Goal: Task Accomplishment & Management: Manage account settings

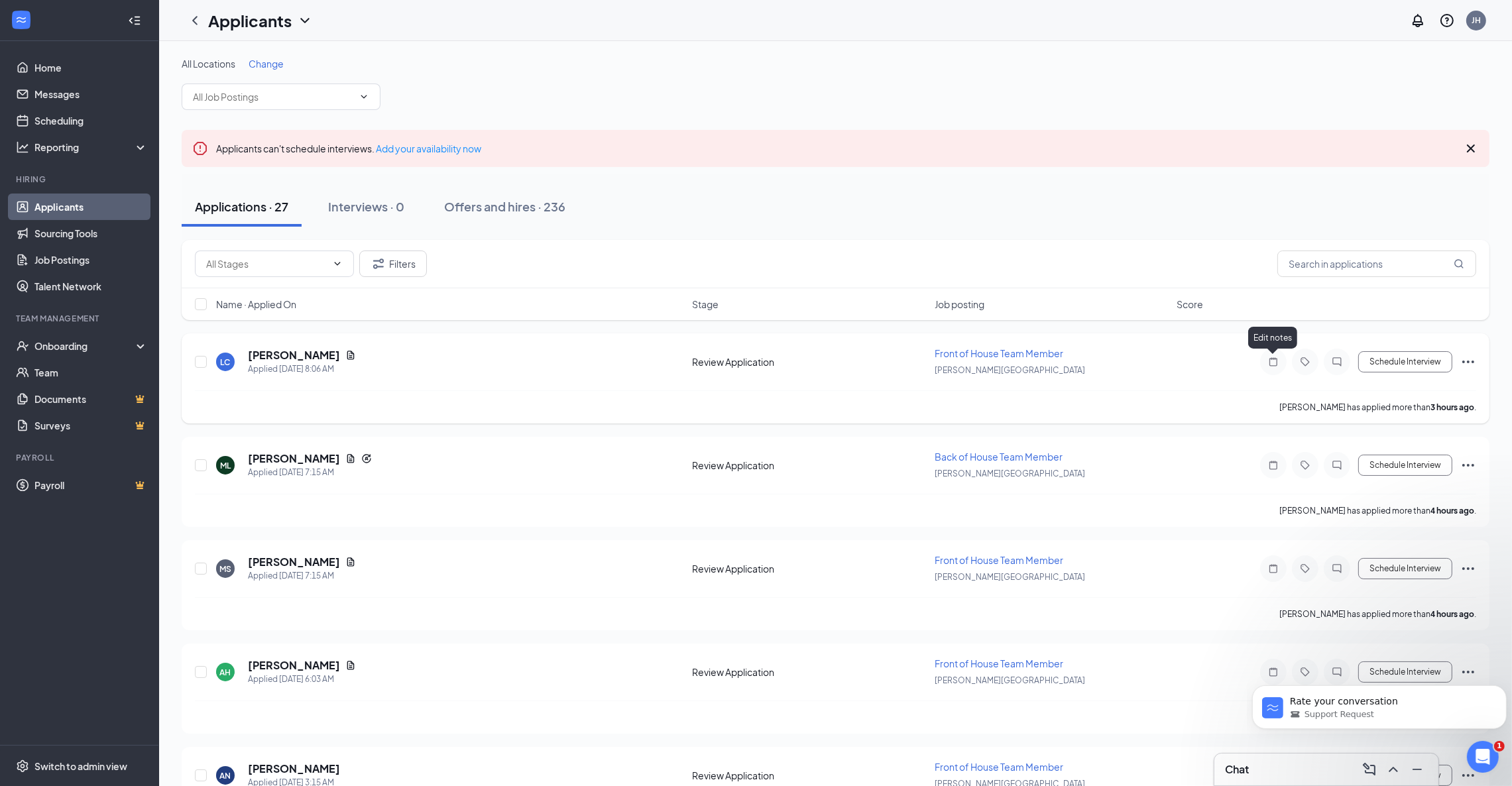
click at [1272, 358] on icon "Note" at bounding box center [1273, 361] width 8 height 8
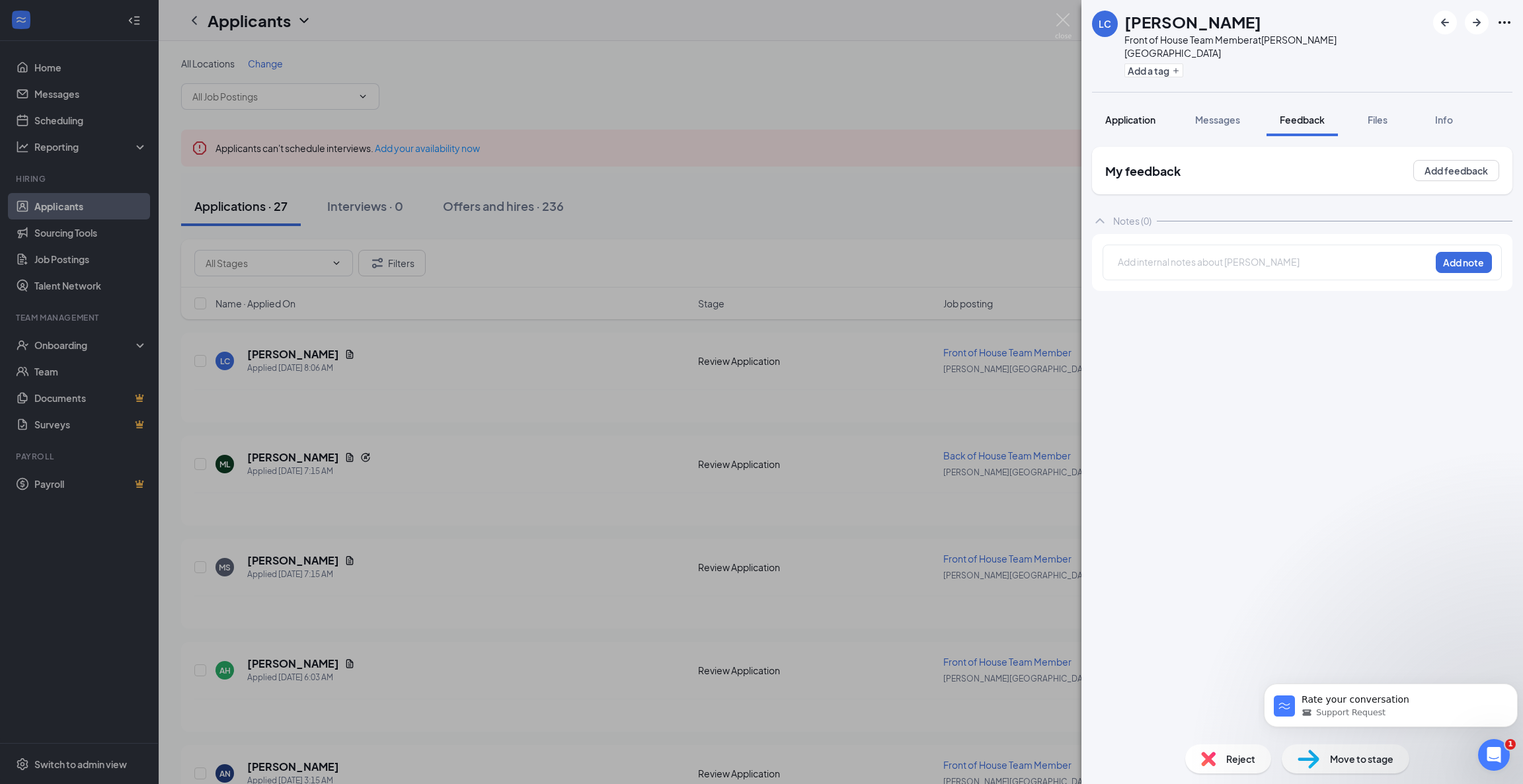
click at [1136, 114] on span "Application" at bounding box center [1130, 120] width 50 height 12
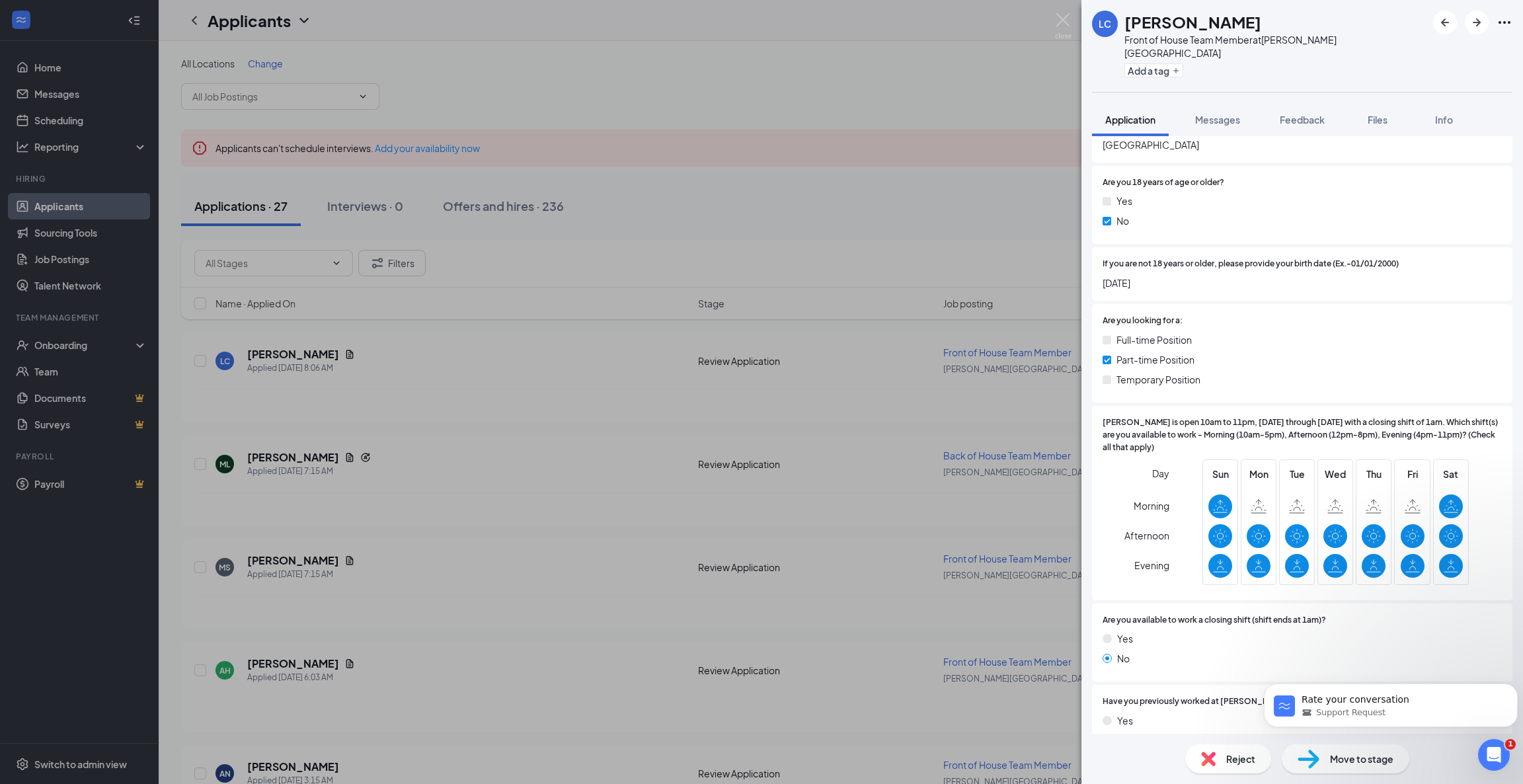
scroll to position [247, 0]
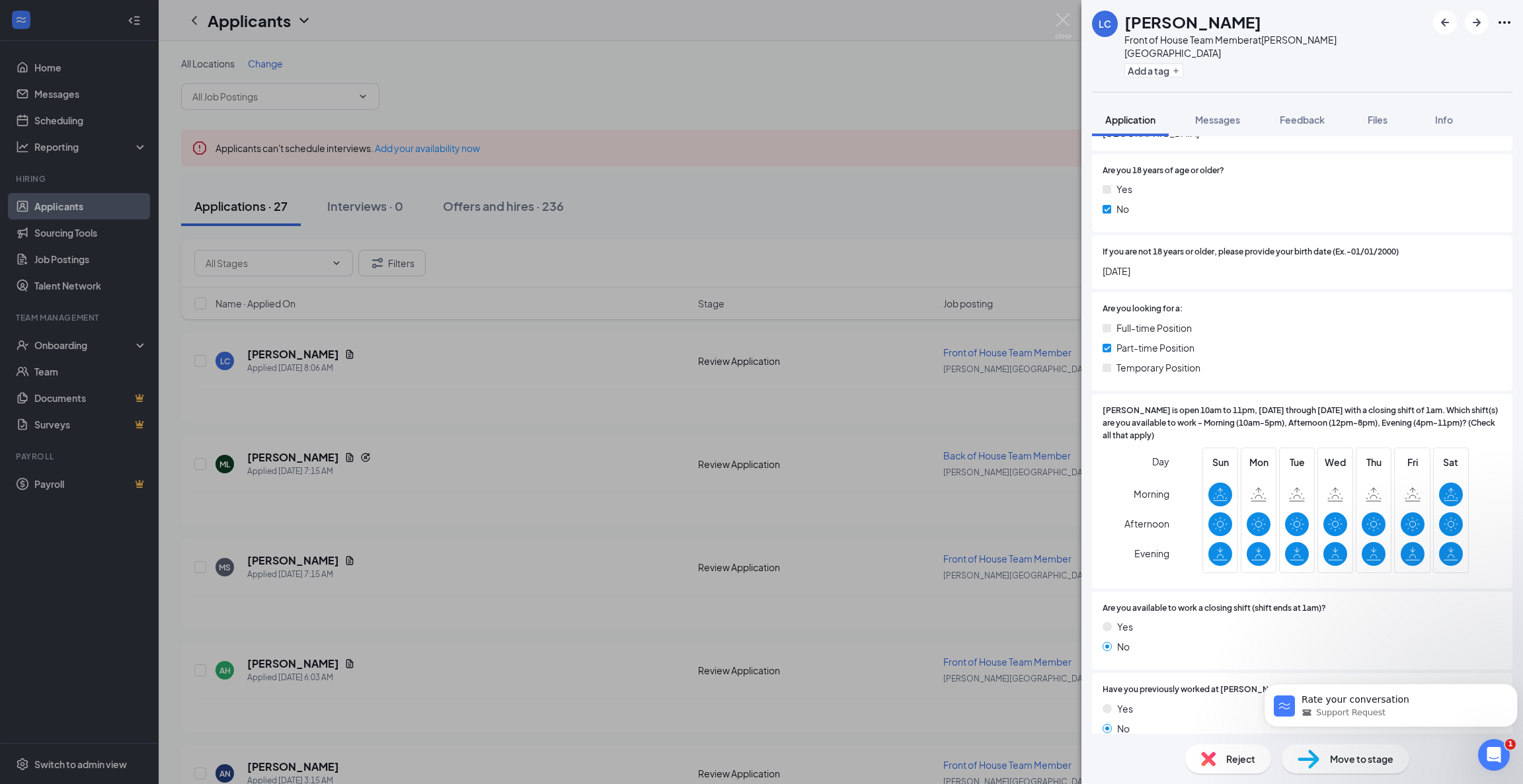
click at [1199, 748] on div "Reject" at bounding box center [1228, 759] width 86 height 29
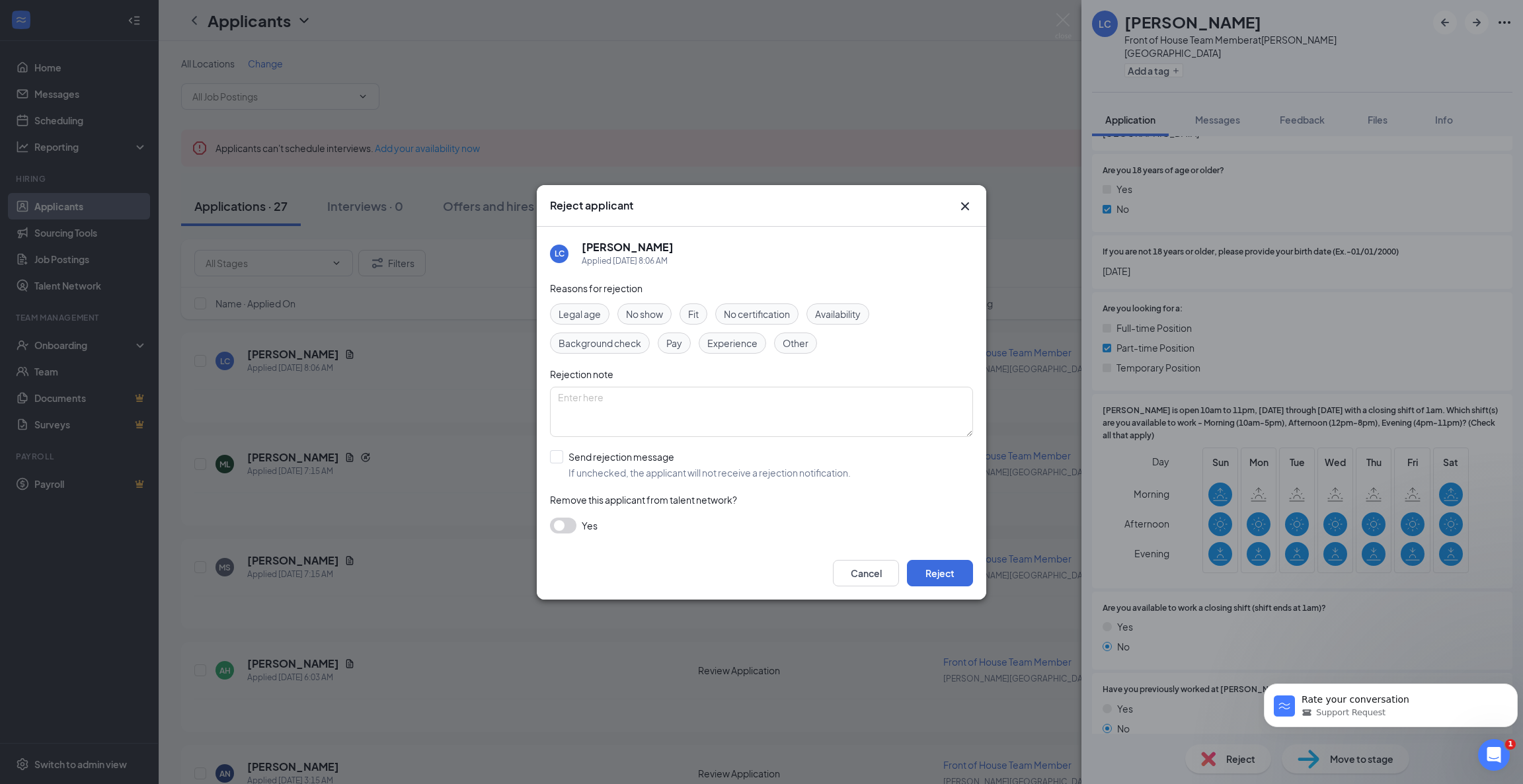
click at [860, 304] on div "Availability" at bounding box center [837, 314] width 63 height 21
click at [554, 452] on input "Send rejection message If unchecked, the applicant will not receive a rejection…" at bounding box center [700, 464] width 301 height 29
checkbox input "true"
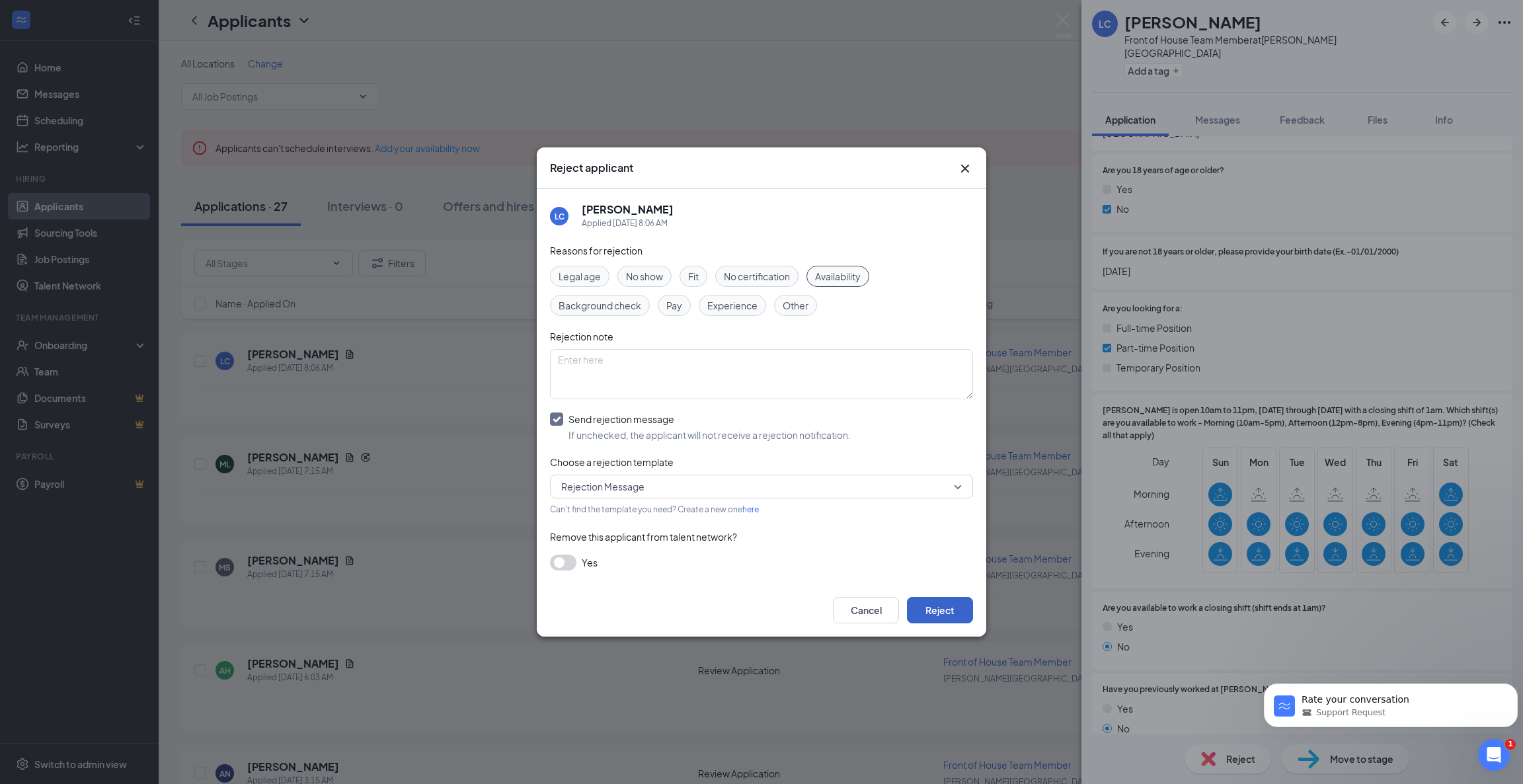
click at [933, 605] on button "Reject" at bounding box center [940, 610] width 66 height 26
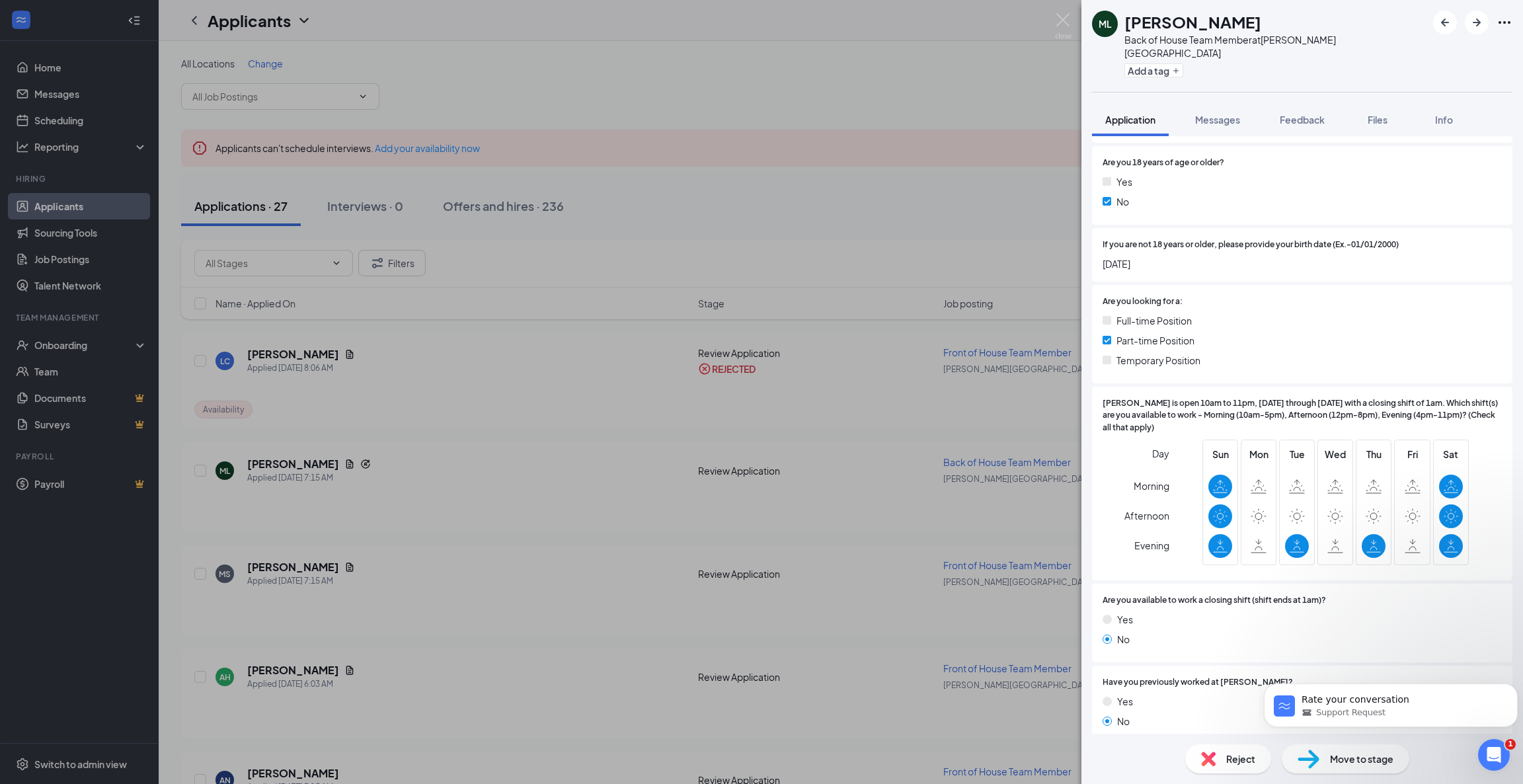
scroll to position [294, 0]
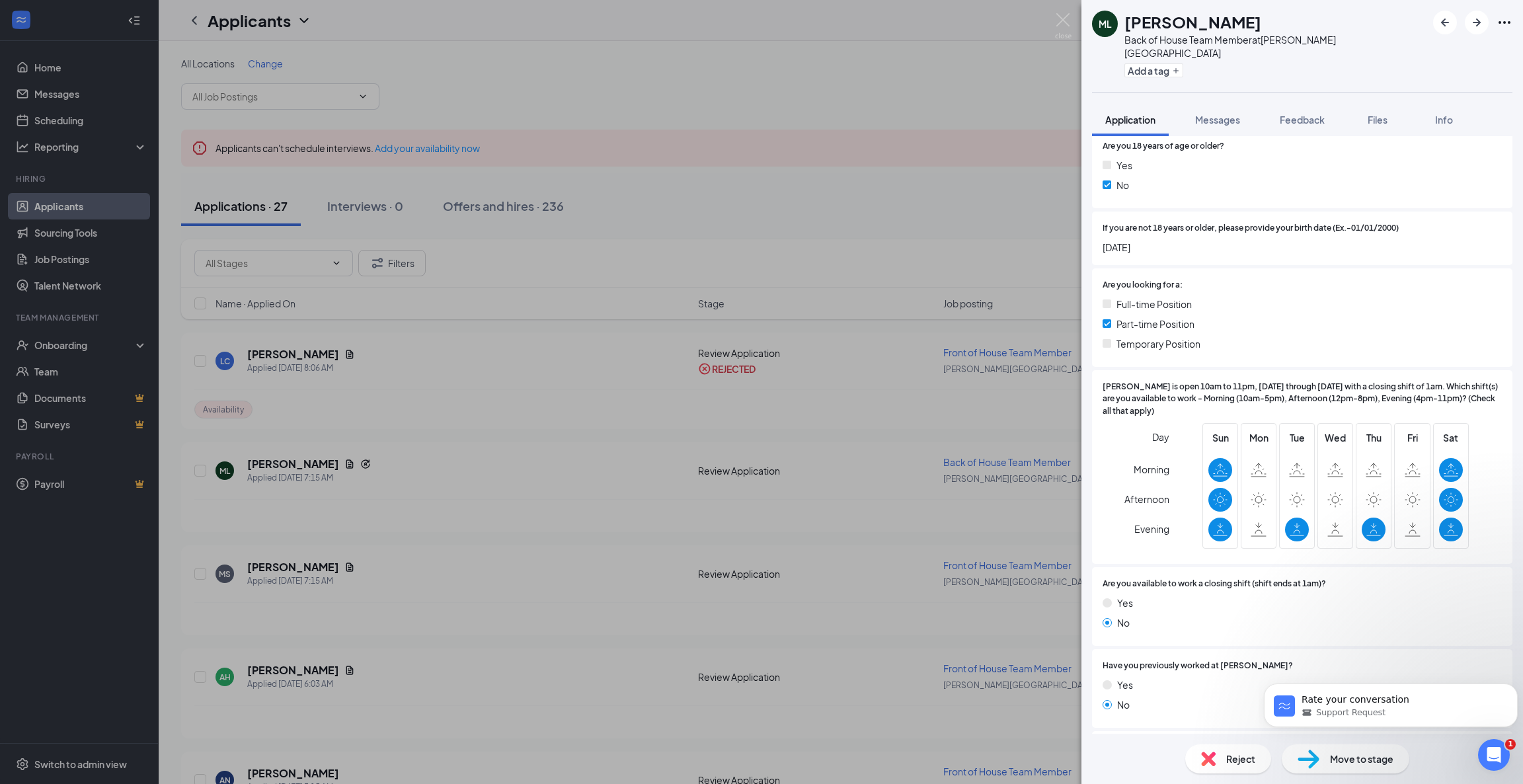
click at [1229, 755] on span "Reject" at bounding box center [1240, 759] width 29 height 15
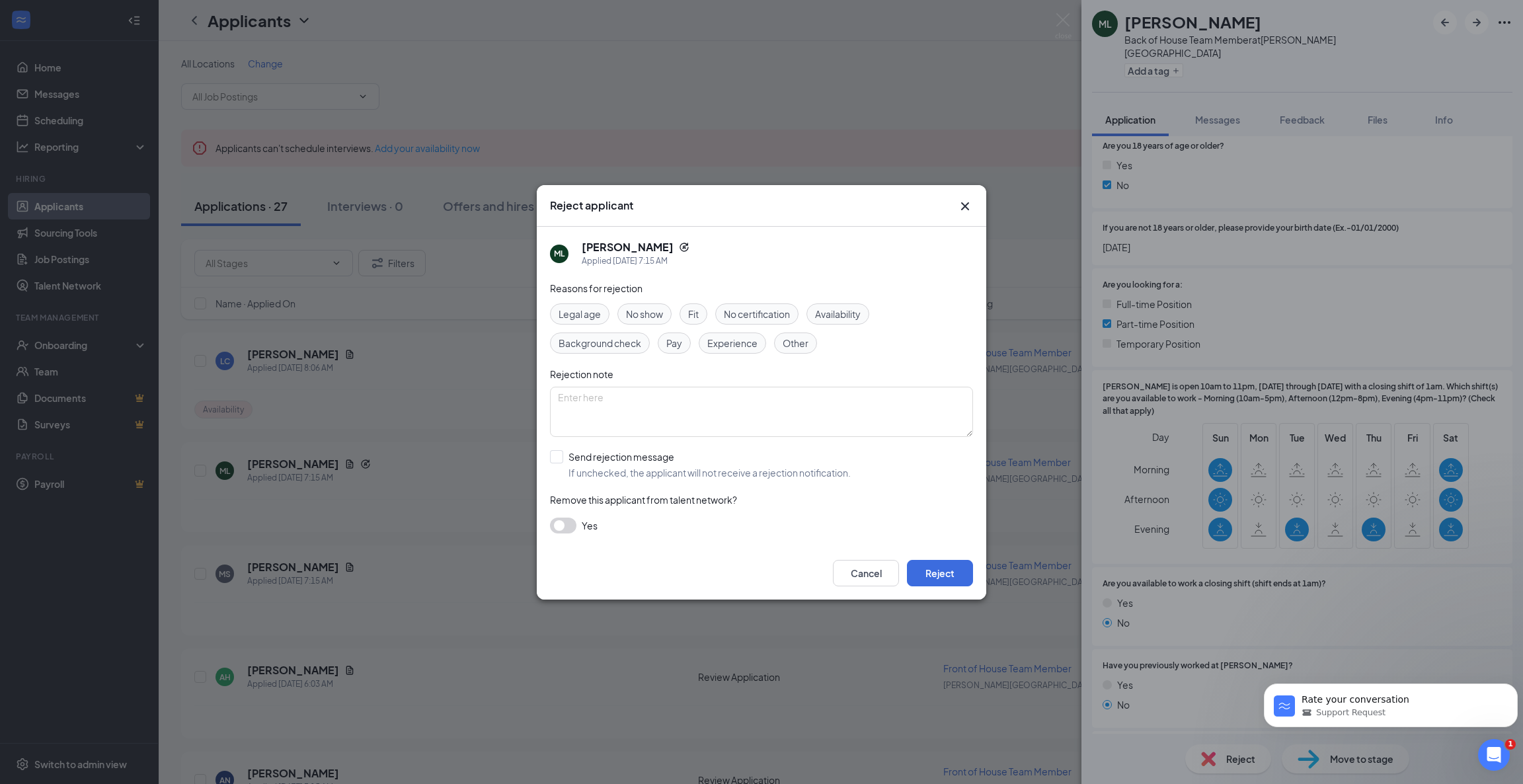
click at [843, 312] on span "Availability" at bounding box center [838, 314] width 46 height 15
click at [557, 458] on input "Send rejection message If unchecked, the applicant will not receive a rejection…" at bounding box center [700, 464] width 301 height 29
checkbox input "true"
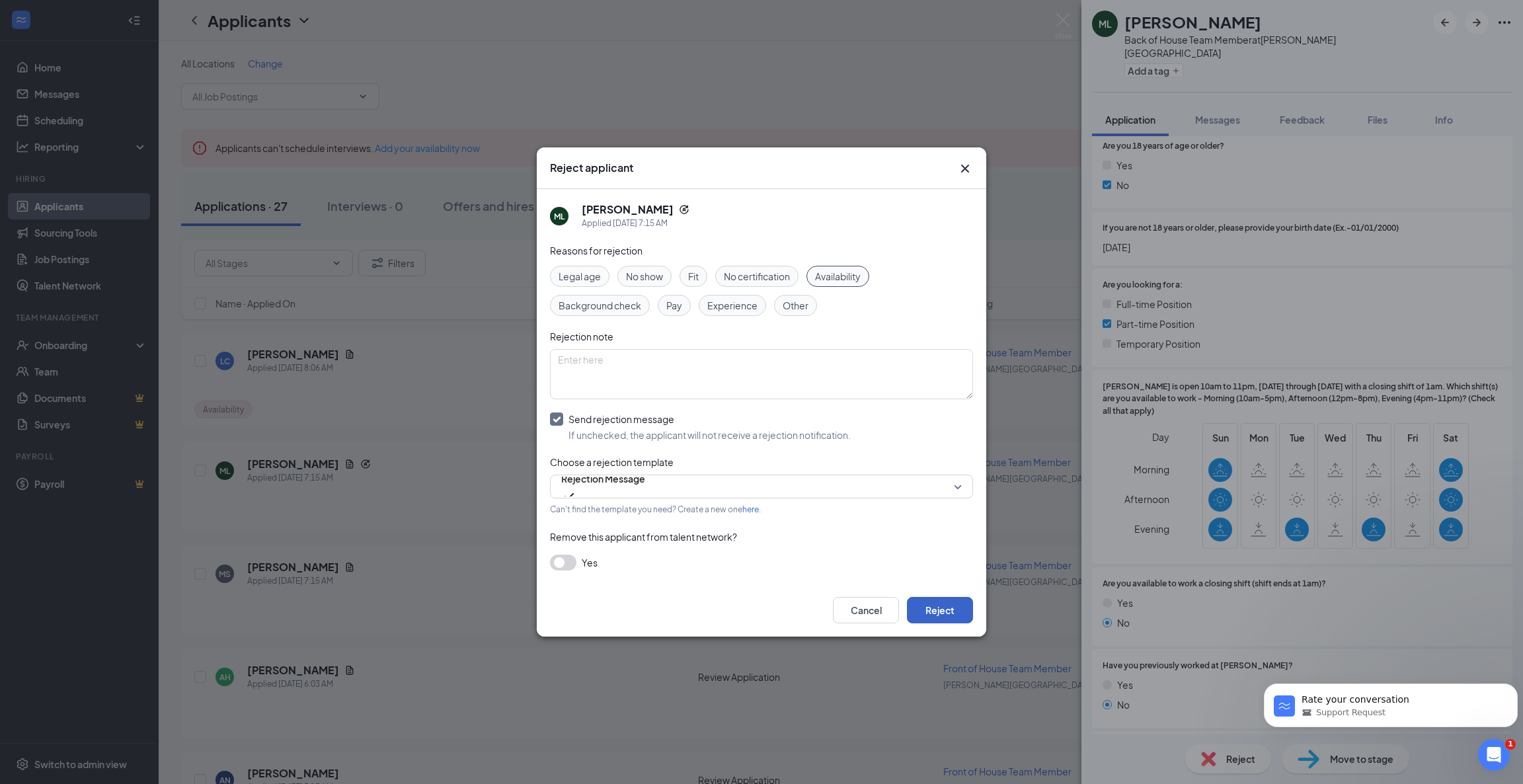
click at [937, 613] on button "Reject" at bounding box center [940, 610] width 66 height 26
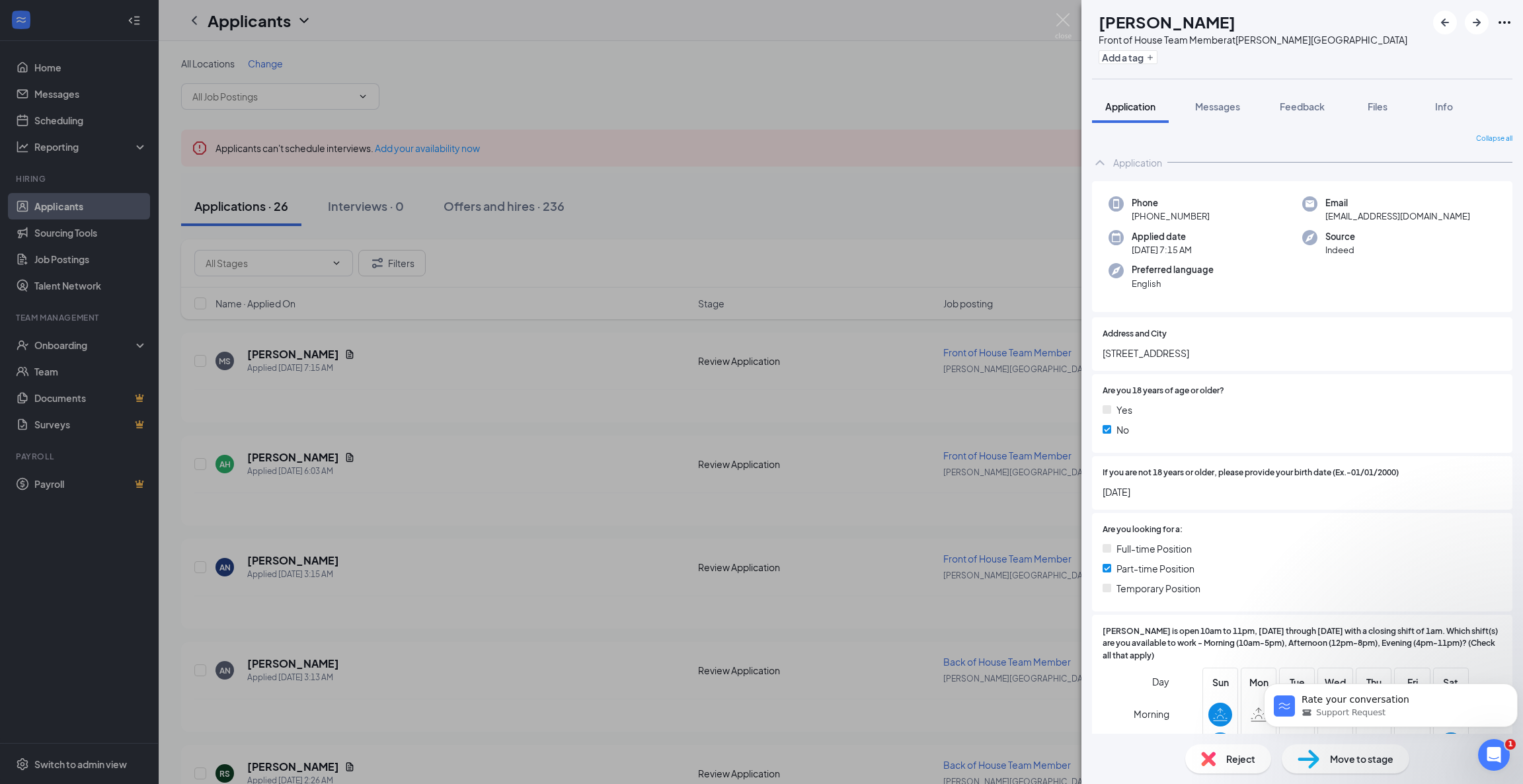
scroll to position [157, 0]
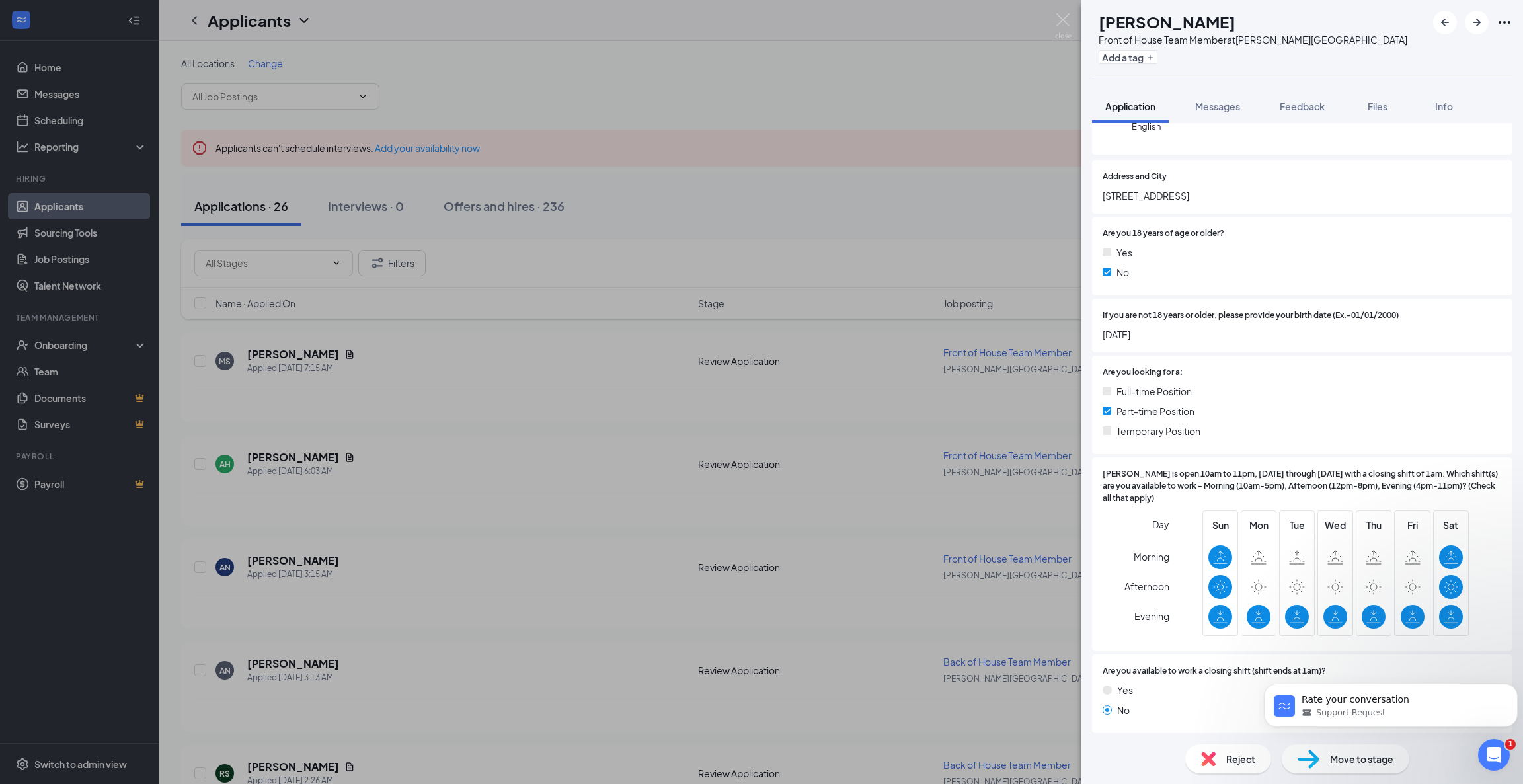
click at [1207, 757] on img at bounding box center [1208, 759] width 15 height 15
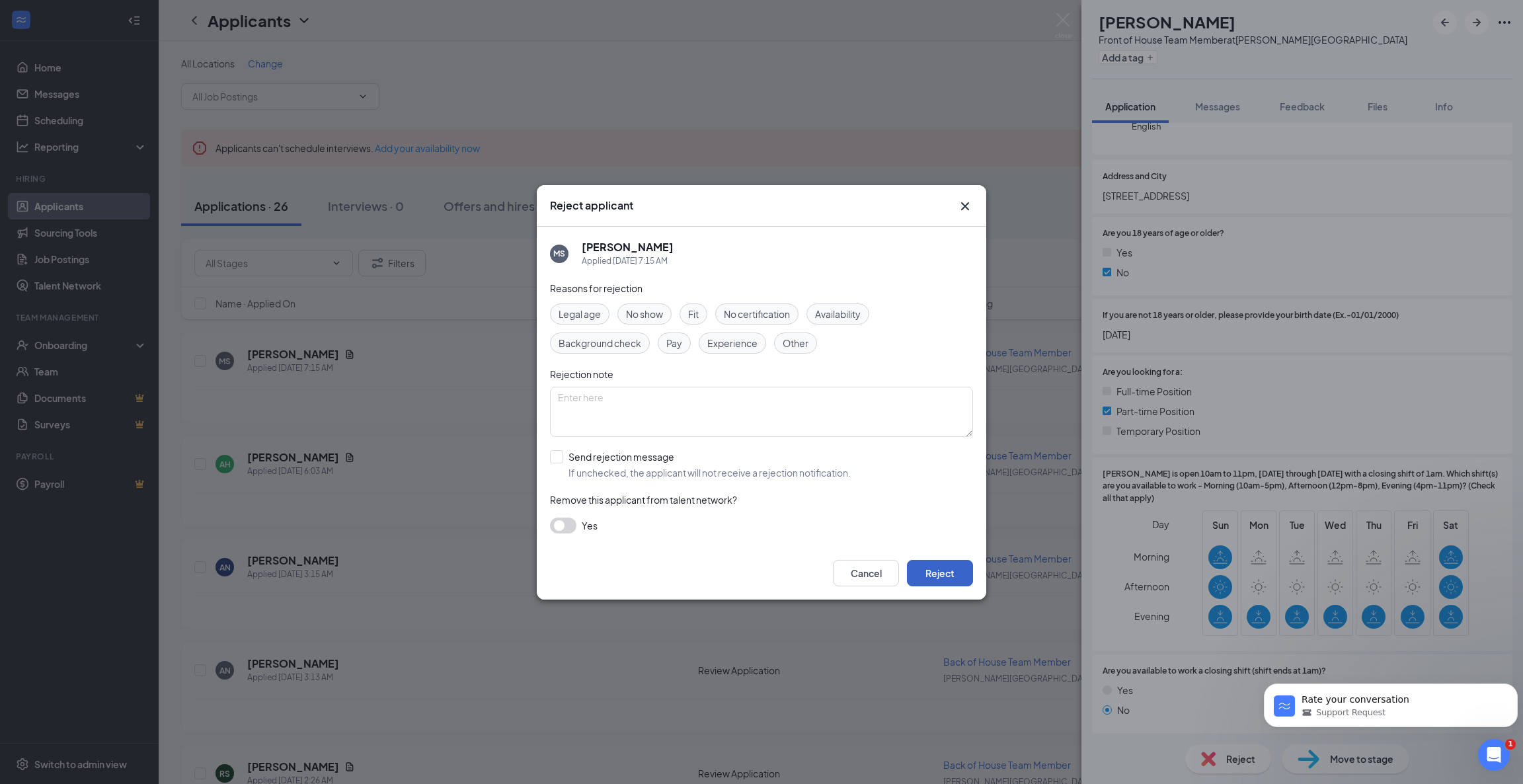
click at [945, 577] on button "Reject" at bounding box center [940, 573] width 66 height 26
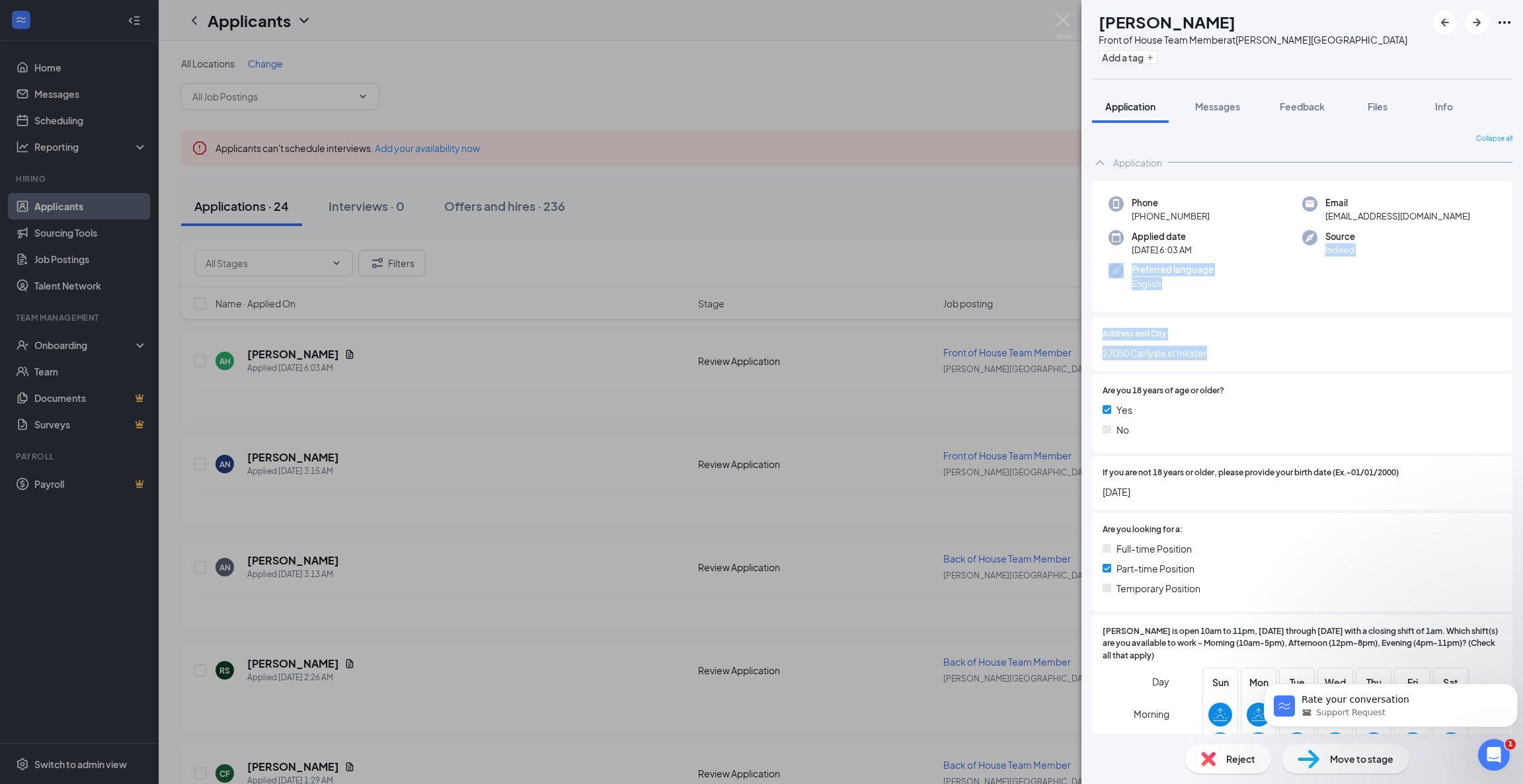
drag, startPoint x: 1507, startPoint y: 240, endPoint x: 1512, endPoint y: 359, distance: 119.1
click at [1512, 359] on div "Collapse all Application Phone [PHONE_NUMBER] Email [EMAIL_ADDRESS][DOMAIN_NAME…" at bounding box center [1302, 428] width 441 height 611
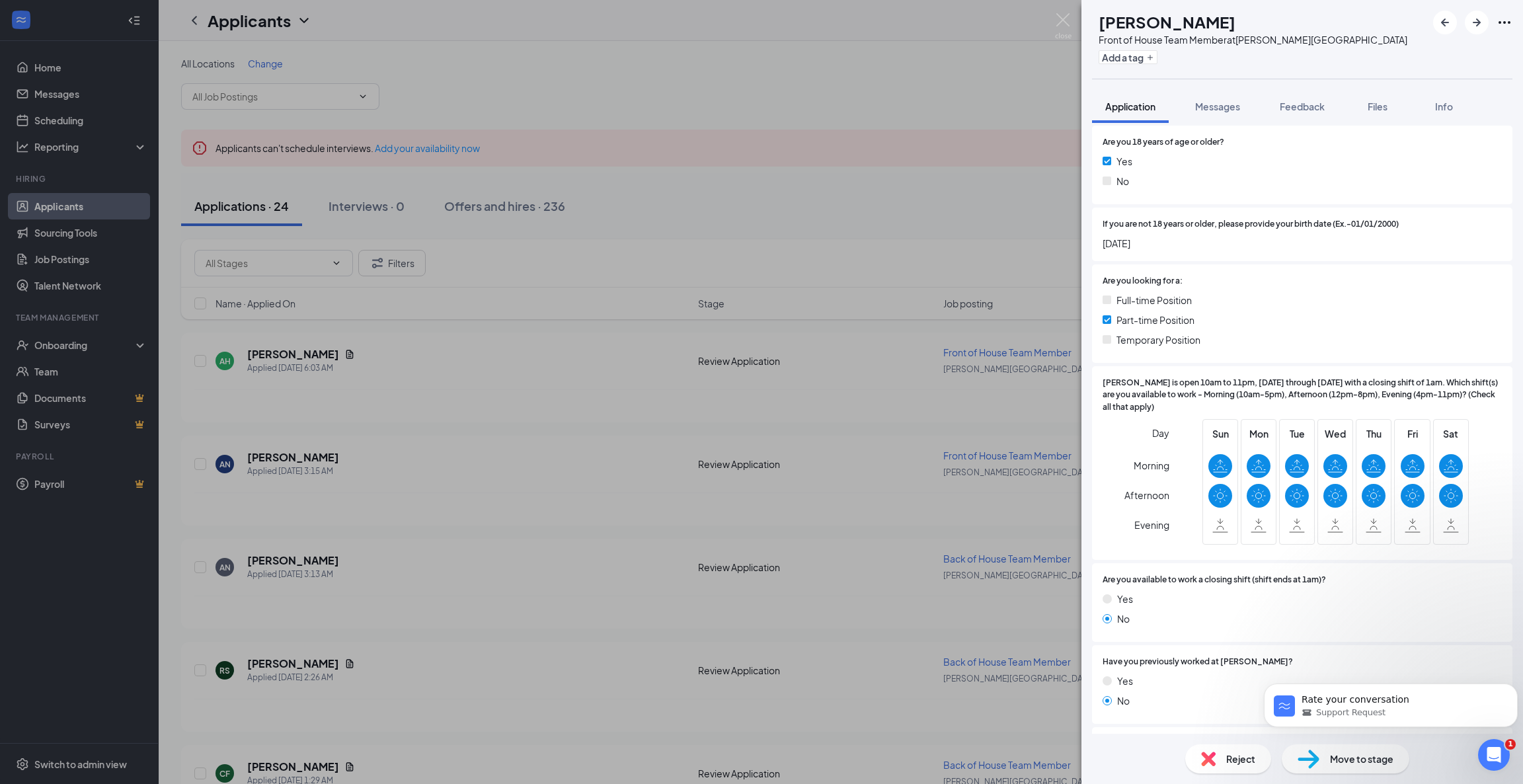
scroll to position [267, 0]
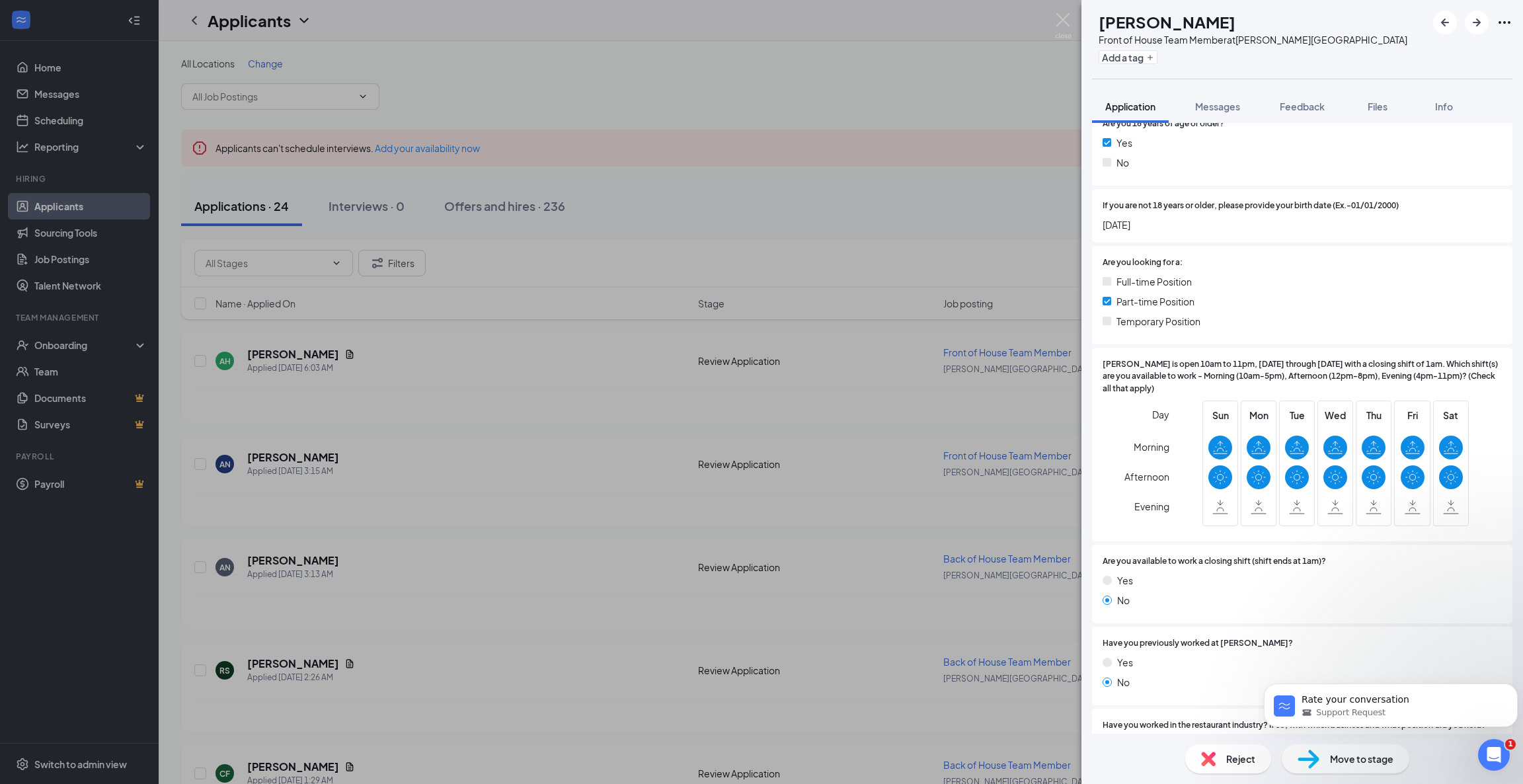
click at [1216, 751] on div "Reject" at bounding box center [1228, 759] width 86 height 29
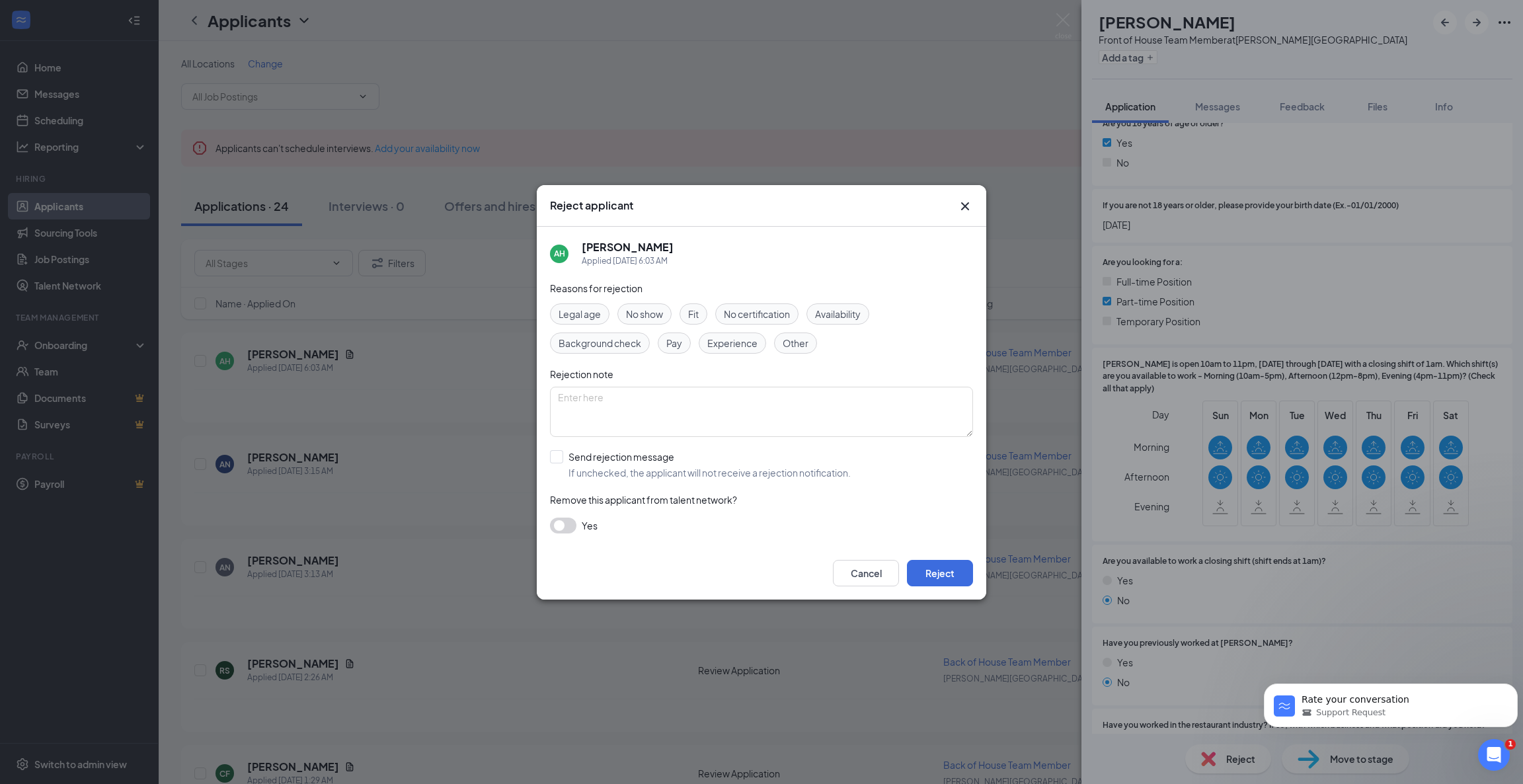
click at [838, 317] on span "Availability" at bounding box center [838, 314] width 46 height 15
click at [564, 450] on input "Send rejection message If unchecked, the applicant will not receive a rejection…" at bounding box center [700, 464] width 301 height 29
checkbox input "true"
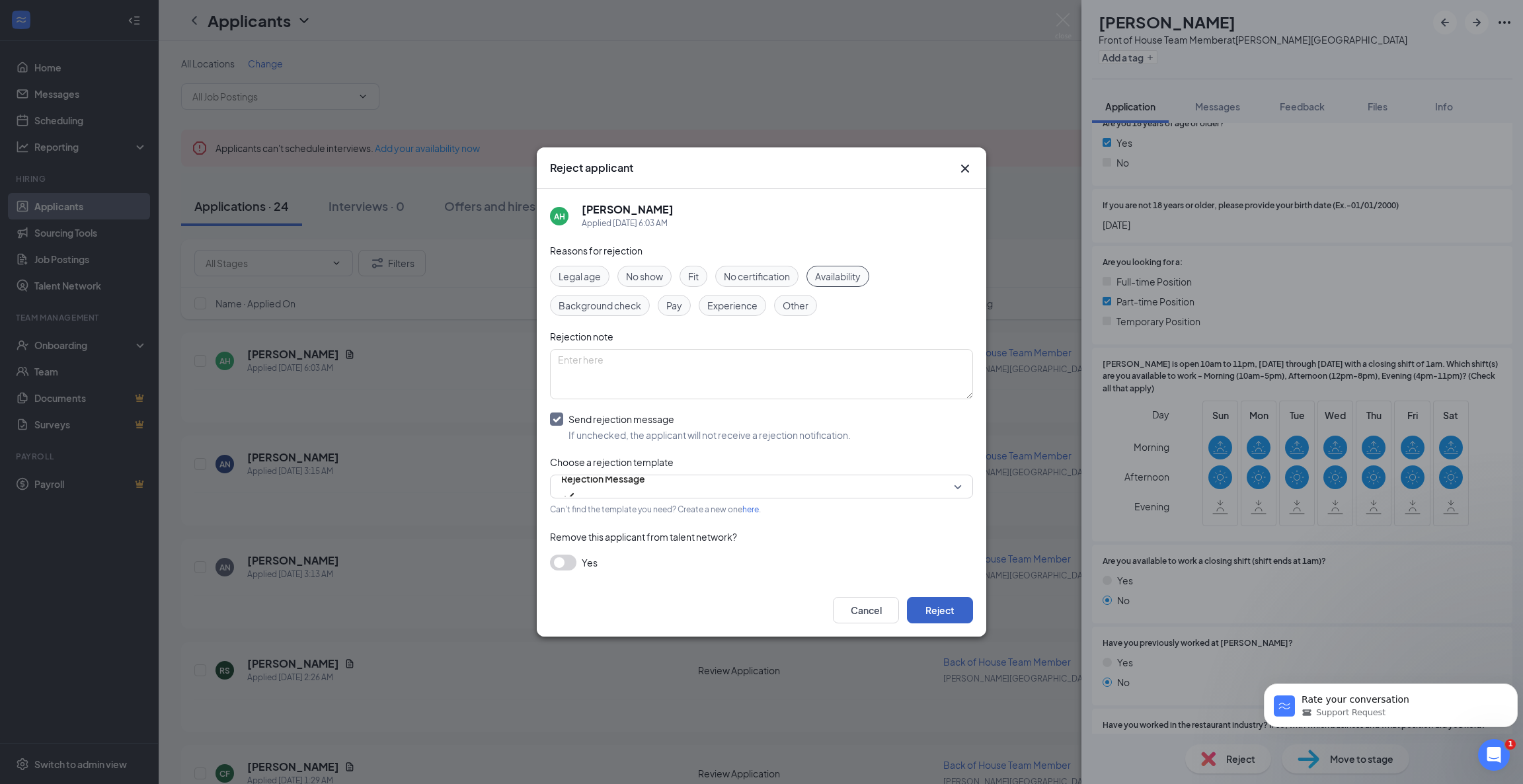
click at [949, 601] on button "Reject" at bounding box center [940, 610] width 66 height 26
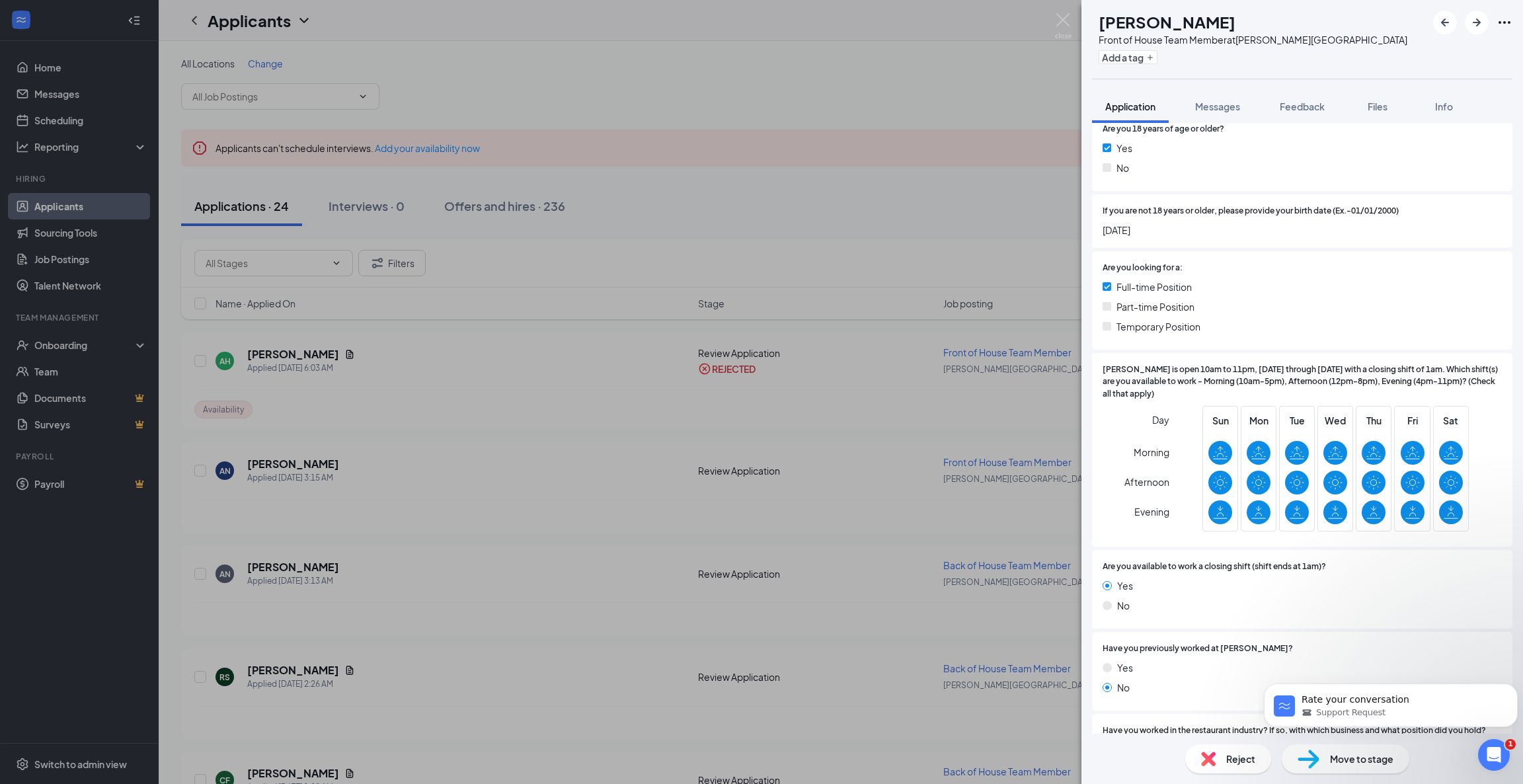
scroll to position [434, 0]
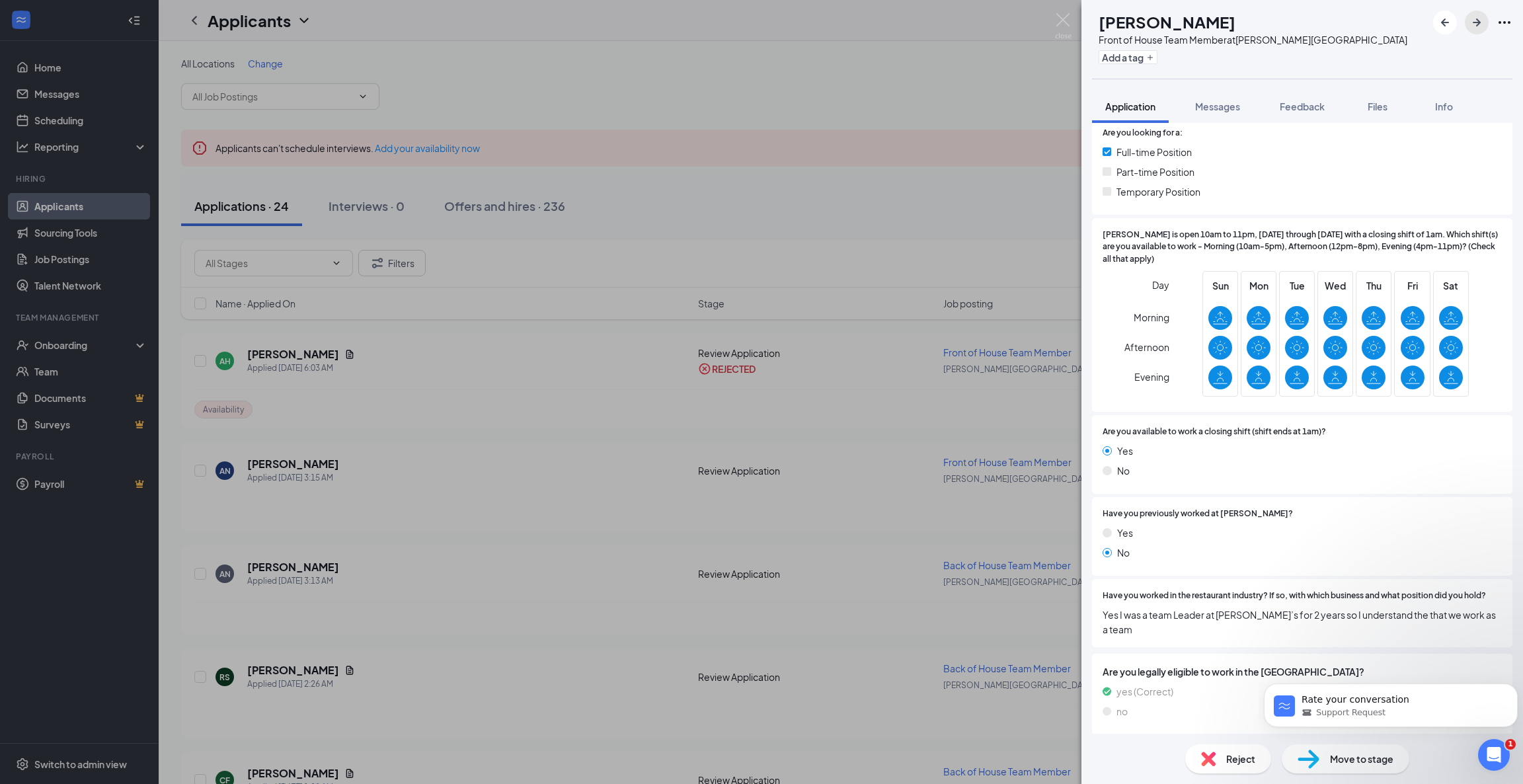
click at [1472, 25] on icon "ArrowRight" at bounding box center [1476, 22] width 16 height 16
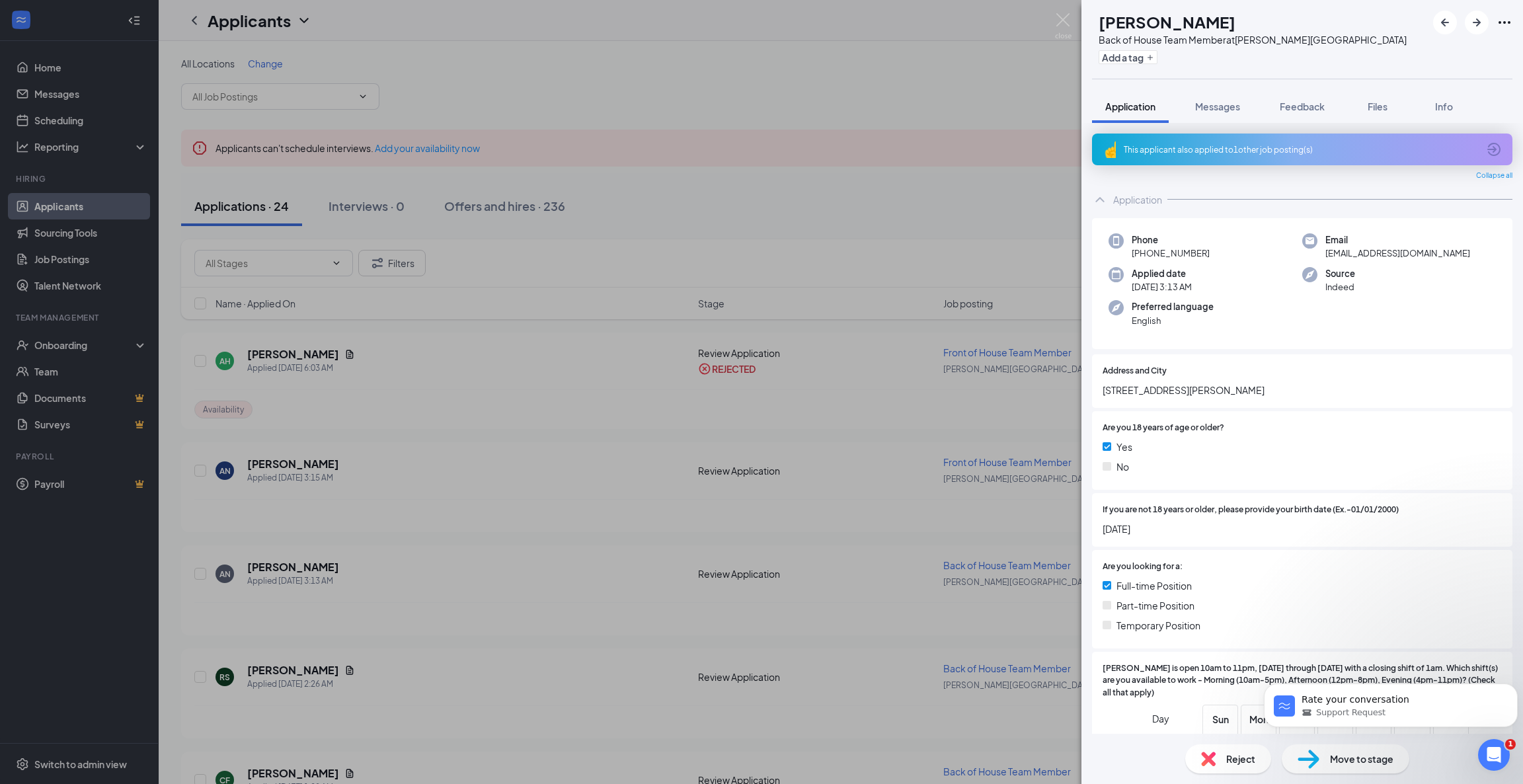
click at [1203, 762] on img at bounding box center [1208, 759] width 15 height 15
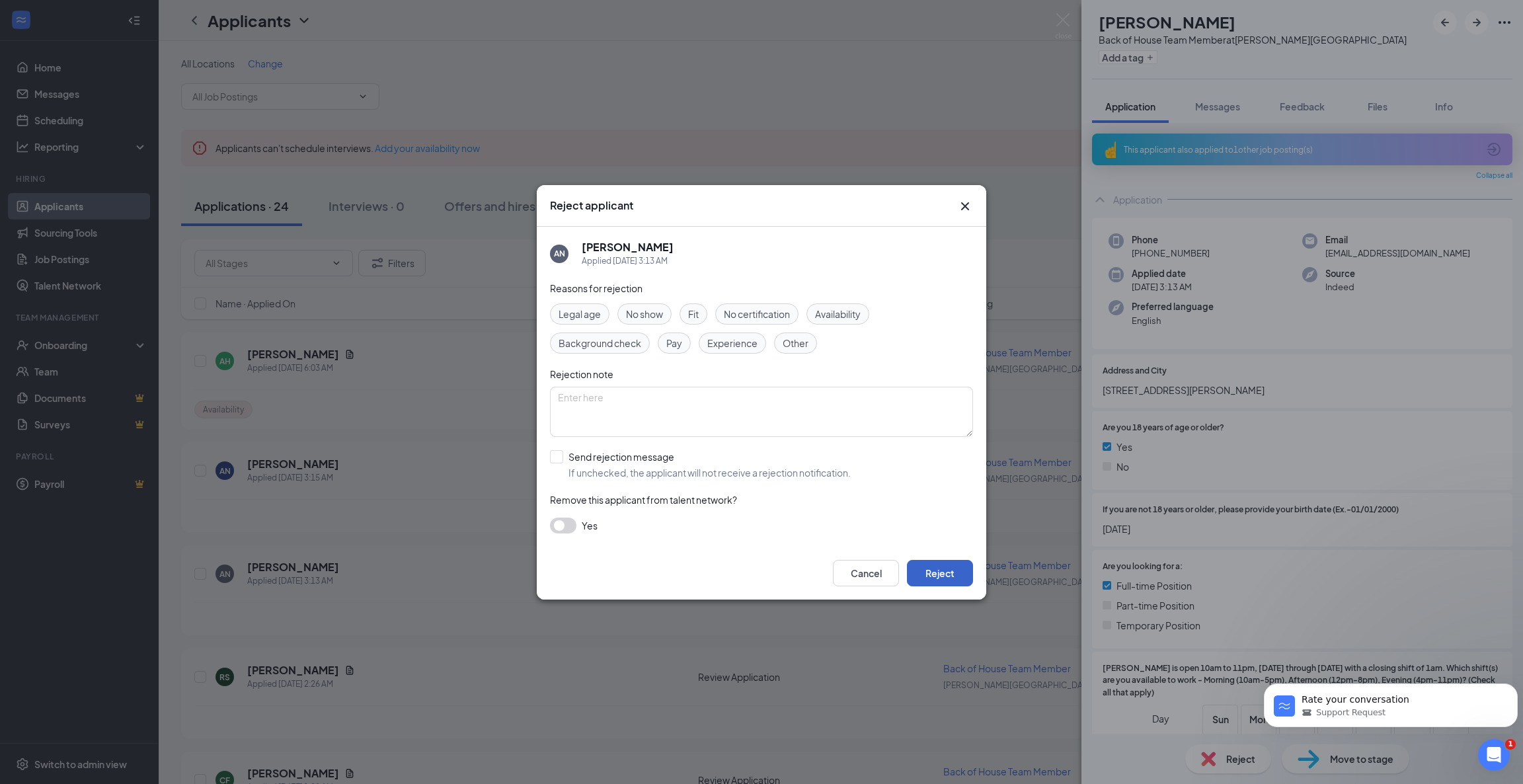
click at [964, 569] on button "Reject" at bounding box center [940, 573] width 66 height 26
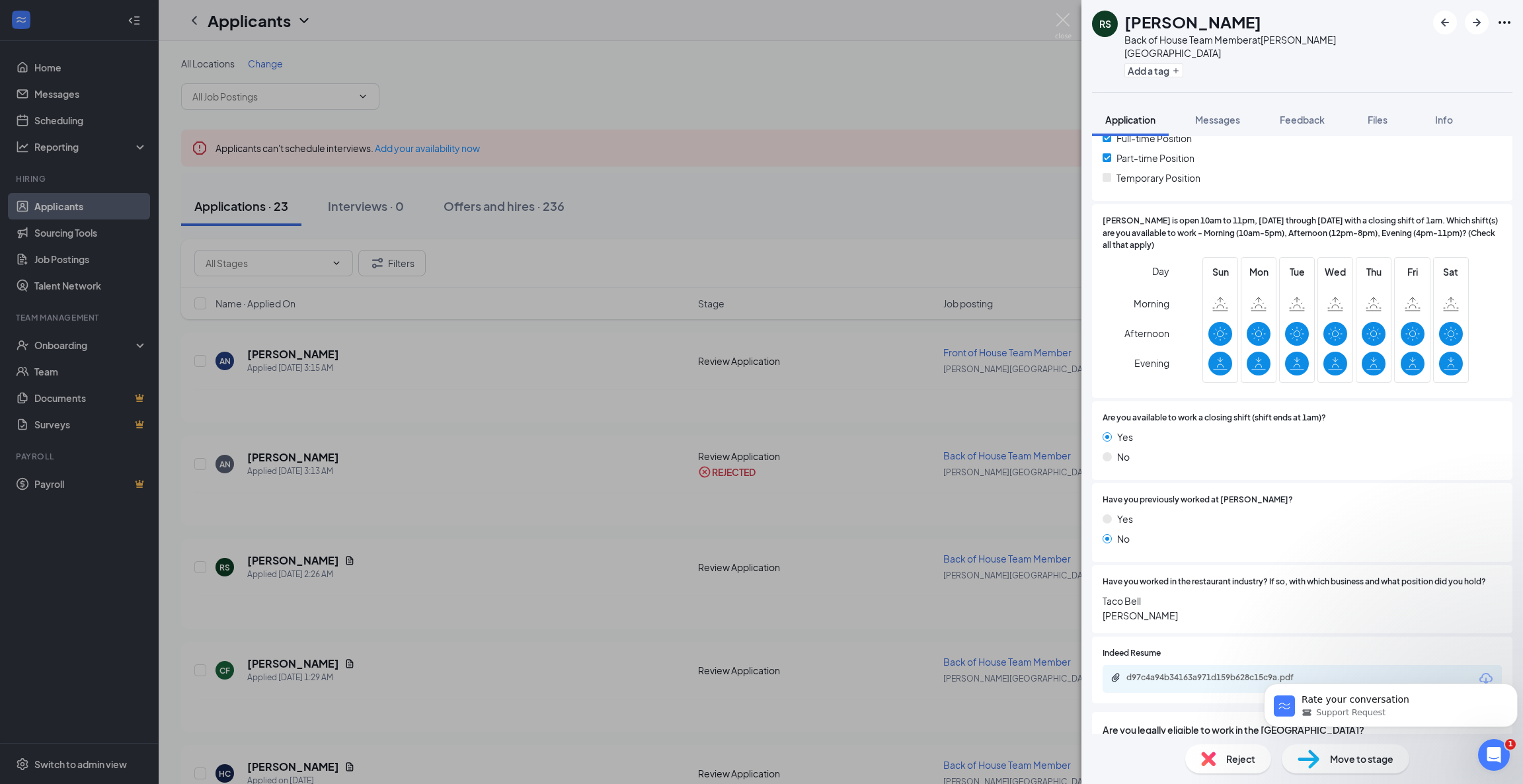
scroll to position [363, 0]
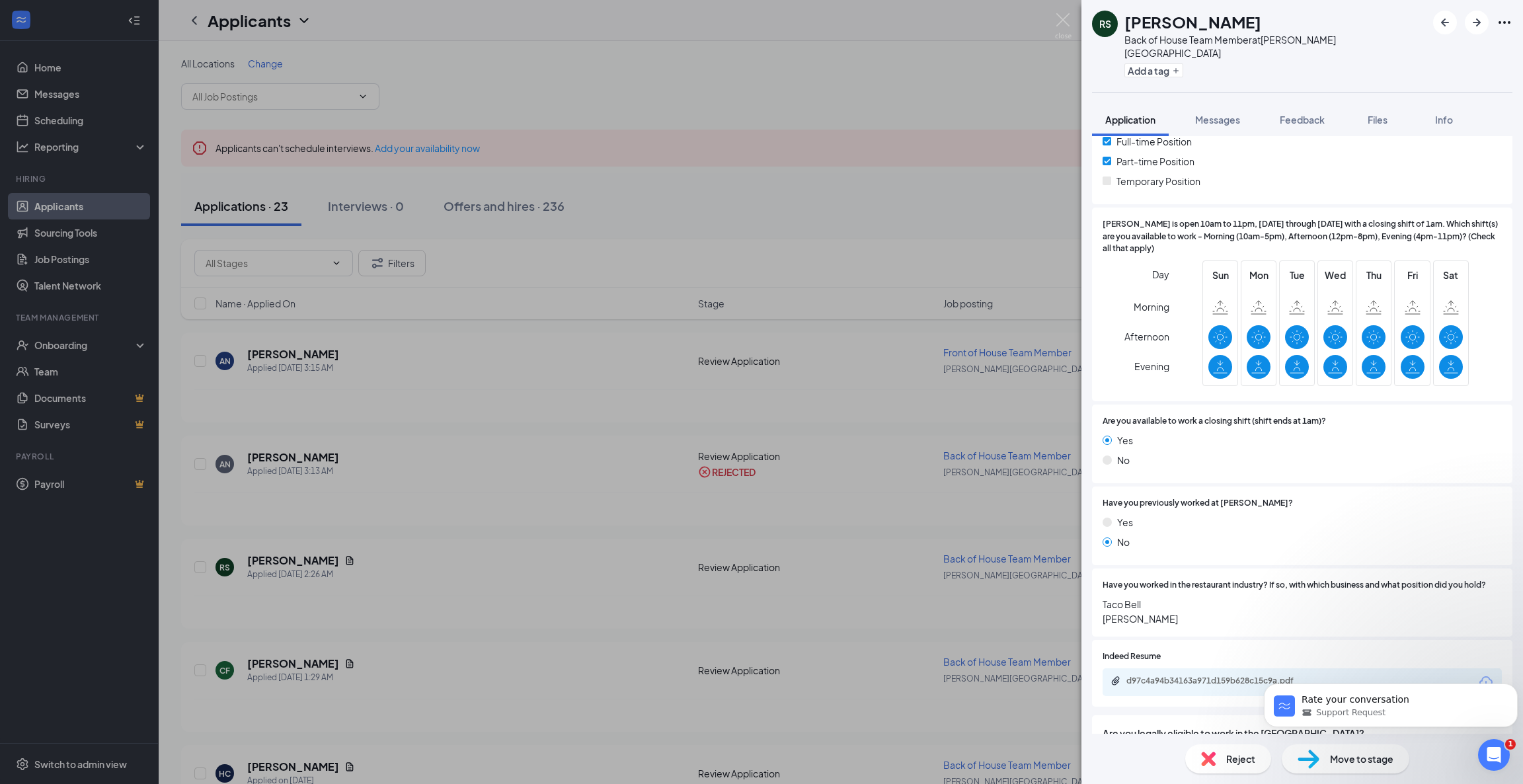
click at [1212, 755] on img at bounding box center [1208, 759] width 15 height 15
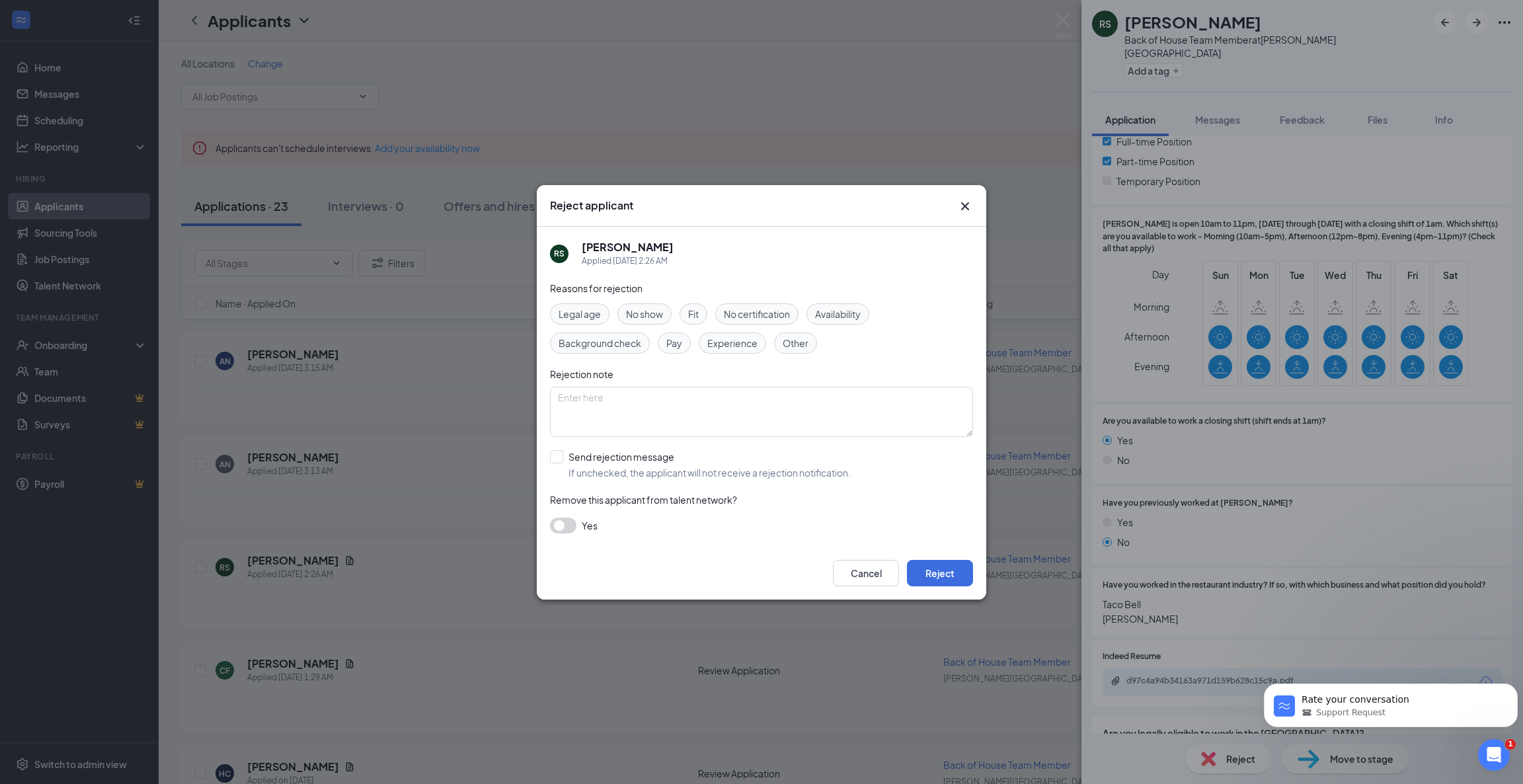
click at [851, 312] on span "Availability" at bounding box center [838, 314] width 46 height 15
click at [563, 455] on input "Send rejection message If unchecked, the applicant will not receive a rejection…" at bounding box center [700, 464] width 301 height 29
checkbox input "true"
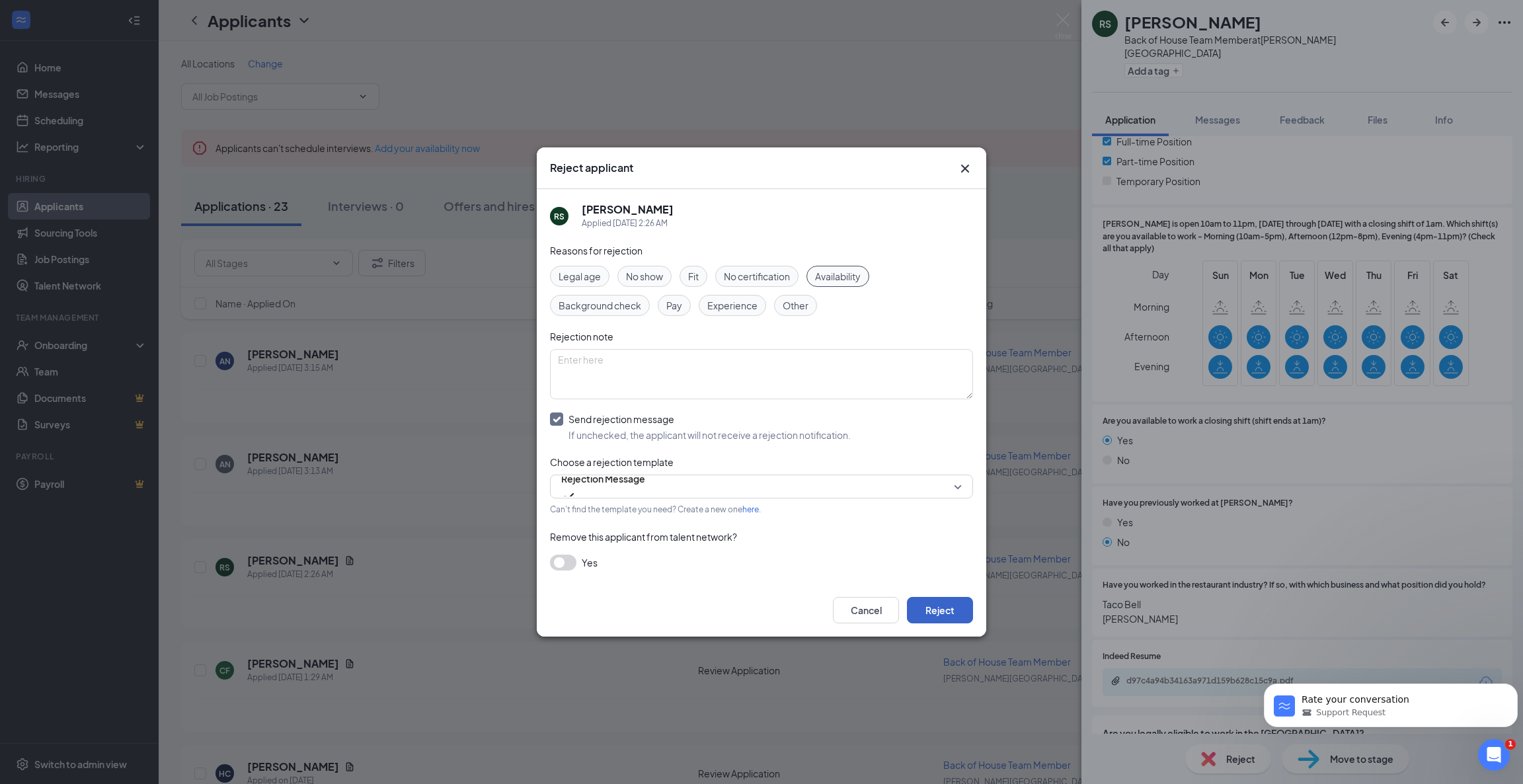
click at [942, 611] on button "Reject" at bounding box center [940, 610] width 66 height 26
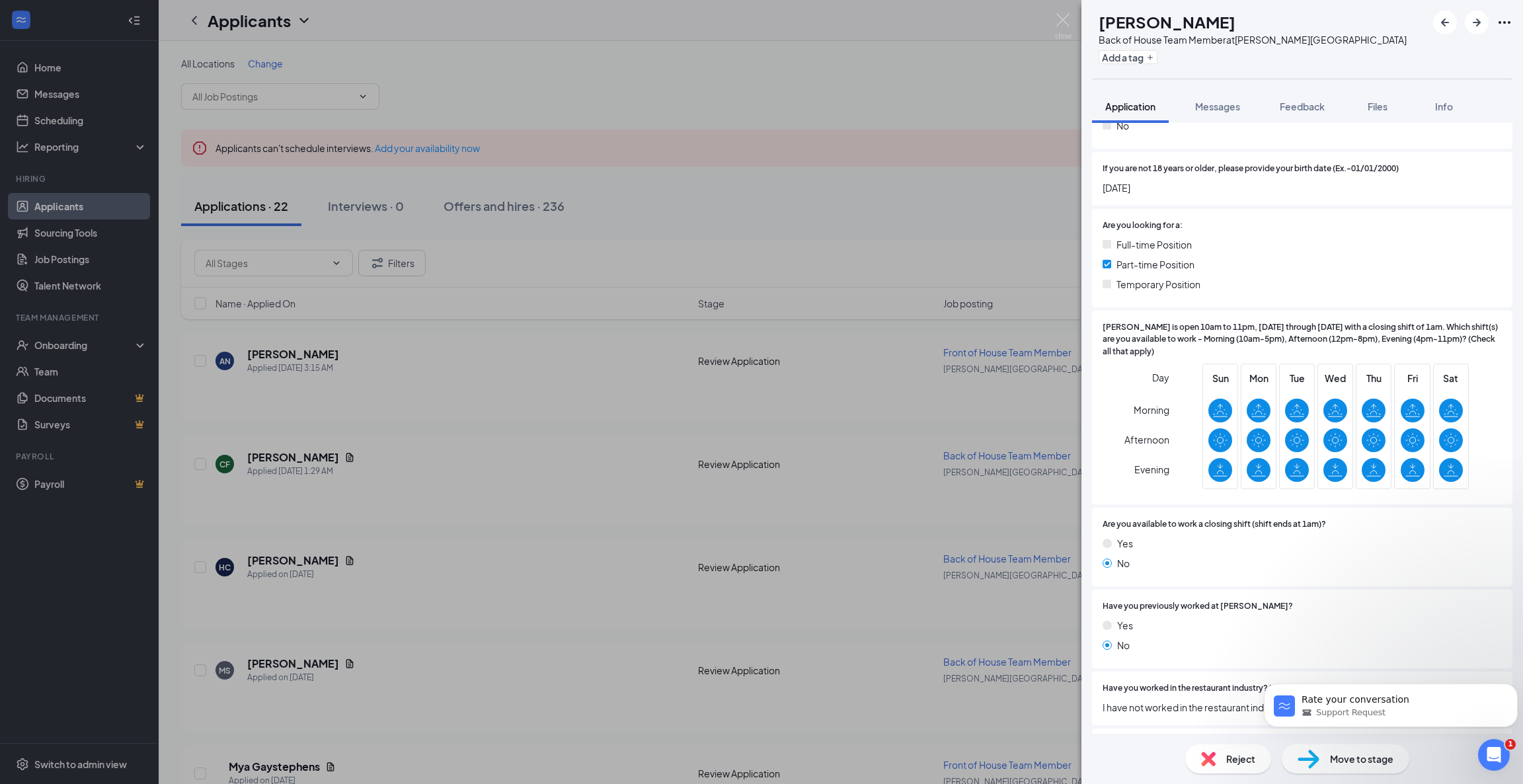
scroll to position [506, 0]
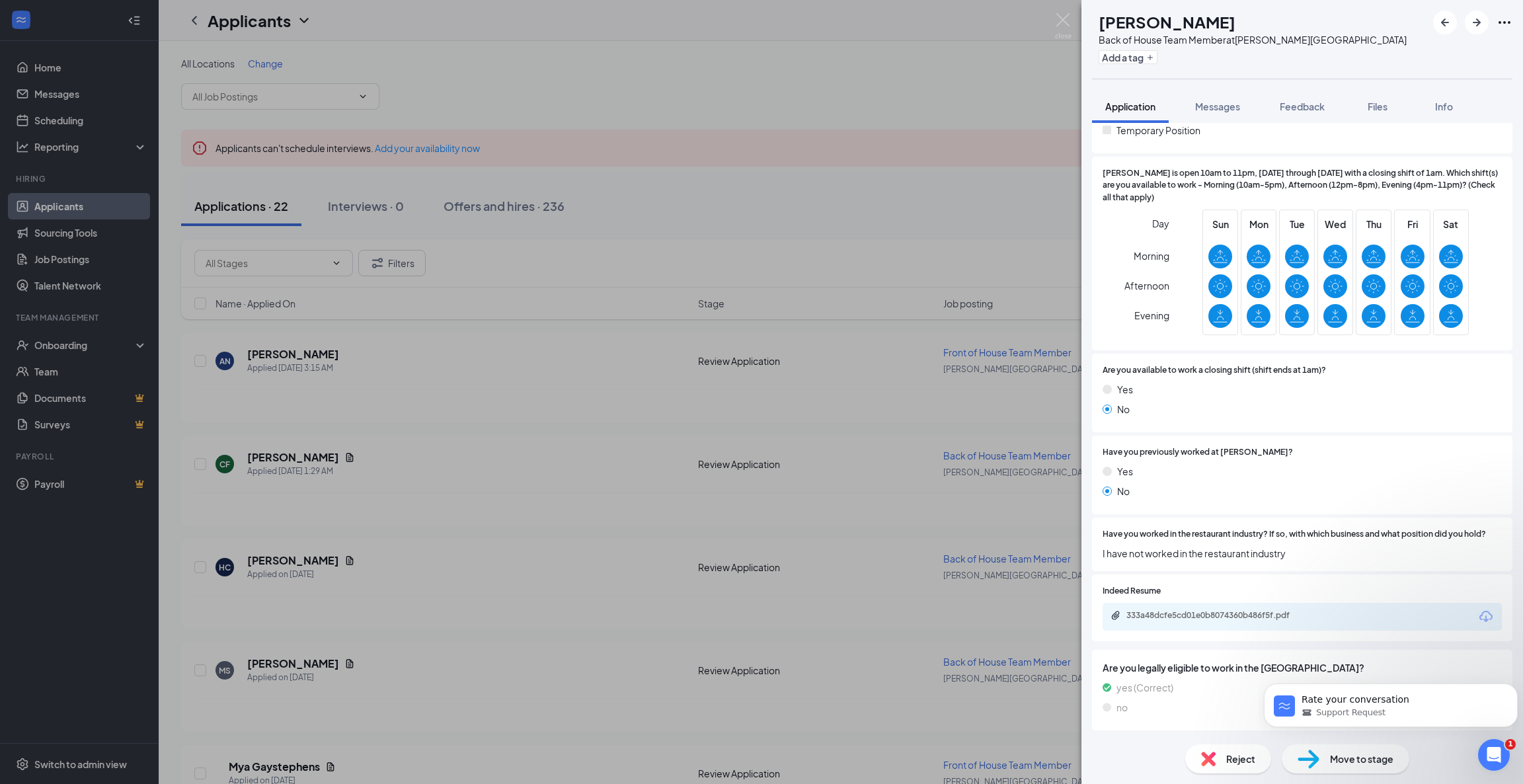
click at [1226, 754] on span "Reject" at bounding box center [1240, 759] width 29 height 15
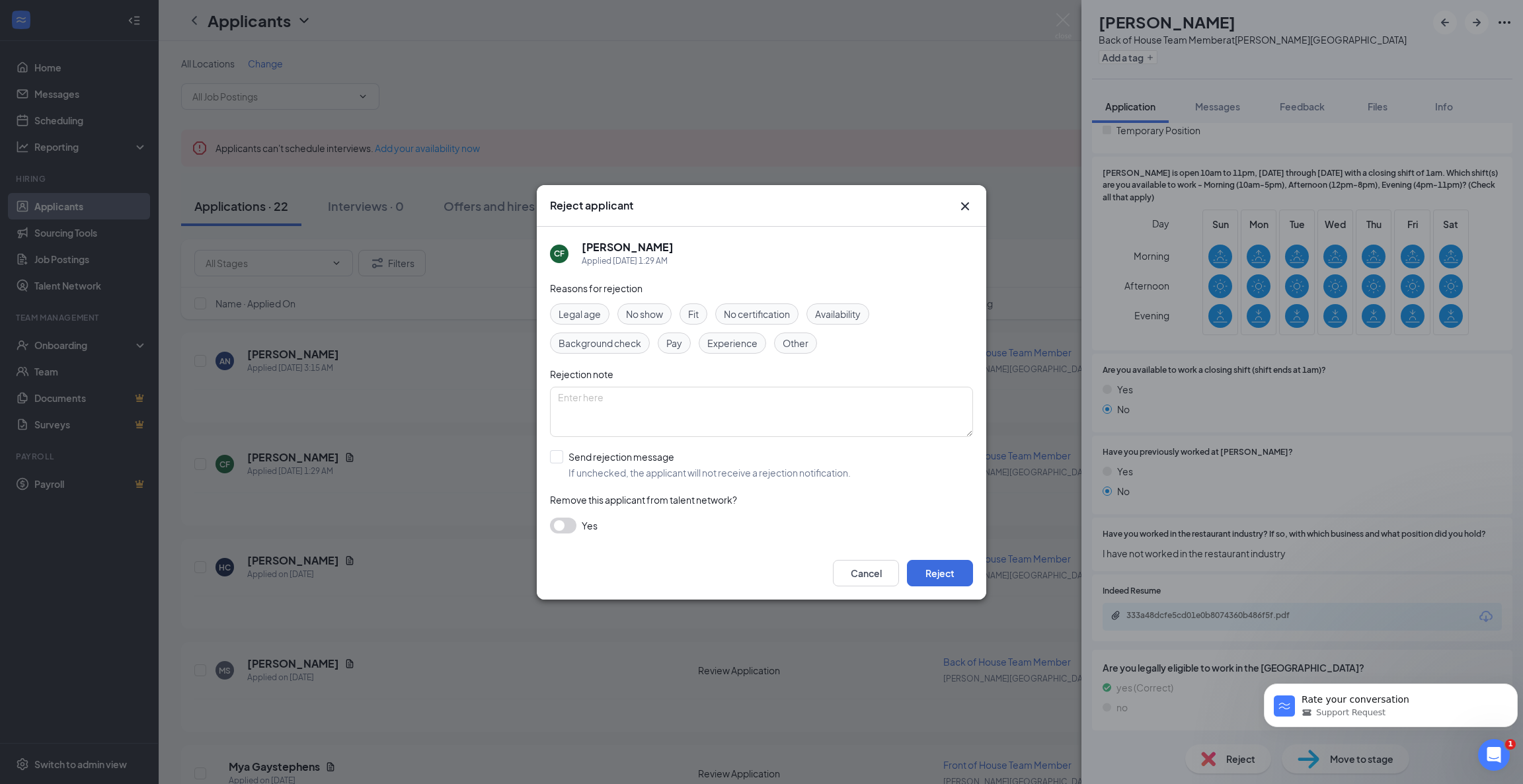
click at [718, 343] on span "Experience" at bounding box center [732, 343] width 50 height 15
click at [558, 458] on input "Send rejection message If unchecked, the applicant will not receive a rejection…" at bounding box center [700, 464] width 301 height 29
checkbox input "true"
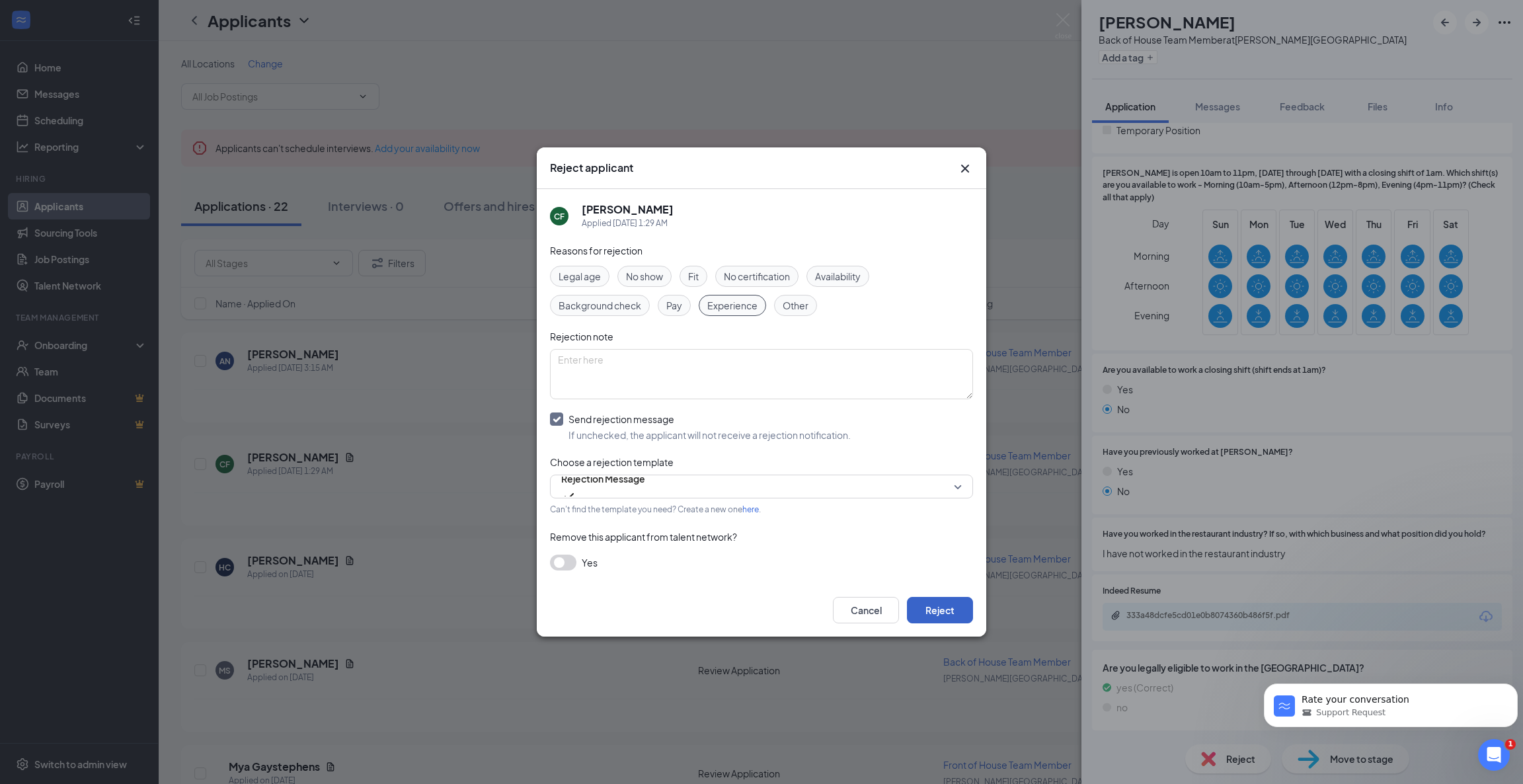
click at [937, 604] on button "Reject" at bounding box center [940, 610] width 66 height 26
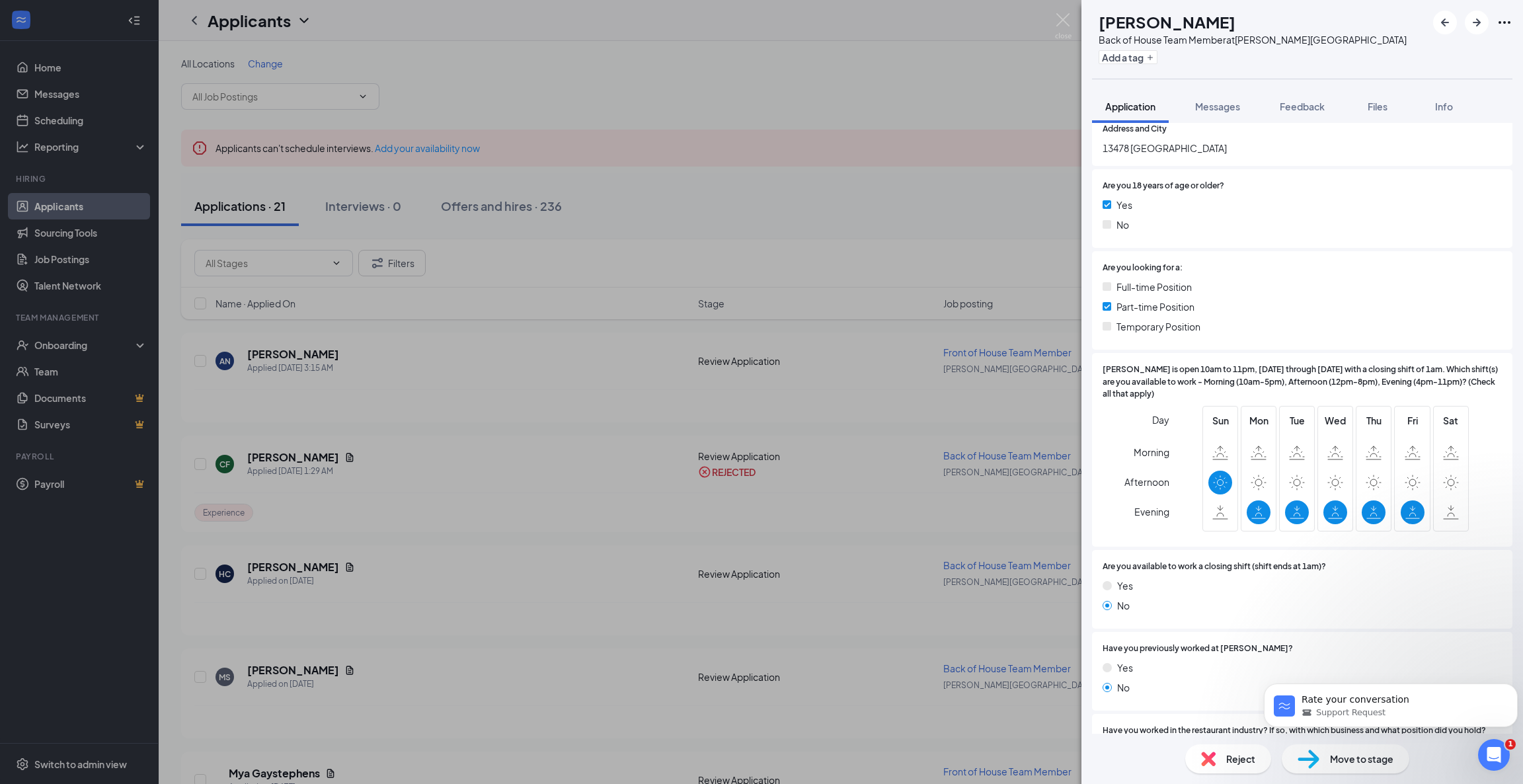
scroll to position [206, 0]
click at [1209, 756] on img at bounding box center [1208, 759] width 15 height 15
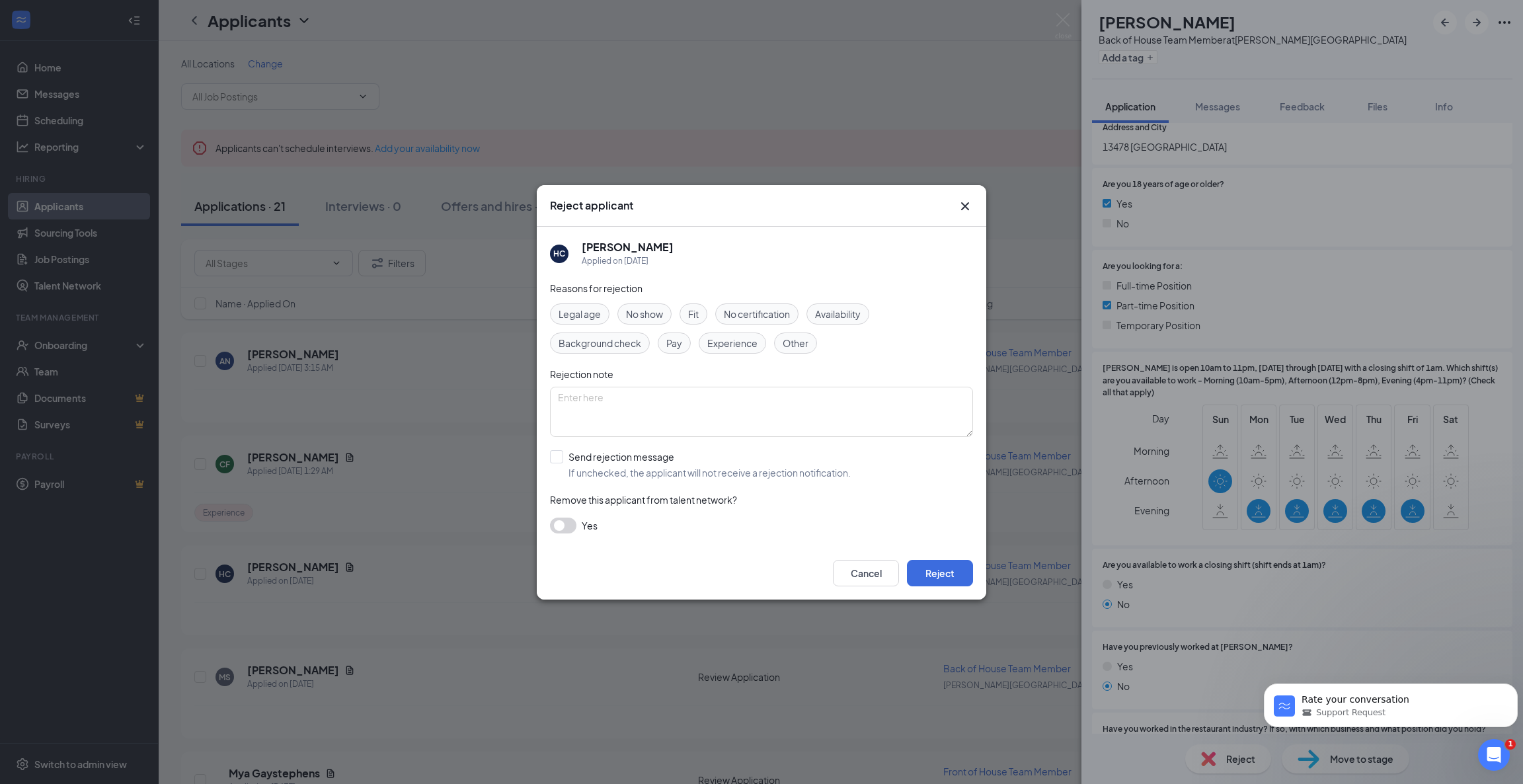
click at [843, 304] on div "Availability" at bounding box center [837, 314] width 63 height 21
click at [557, 450] on input "Send rejection message If unchecked, the applicant will not receive a rejection…" at bounding box center [700, 464] width 301 height 29
checkbox input "true"
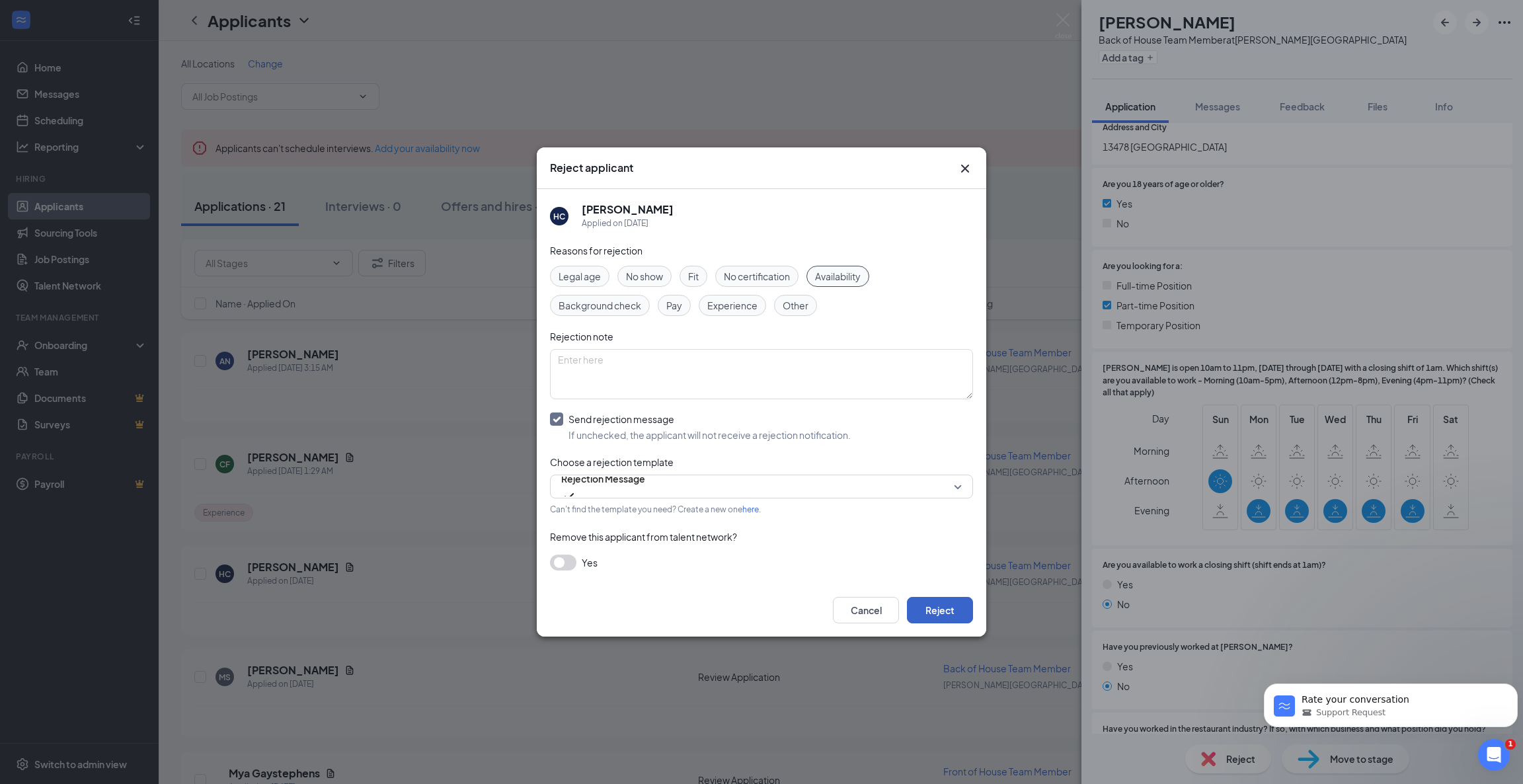
click at [949, 604] on button "Reject" at bounding box center [940, 610] width 66 height 26
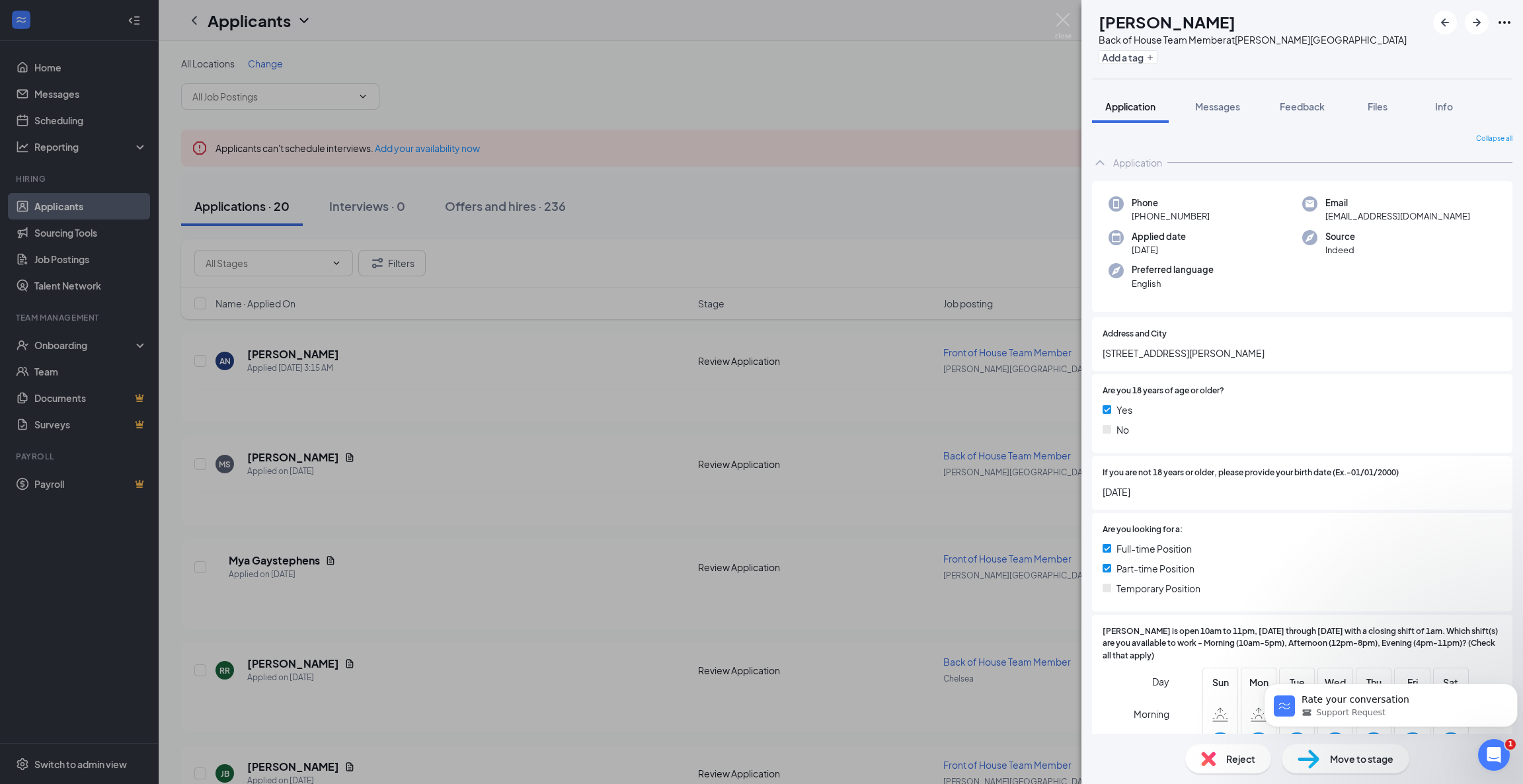
scroll to position [273, 0]
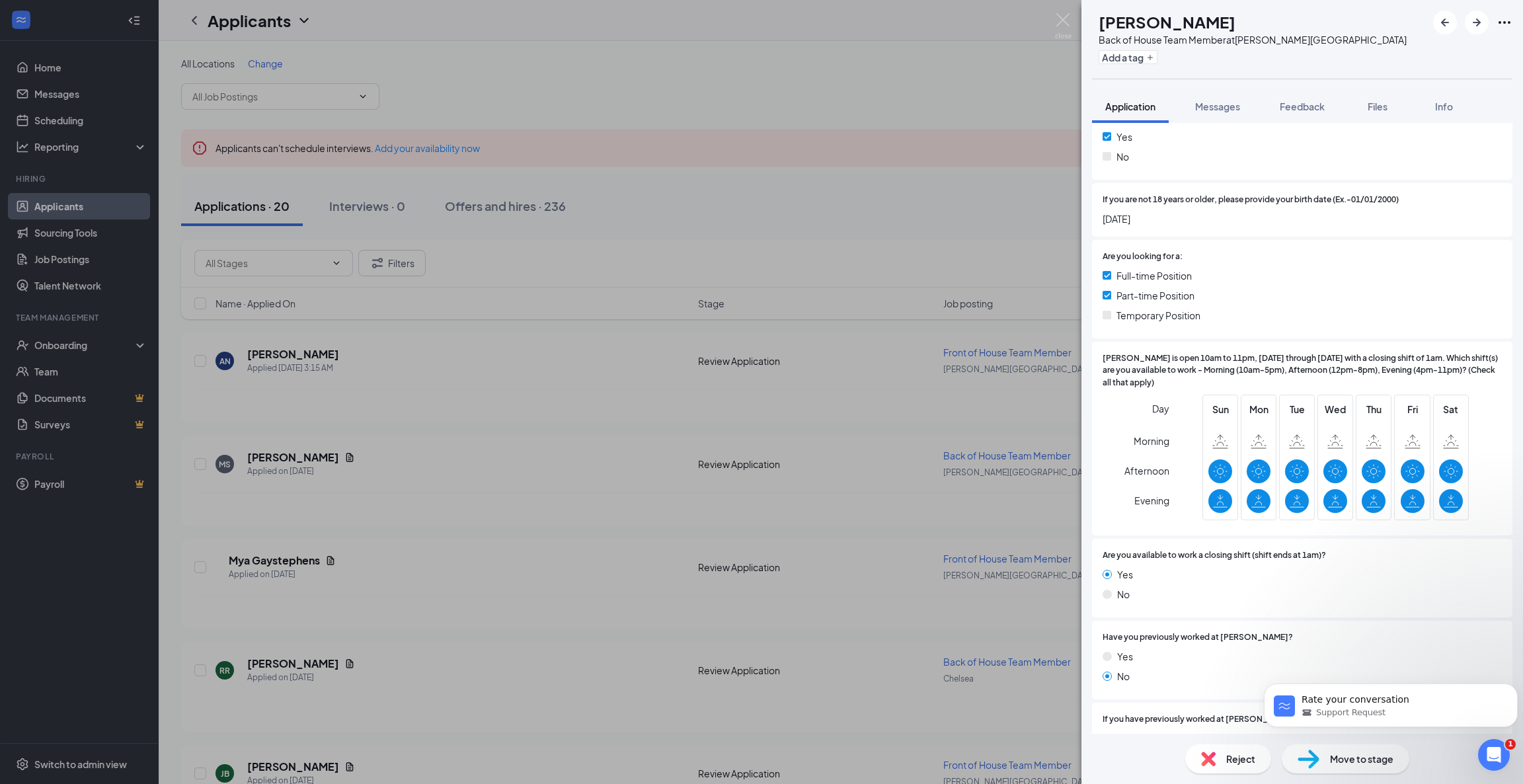
click at [1205, 754] on img at bounding box center [1208, 759] width 15 height 15
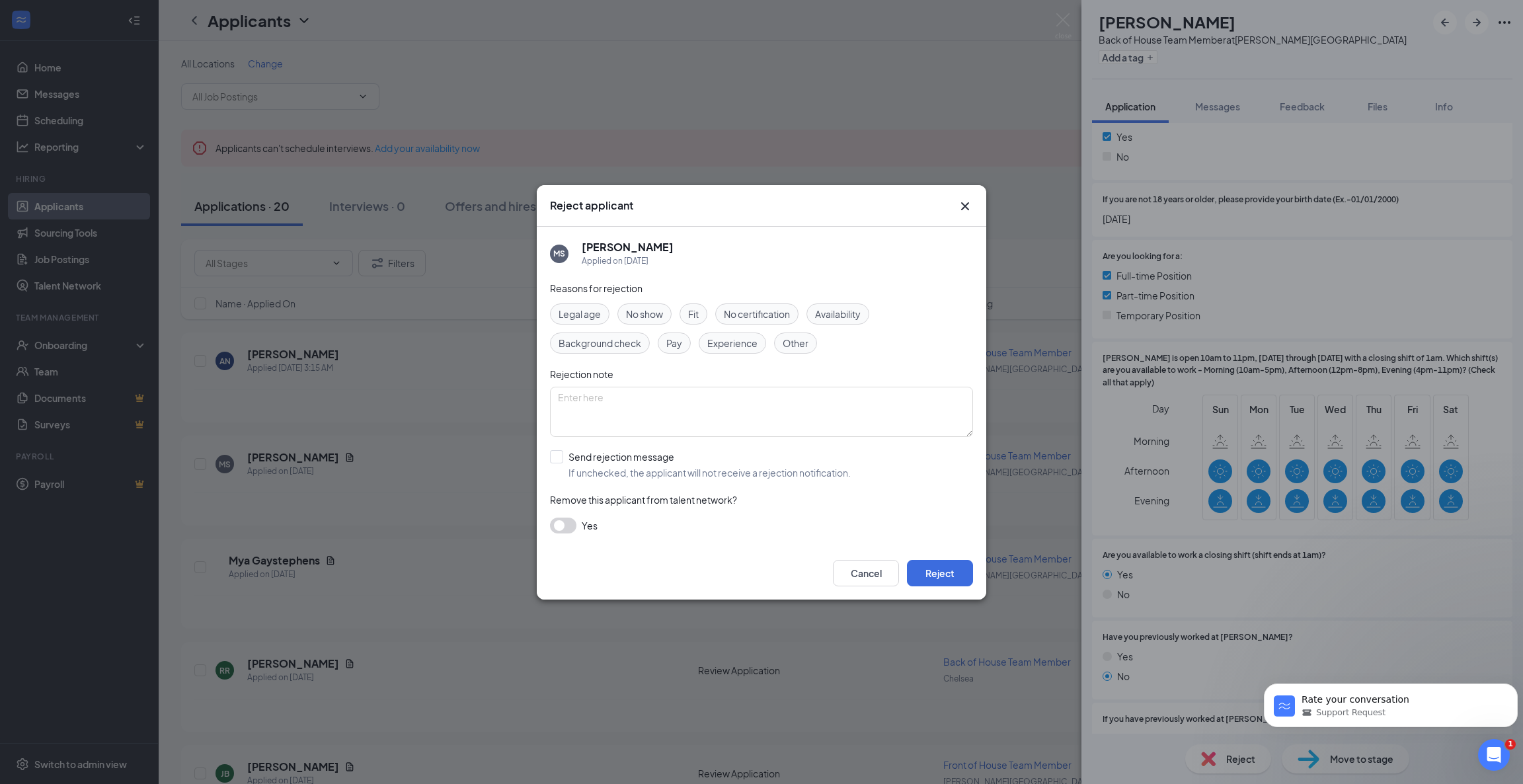
click at [850, 315] on span "Availability" at bounding box center [838, 314] width 46 height 15
click at [566, 463] on input "Send rejection message If unchecked, the applicant will not receive a rejection…" at bounding box center [700, 464] width 301 height 29
checkbox input "true"
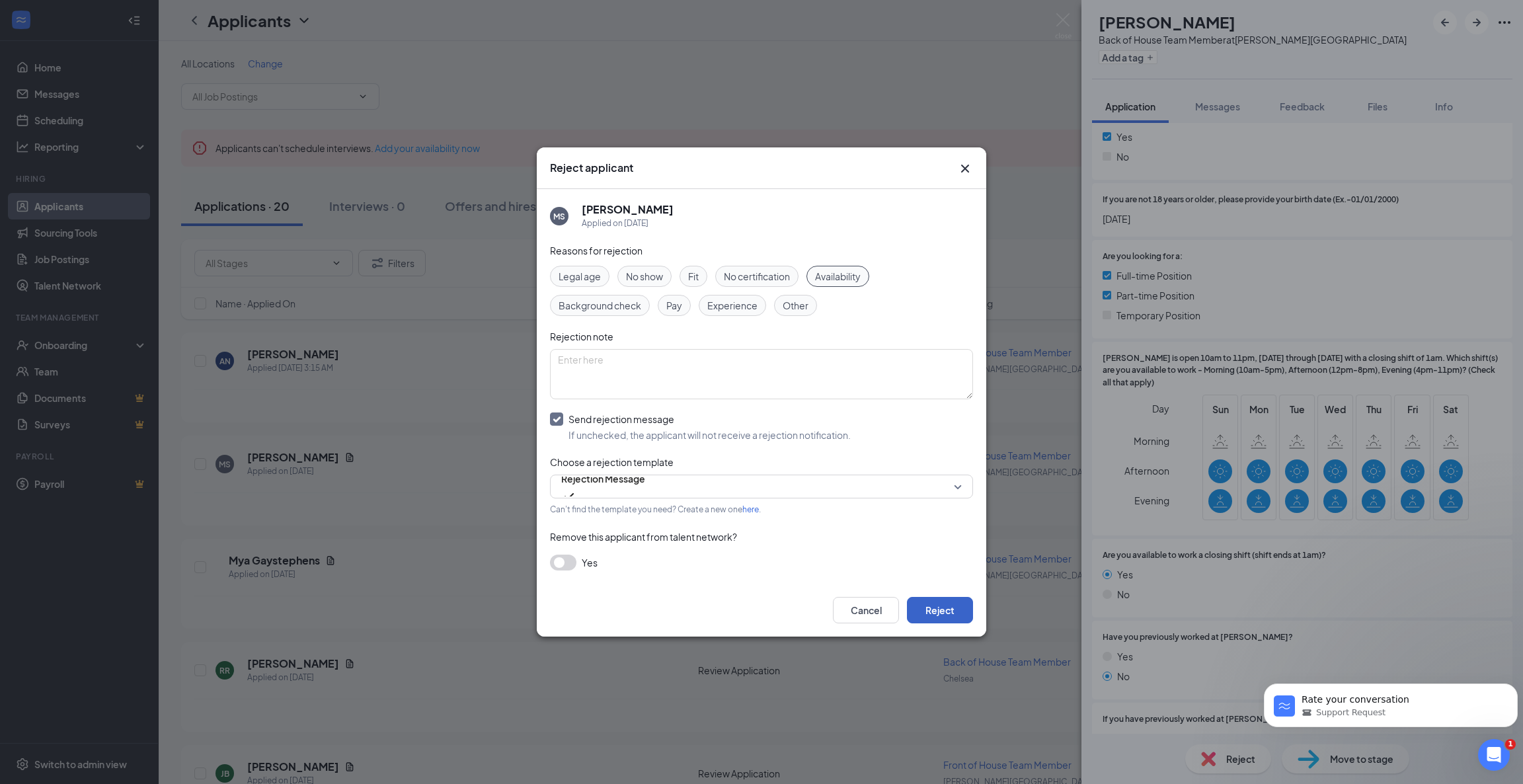
click at [943, 604] on button "Reject" at bounding box center [940, 610] width 66 height 26
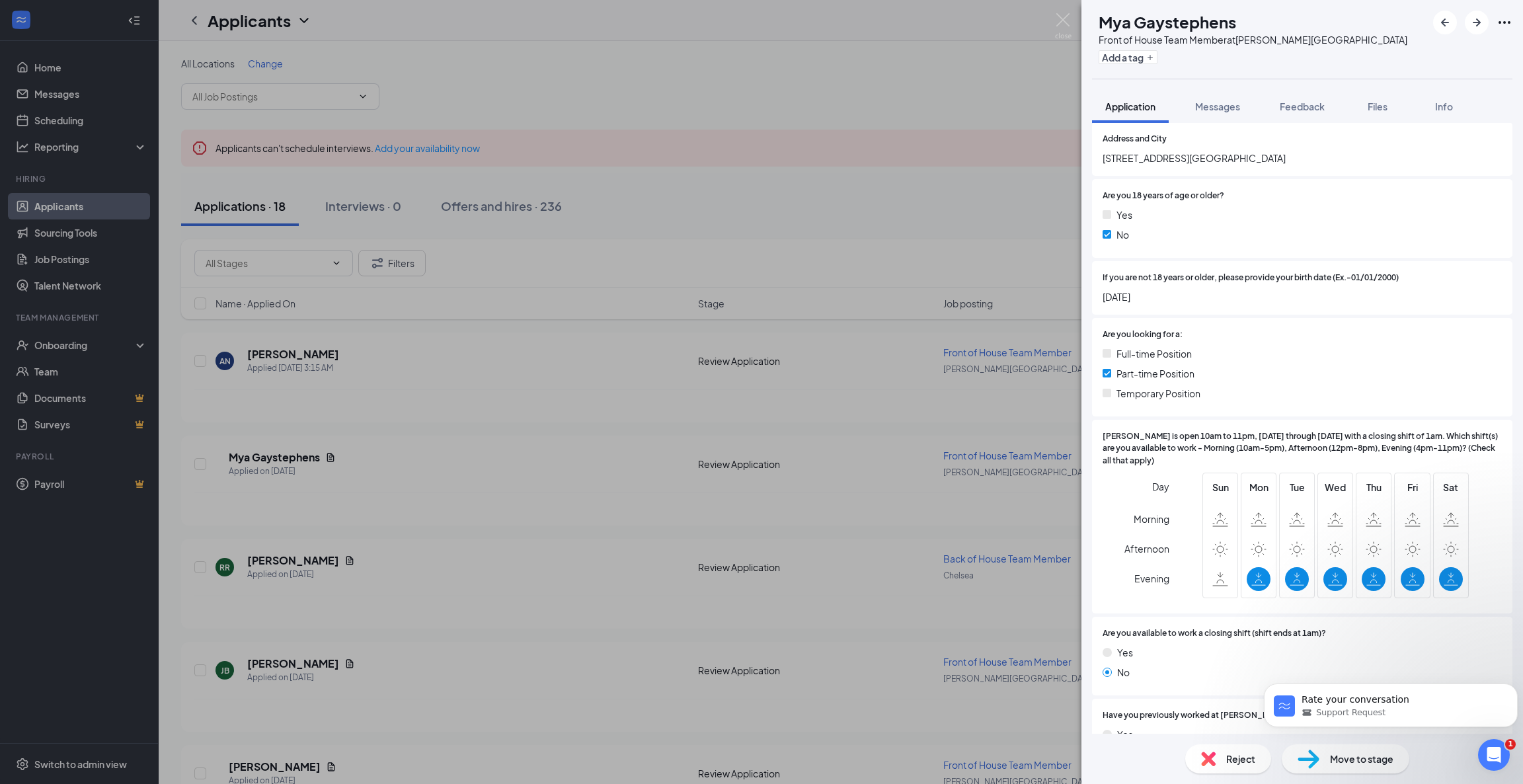
scroll to position [199, 0]
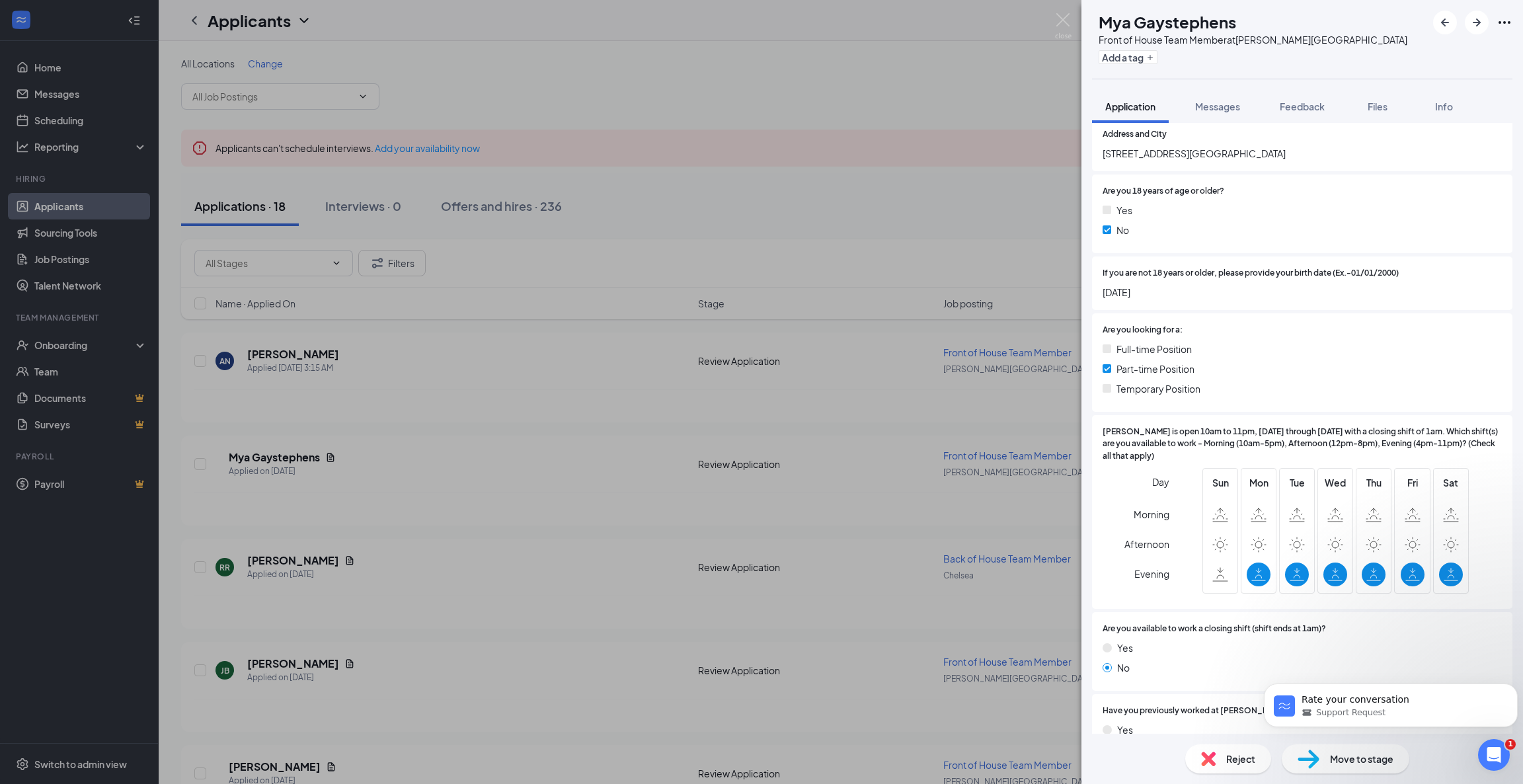
click at [1215, 758] on img at bounding box center [1208, 759] width 15 height 15
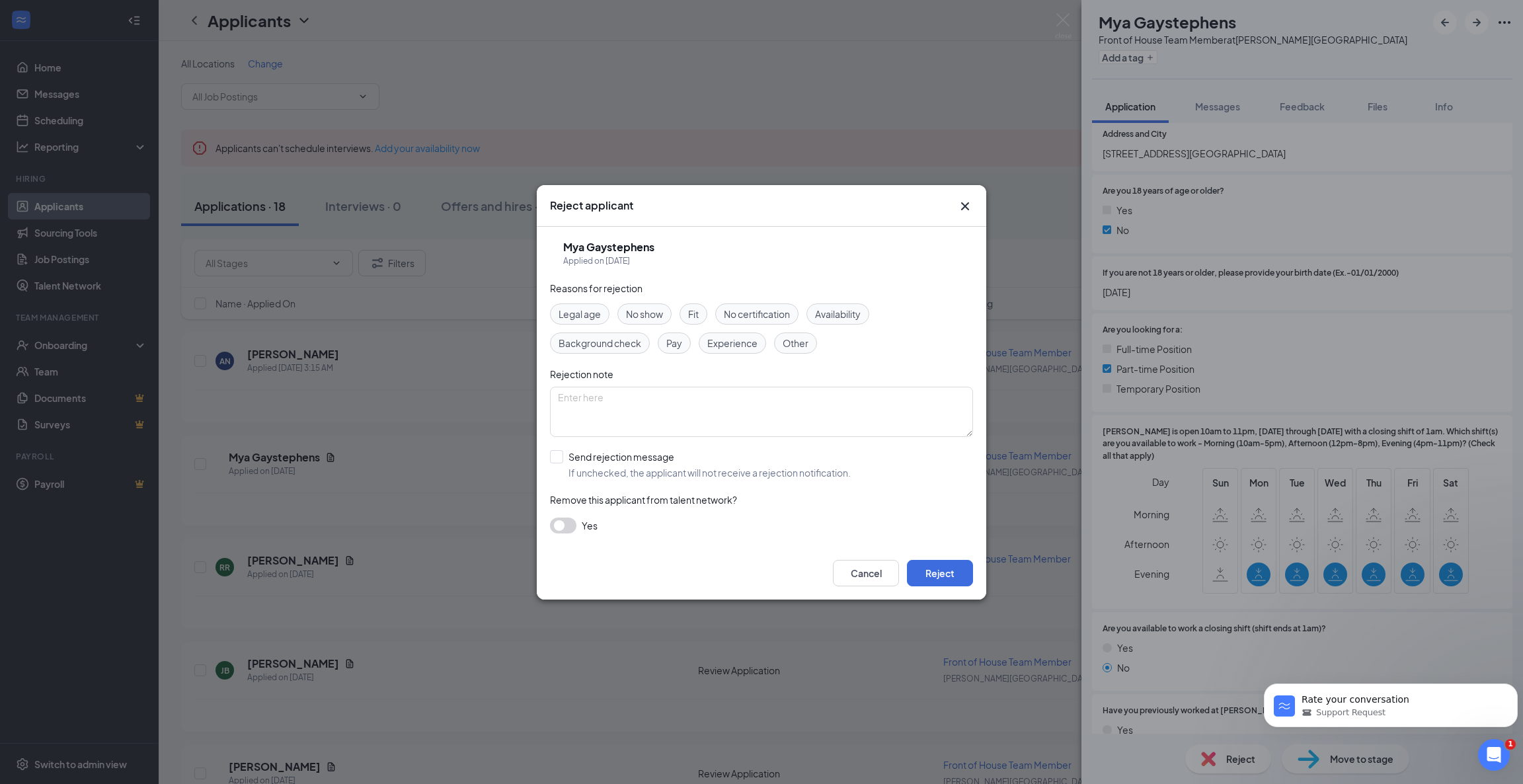
click at [848, 303] on div "Availability" at bounding box center [837, 314] width 63 height 21
click at [560, 452] on input "Send rejection message If unchecked, the applicant will not receive a rejection…" at bounding box center [700, 464] width 301 height 29
checkbox input "true"
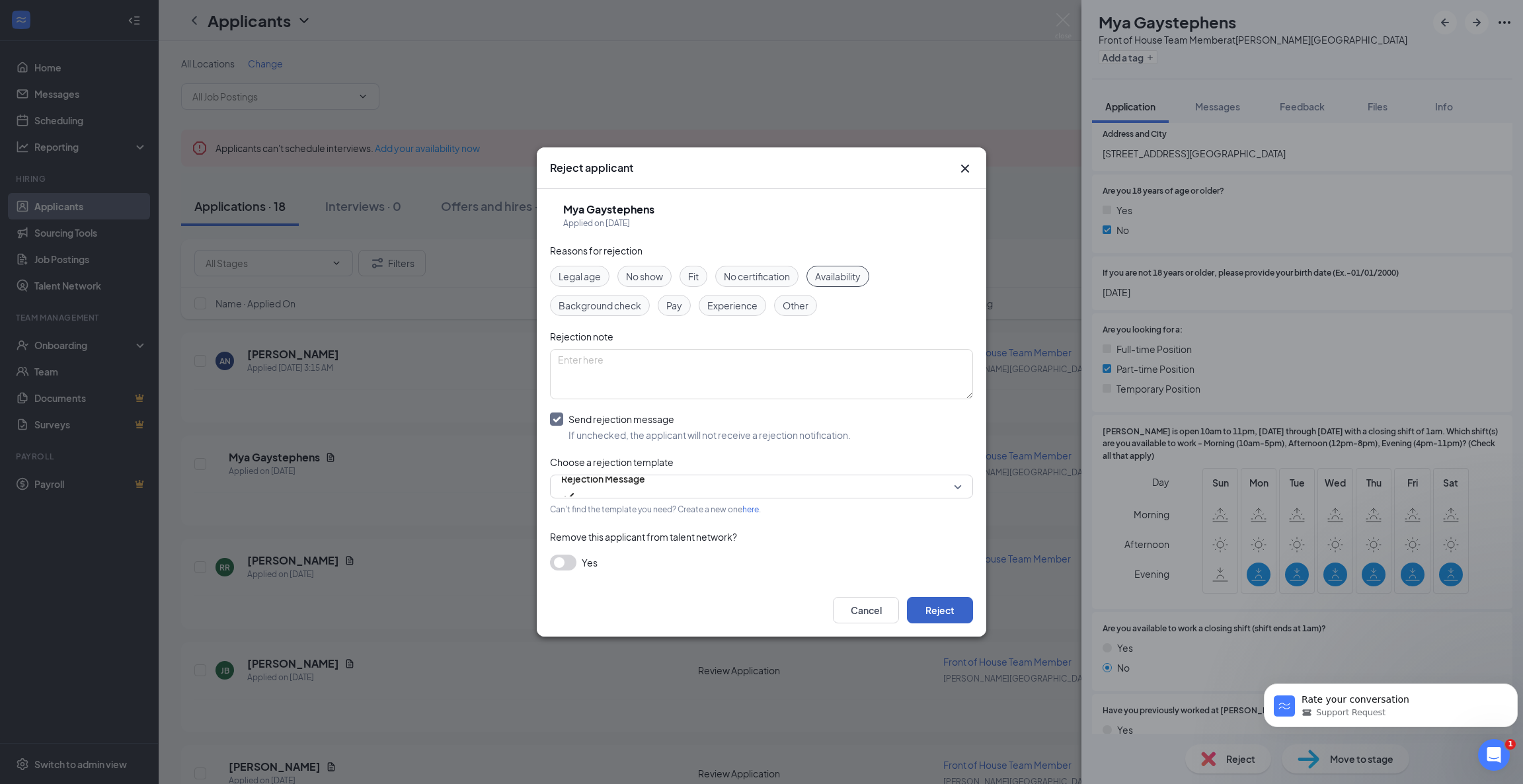
click at [946, 605] on button "Reject" at bounding box center [940, 610] width 66 height 26
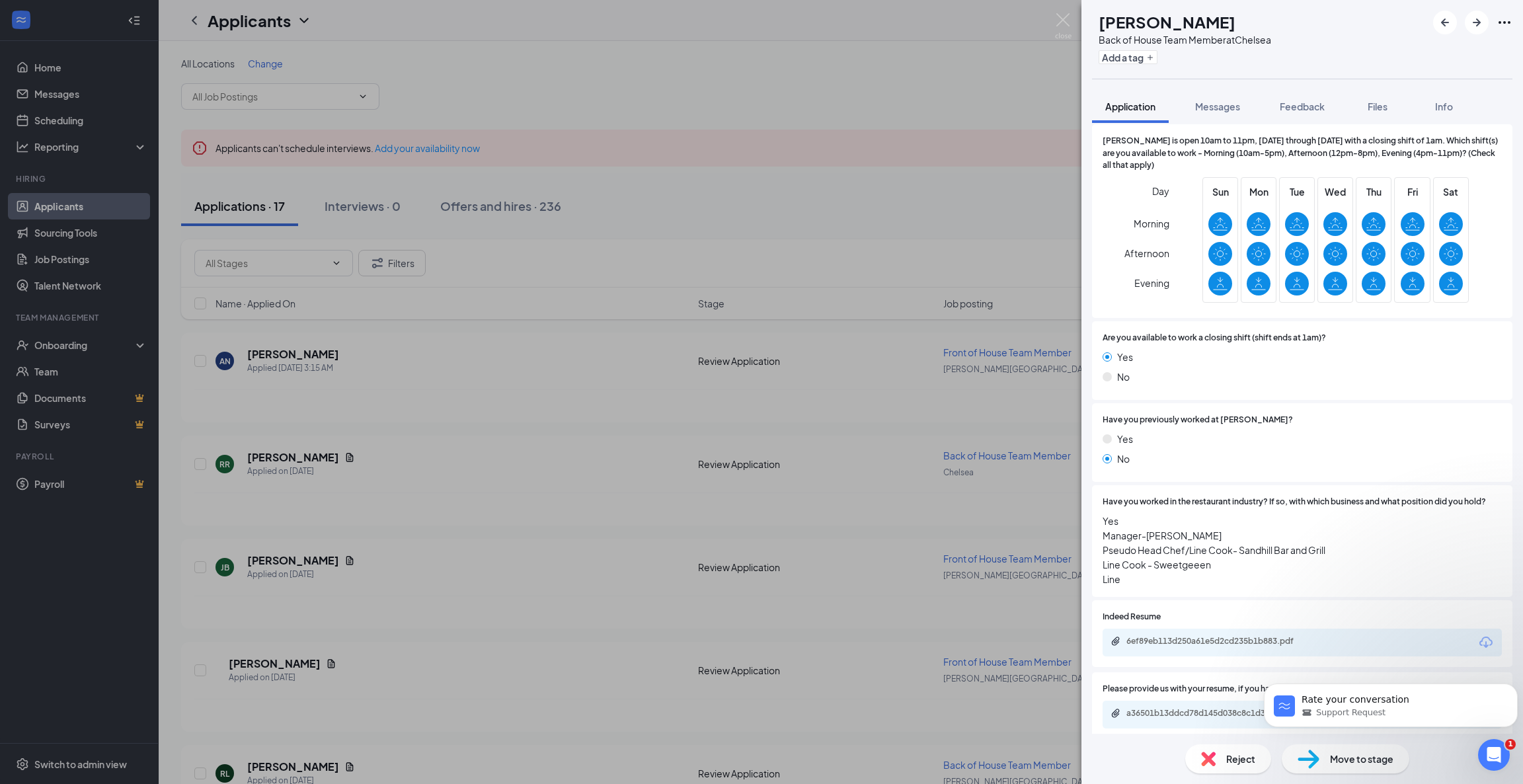
scroll to position [485, 0]
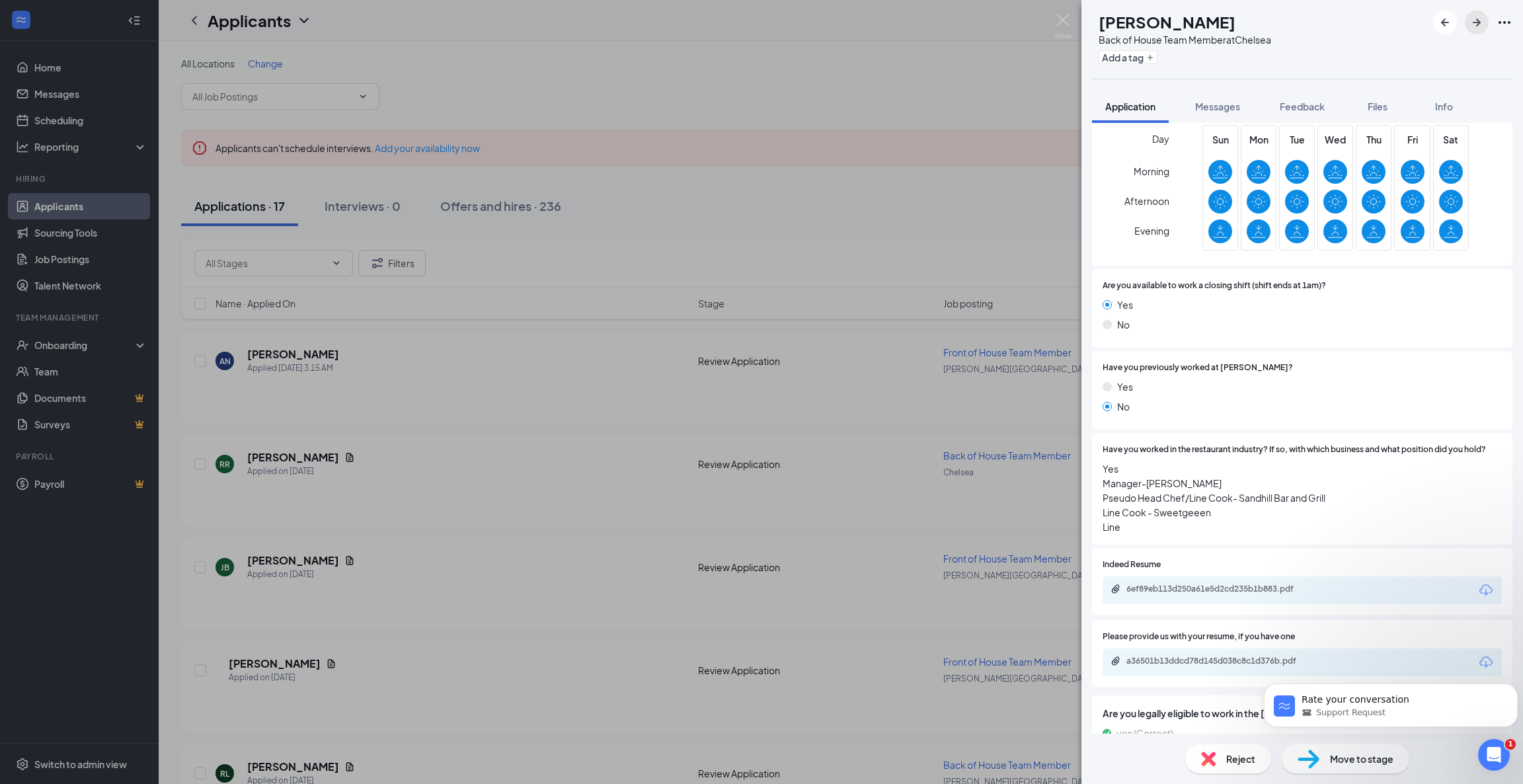
click at [1476, 21] on icon "ArrowRight" at bounding box center [1476, 22] width 16 height 16
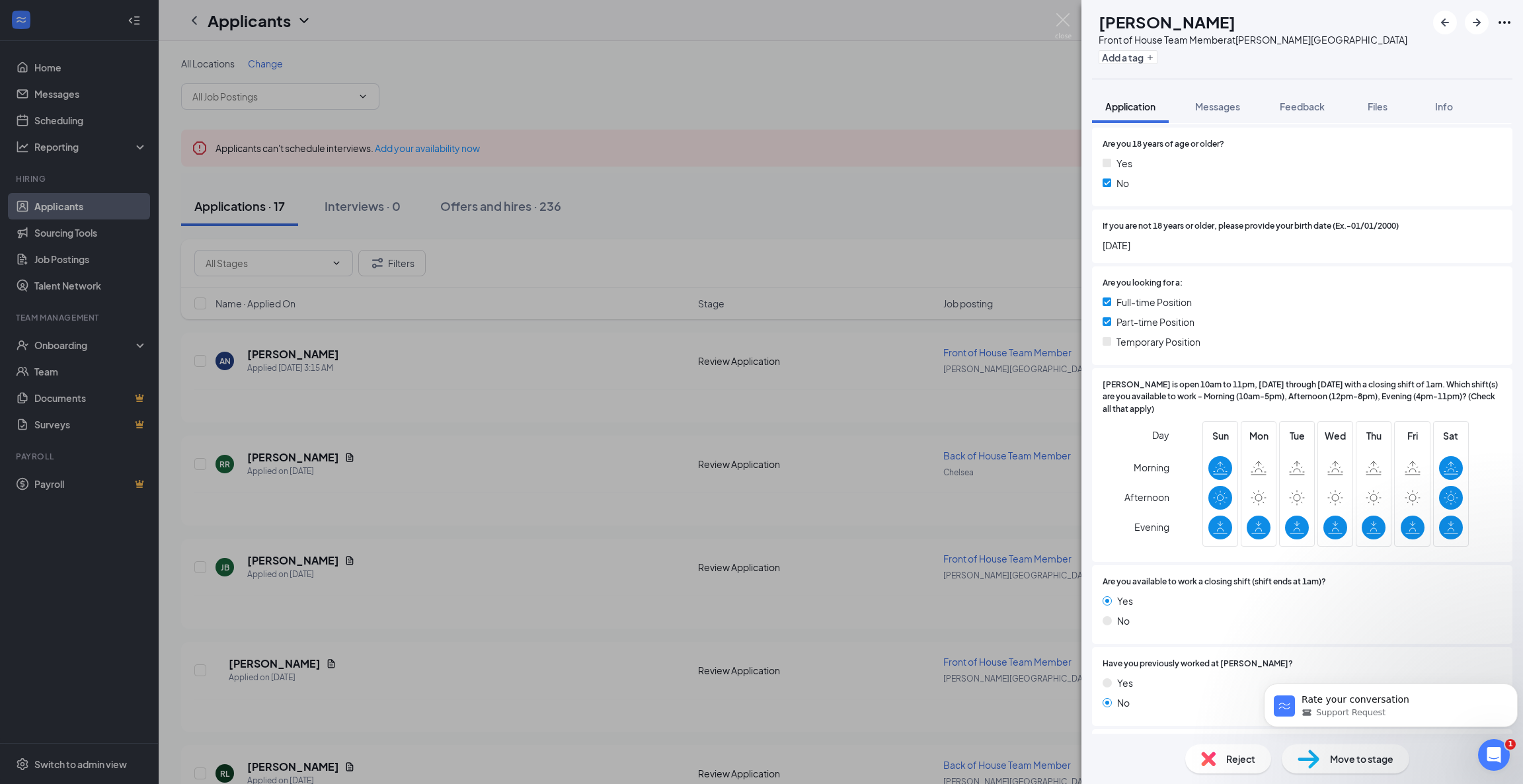
scroll to position [285, 0]
click at [1217, 755] on div "Reject" at bounding box center [1228, 759] width 86 height 29
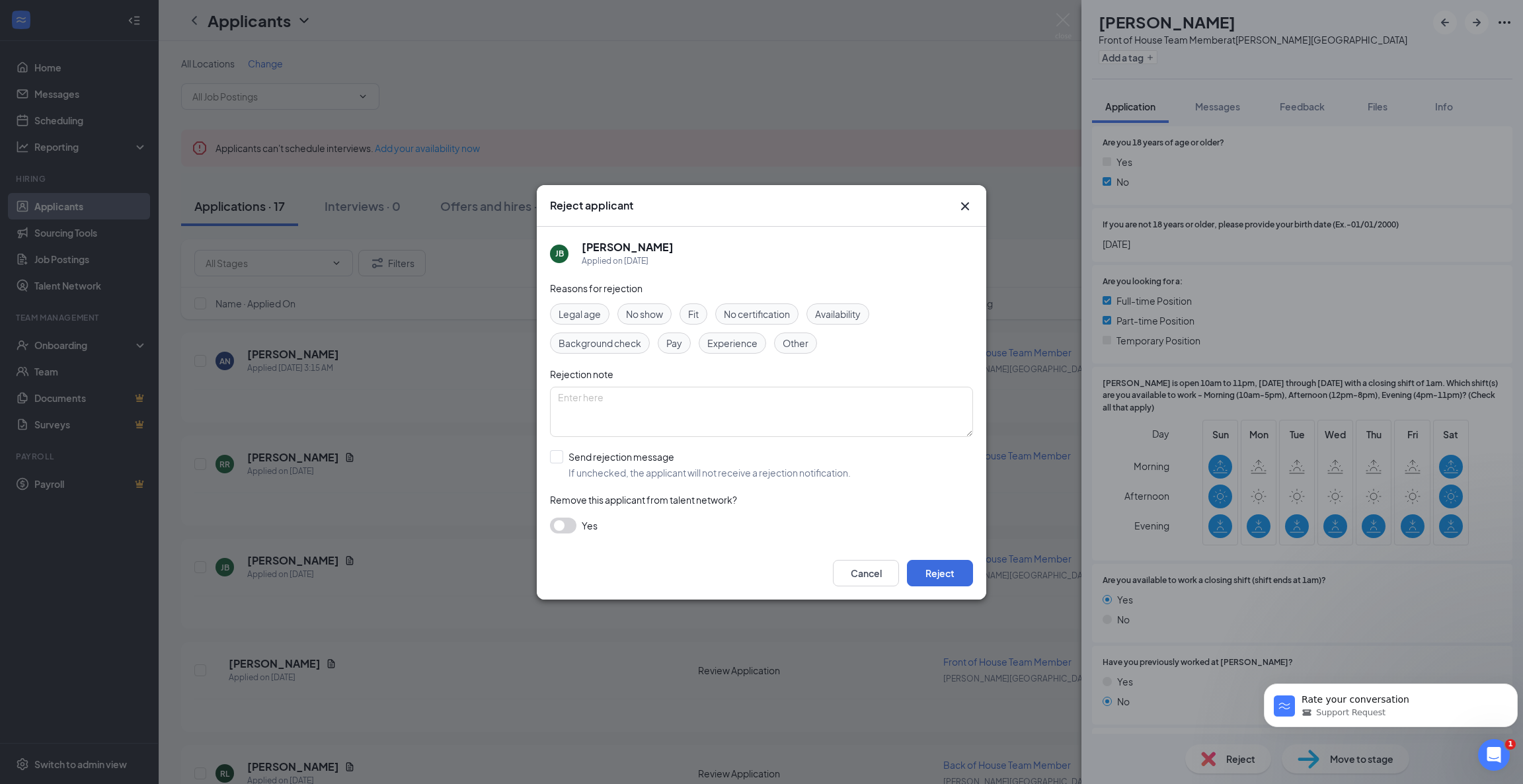
click at [839, 309] on span "Availability" at bounding box center [838, 314] width 46 height 15
click at [565, 456] on input "Send rejection message If unchecked, the applicant will not receive a rejection…" at bounding box center [700, 464] width 301 height 29
checkbox input "true"
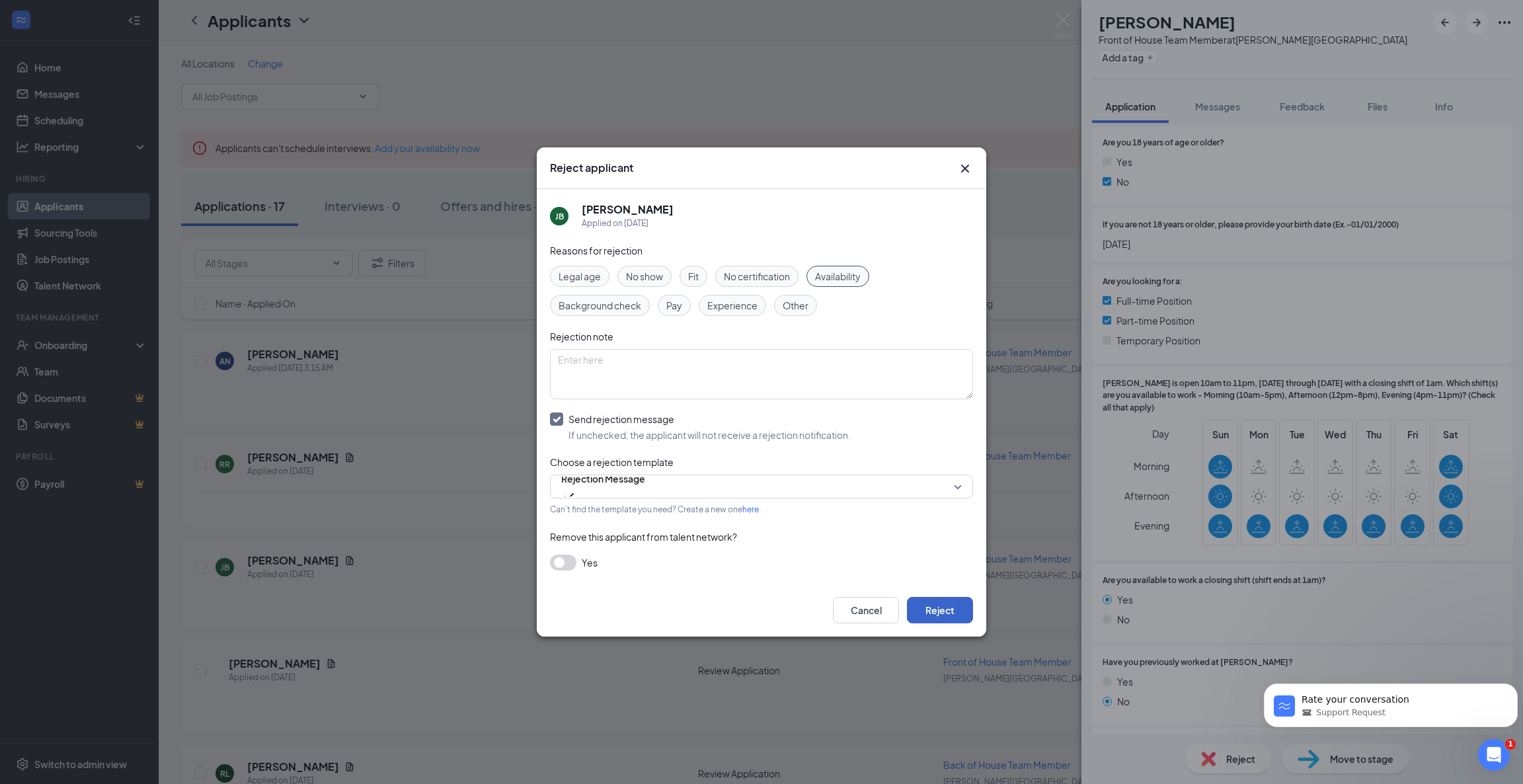
click at [952, 613] on button "Reject" at bounding box center [940, 610] width 66 height 26
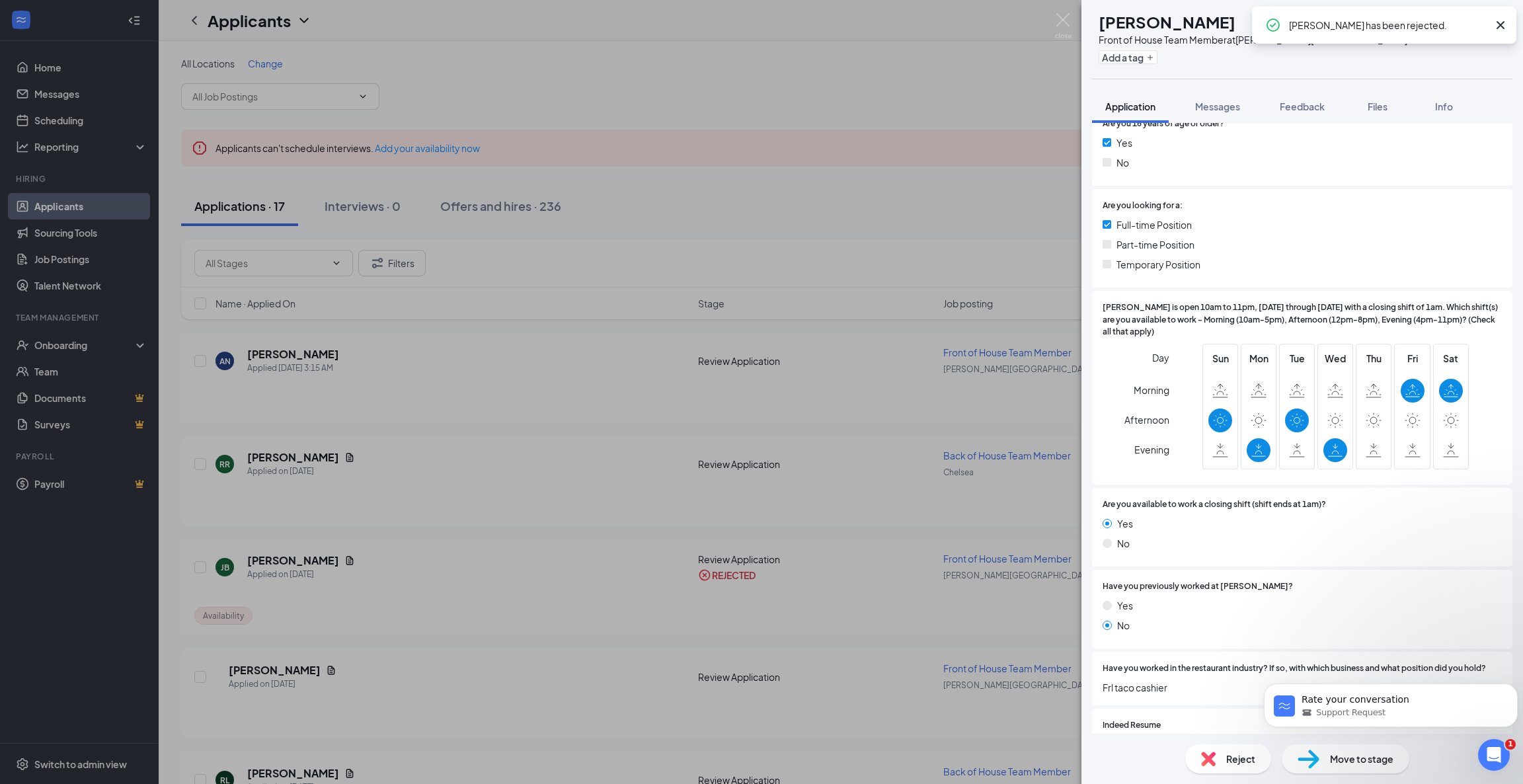
scroll to position [276, 0]
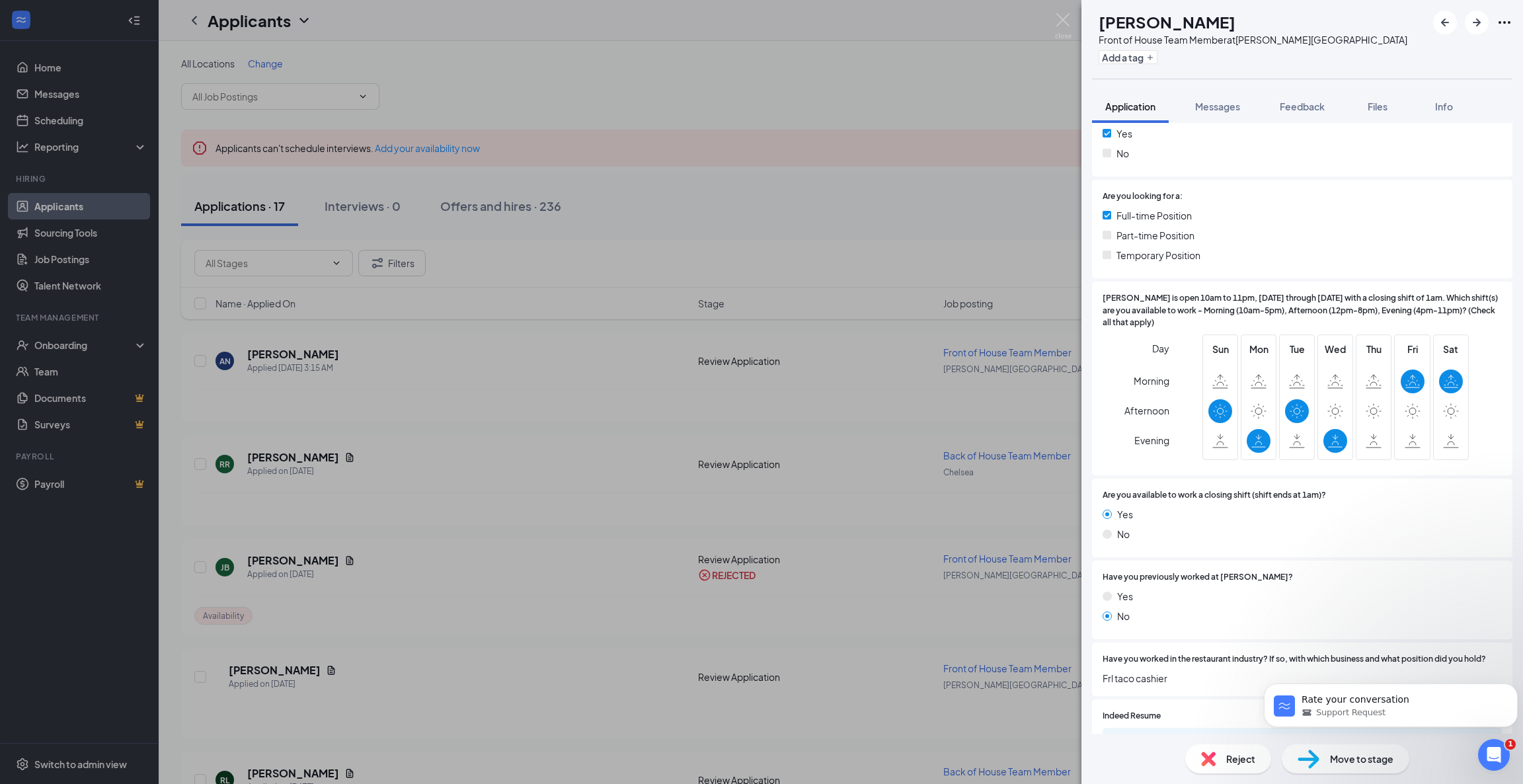
click at [1244, 758] on span "Reject" at bounding box center [1240, 759] width 29 height 15
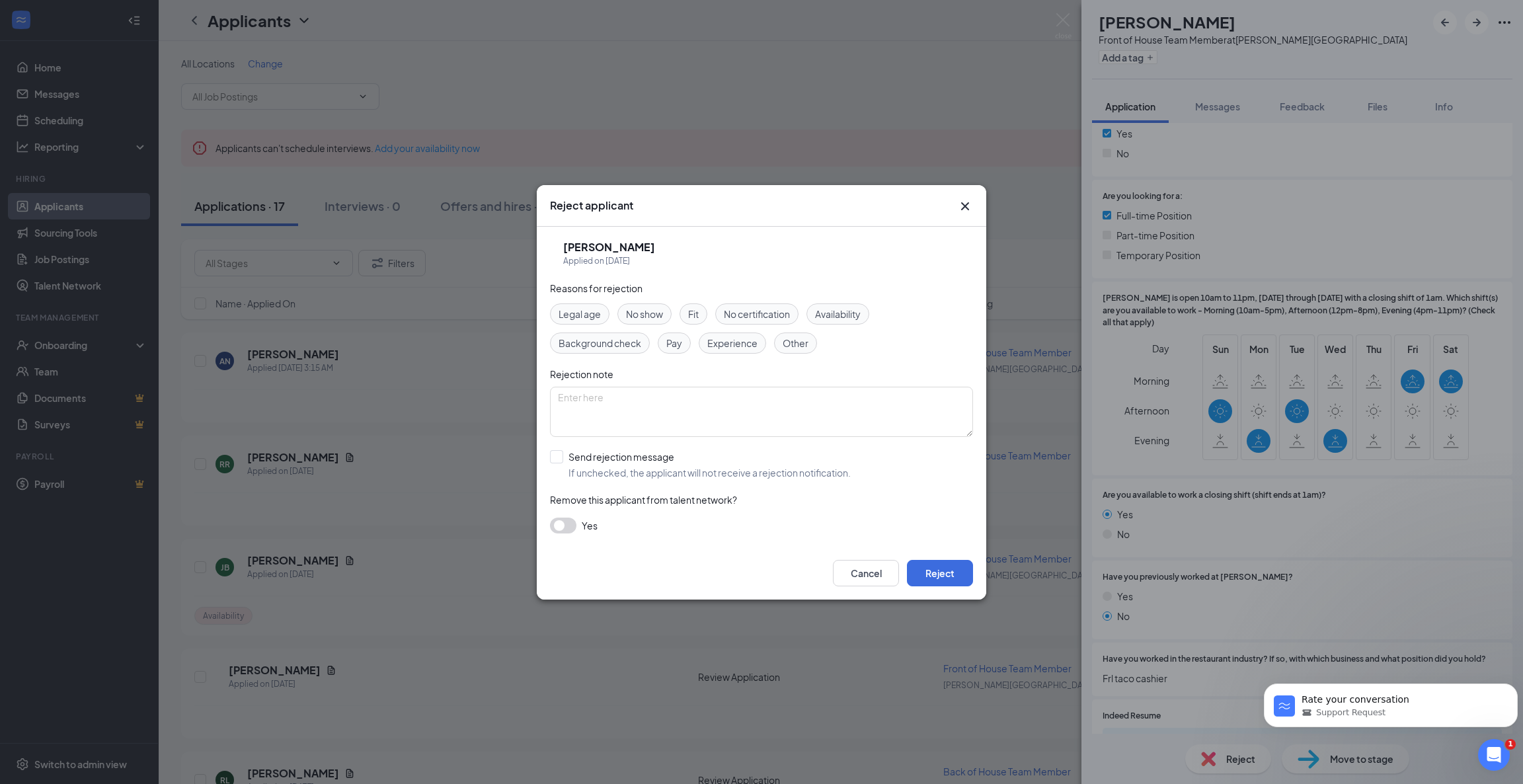
click at [846, 312] on span "Availability" at bounding box center [838, 314] width 46 height 15
click at [560, 458] on input "Send rejection message If unchecked, the applicant will not receive a rejection…" at bounding box center [700, 464] width 301 height 29
checkbox input "true"
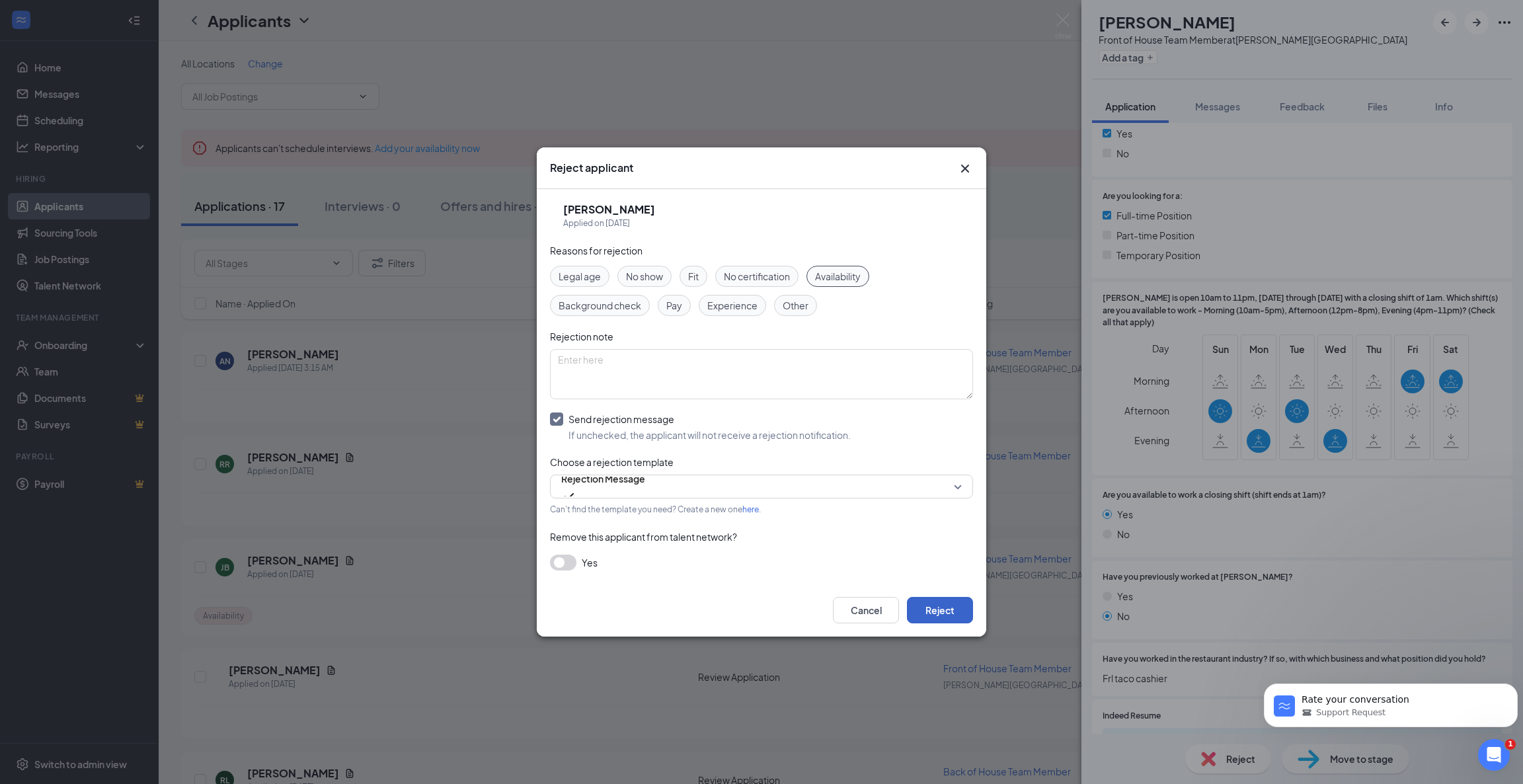
click at [939, 601] on button "Reject" at bounding box center [940, 610] width 66 height 26
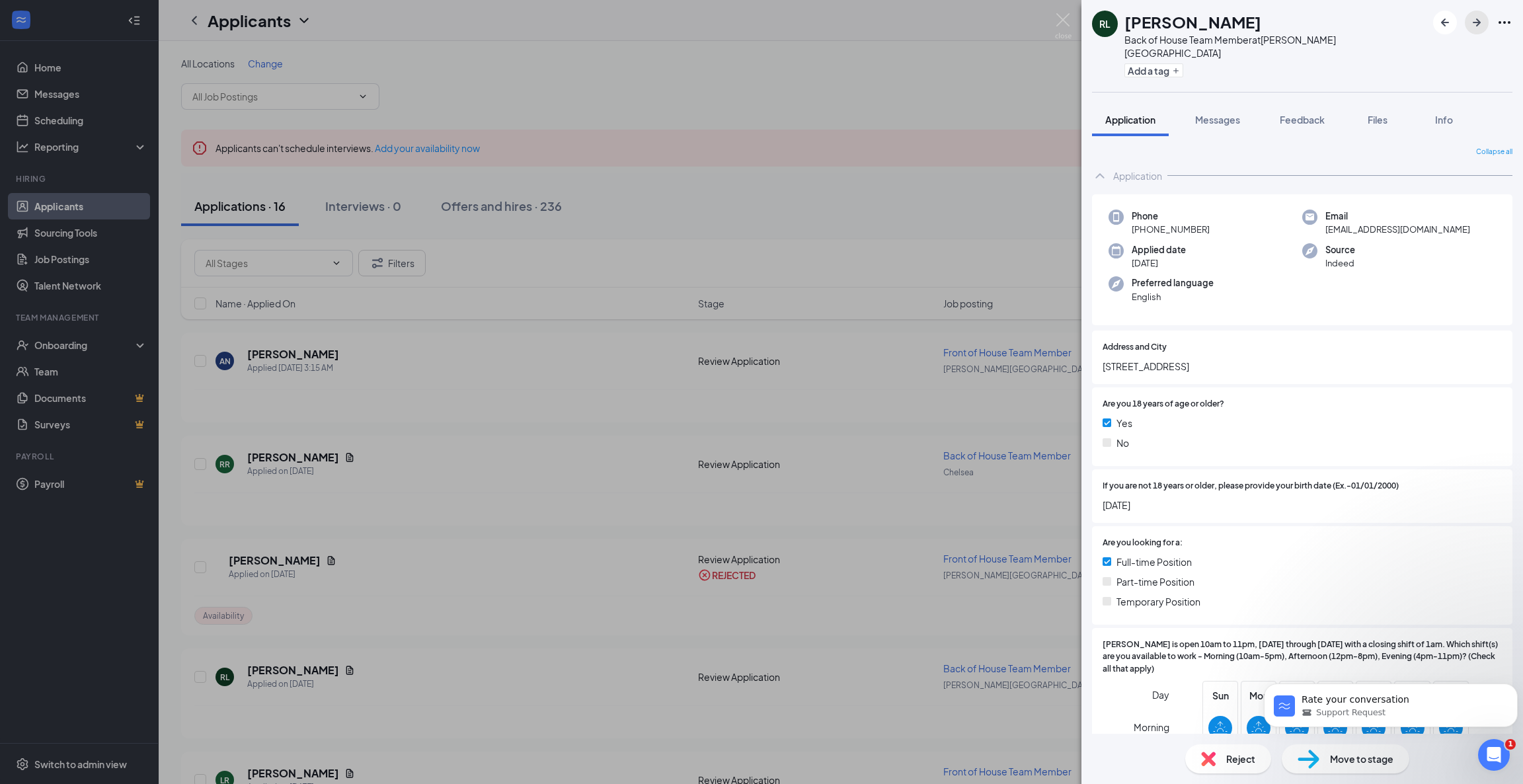
click at [1466, 22] on button "button" at bounding box center [1476, 22] width 24 height 24
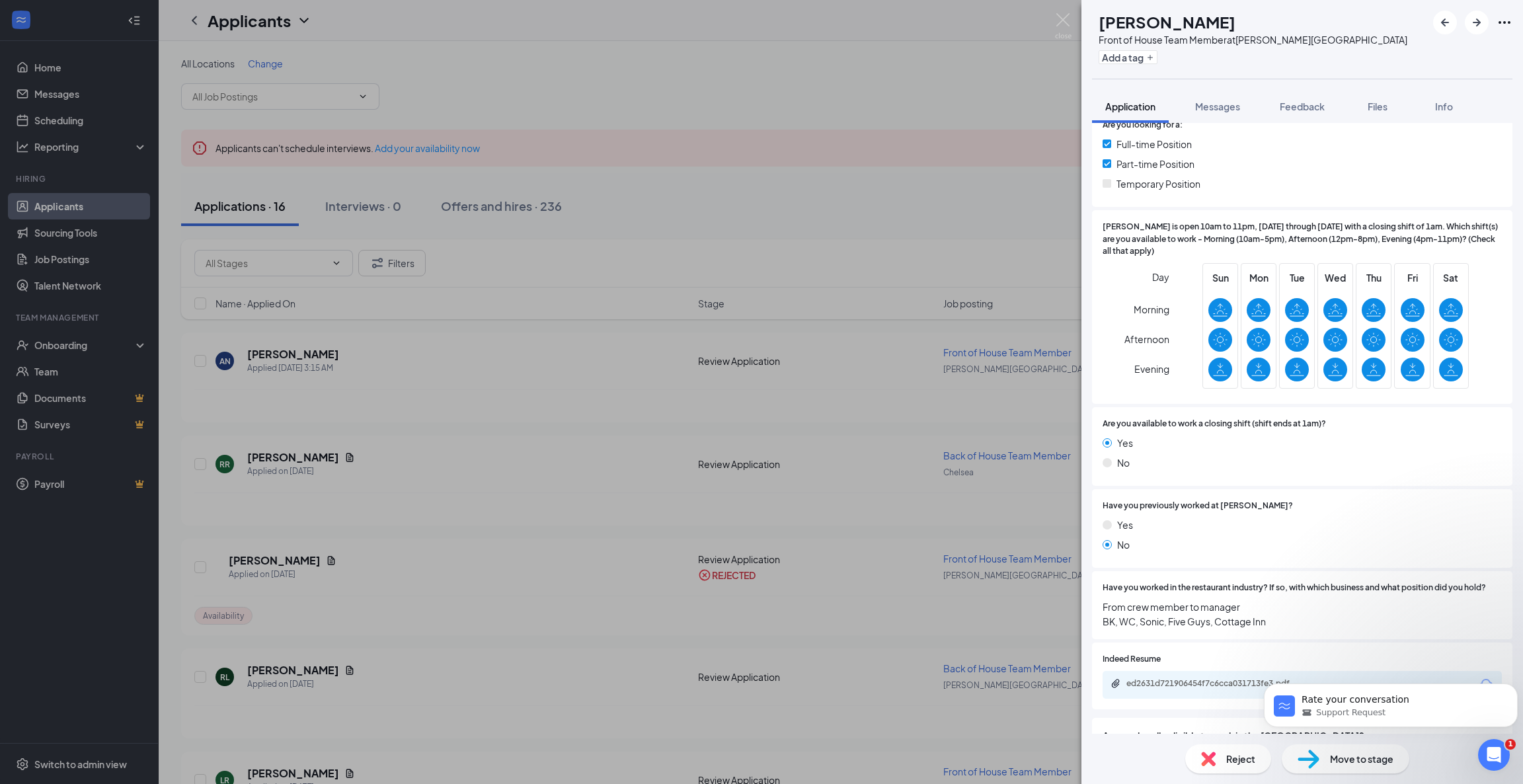
scroll to position [355, 0]
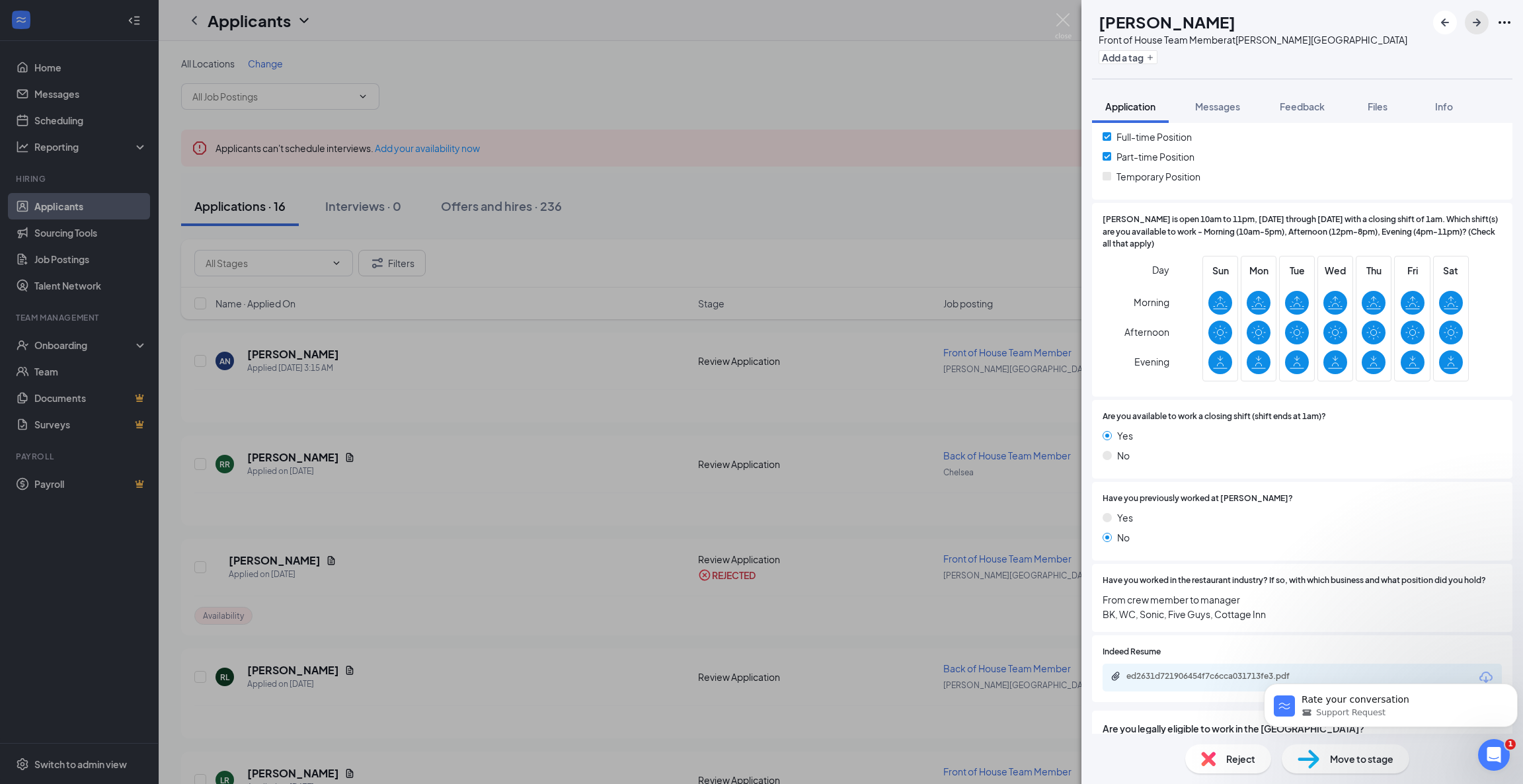
click at [1479, 17] on icon "ArrowRight" at bounding box center [1476, 22] width 16 height 16
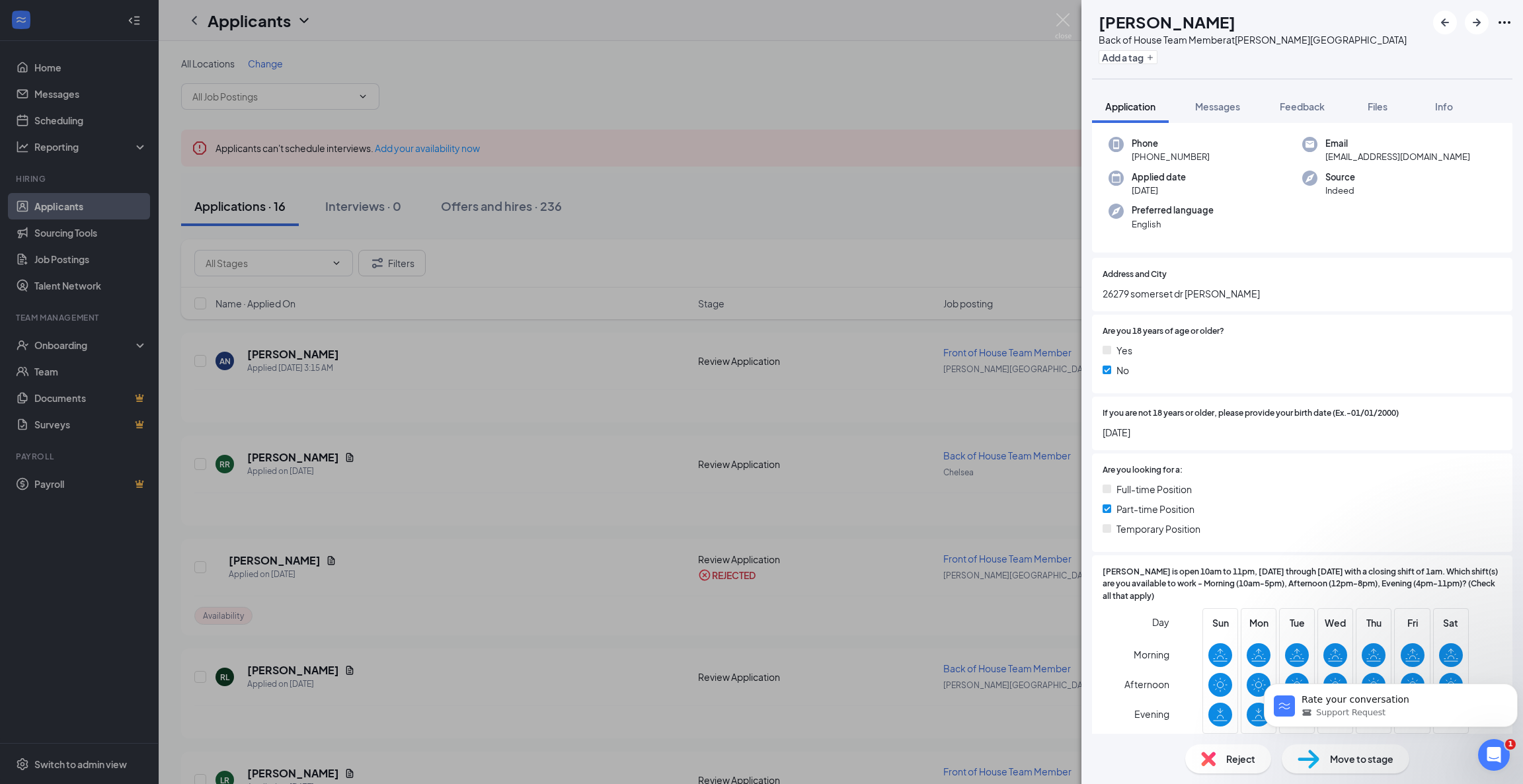
scroll to position [84, 0]
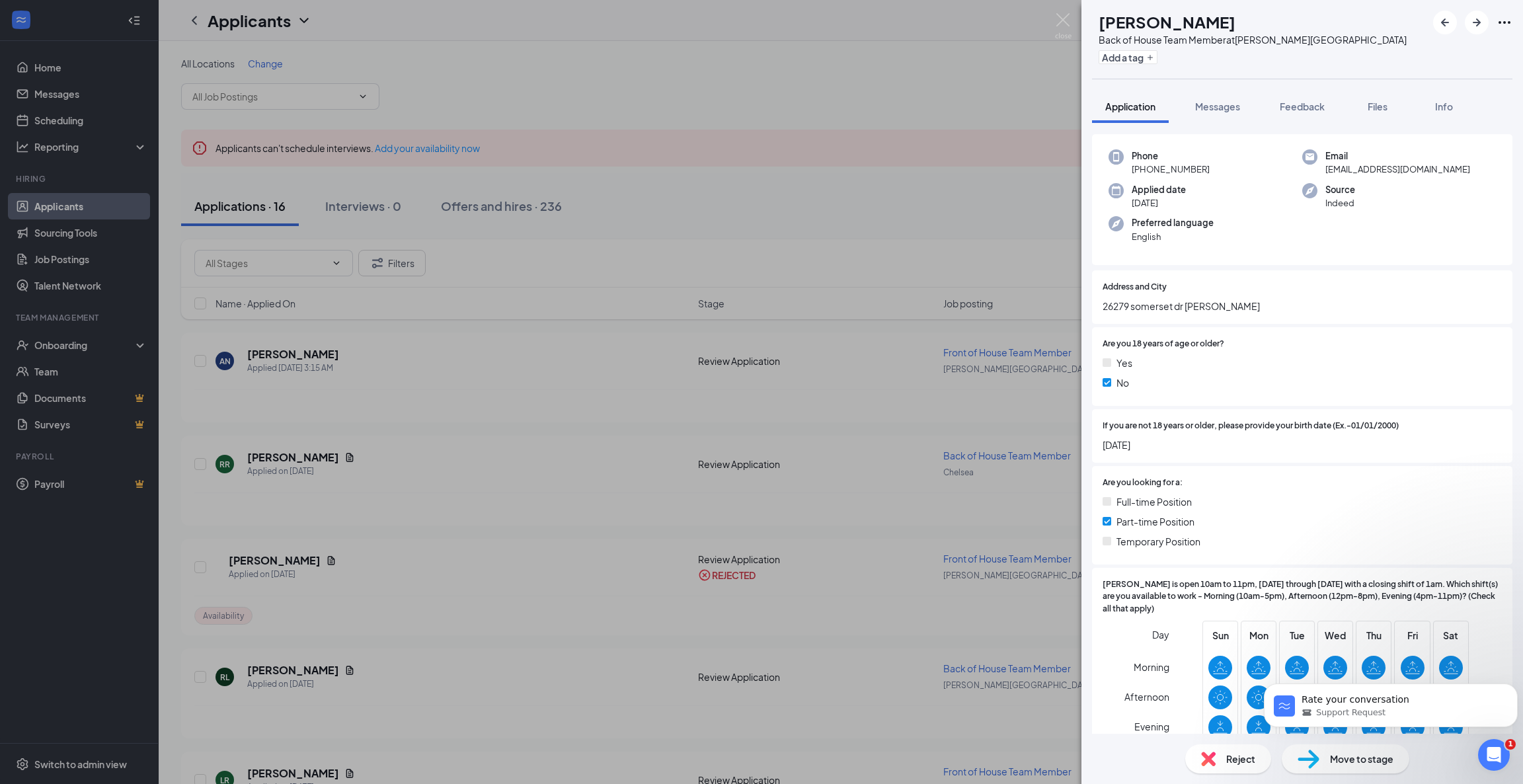
click at [1199, 763] on div "Reject" at bounding box center [1228, 759] width 86 height 29
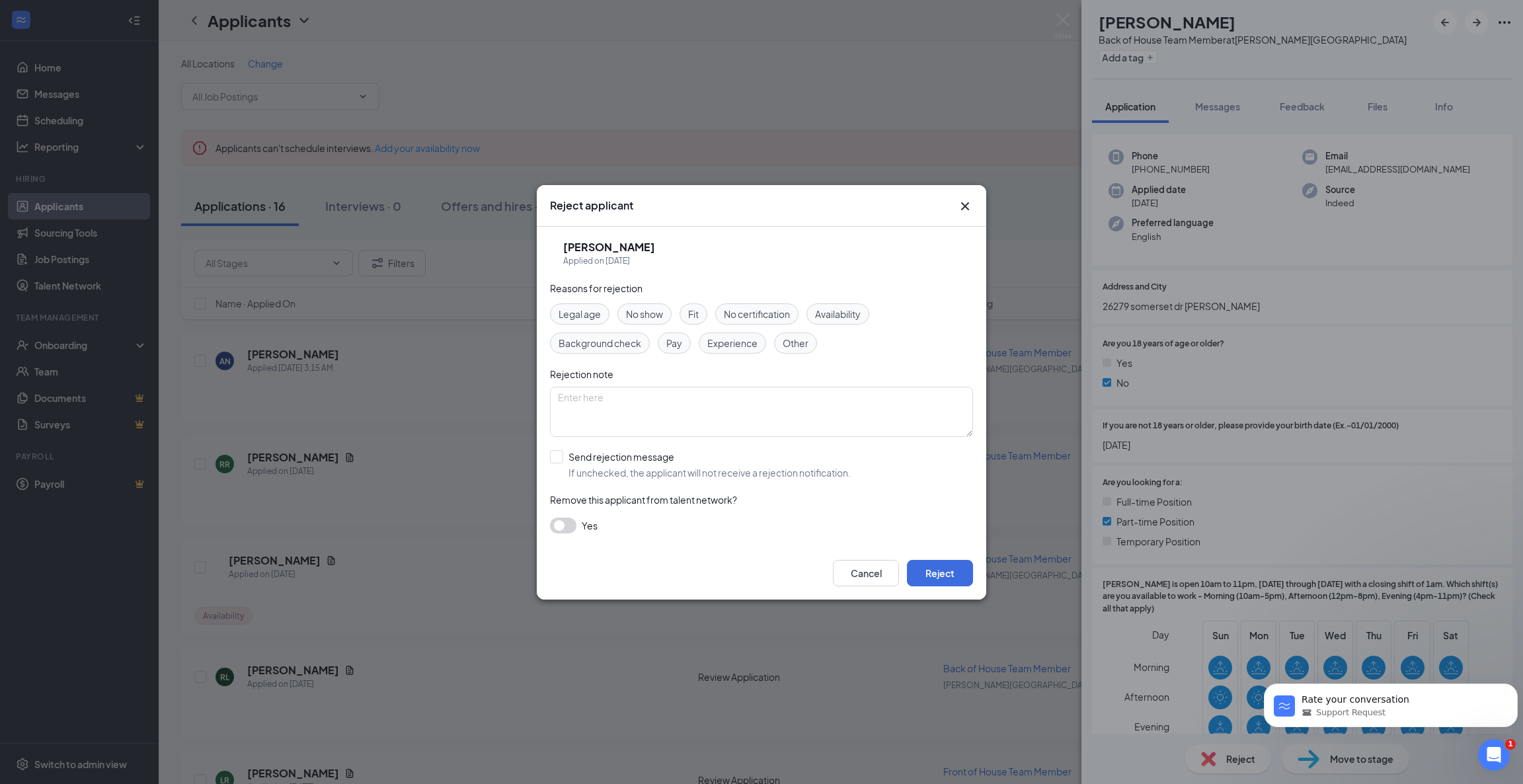
click at [836, 305] on div "Availability" at bounding box center [837, 314] width 63 height 21
click at [561, 454] on input "Send rejection message If unchecked, the applicant will not receive a rejection…" at bounding box center [700, 464] width 301 height 29
checkbox input "true"
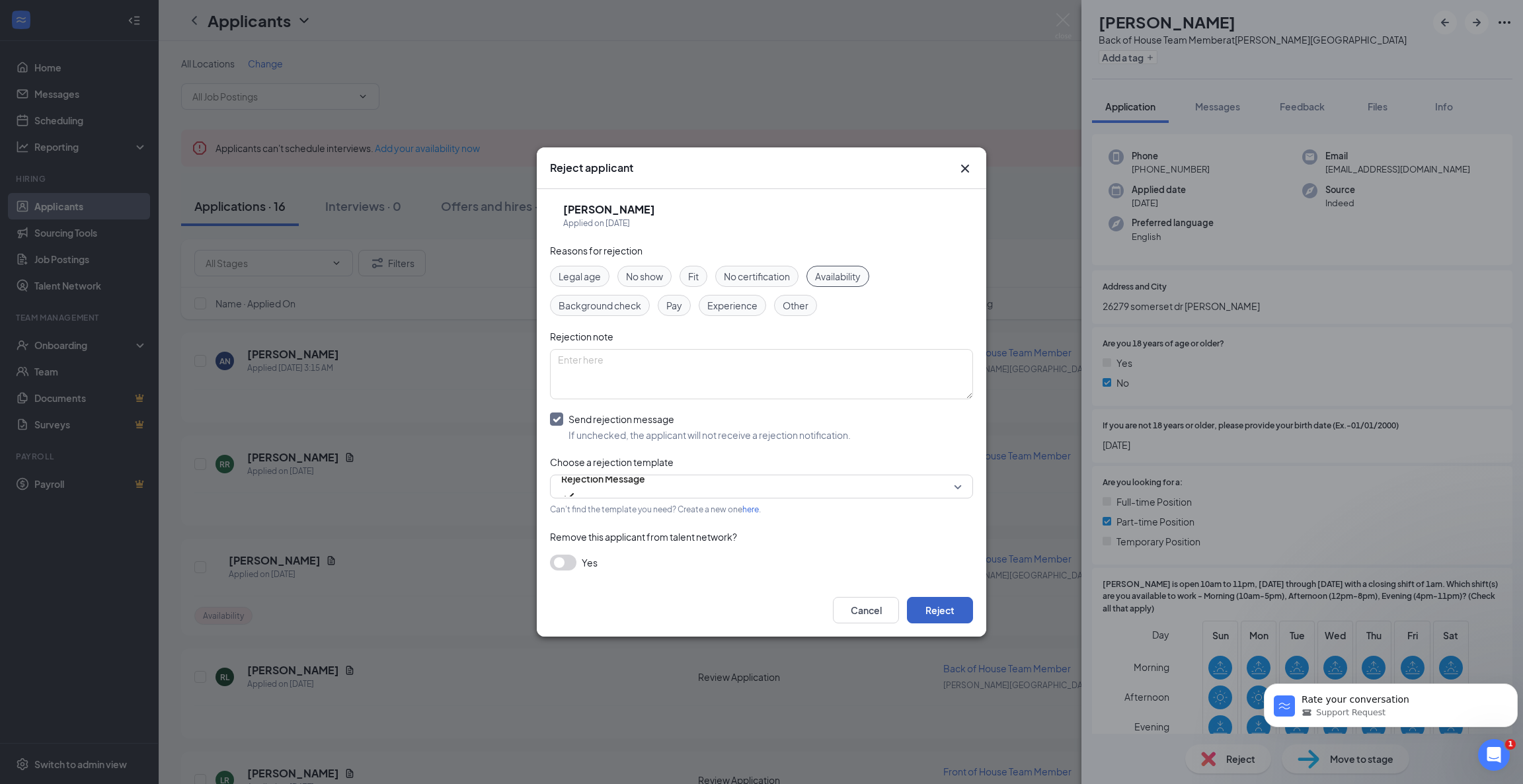
click at [925, 609] on button "Reject" at bounding box center [940, 610] width 66 height 26
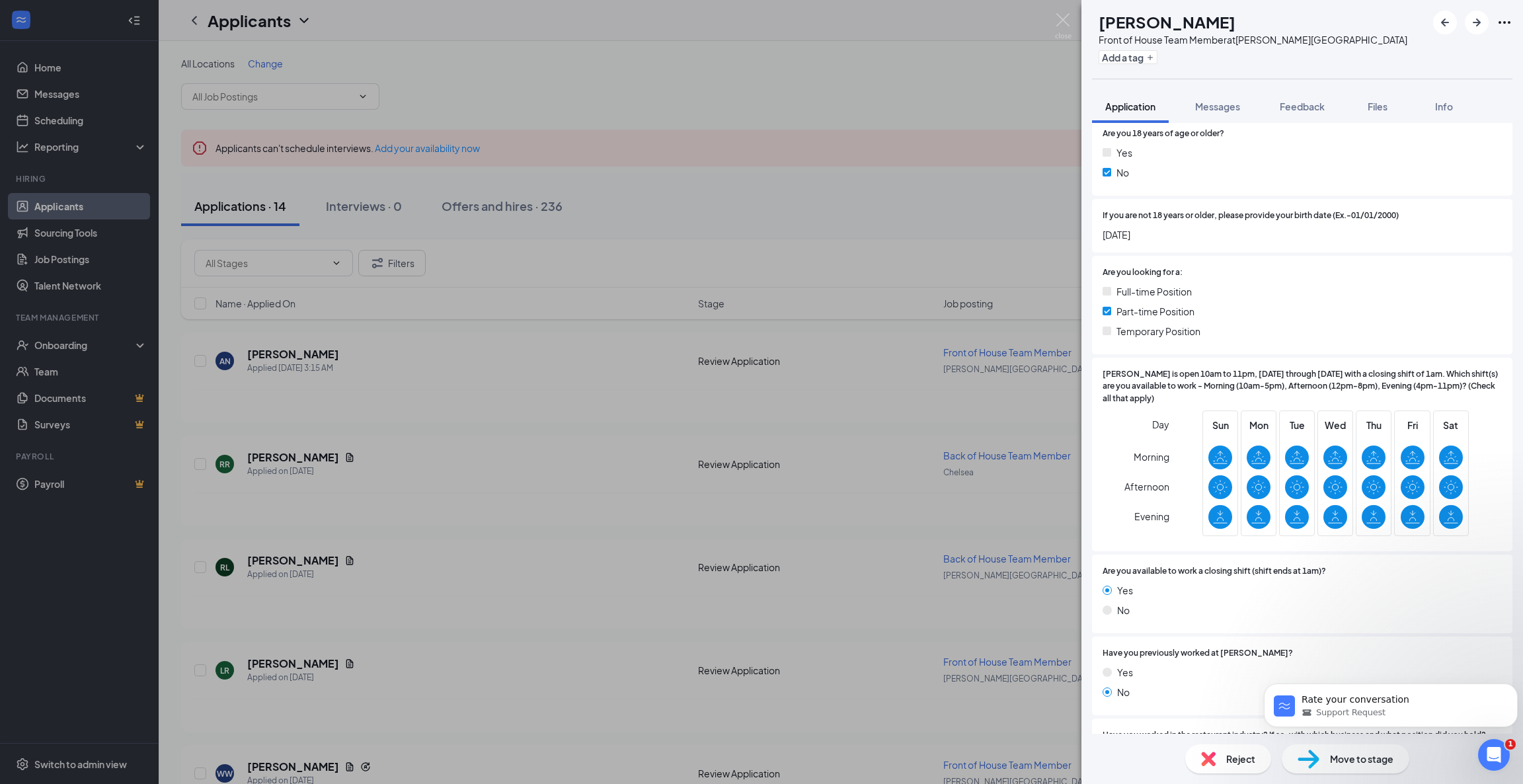
scroll to position [303, 0]
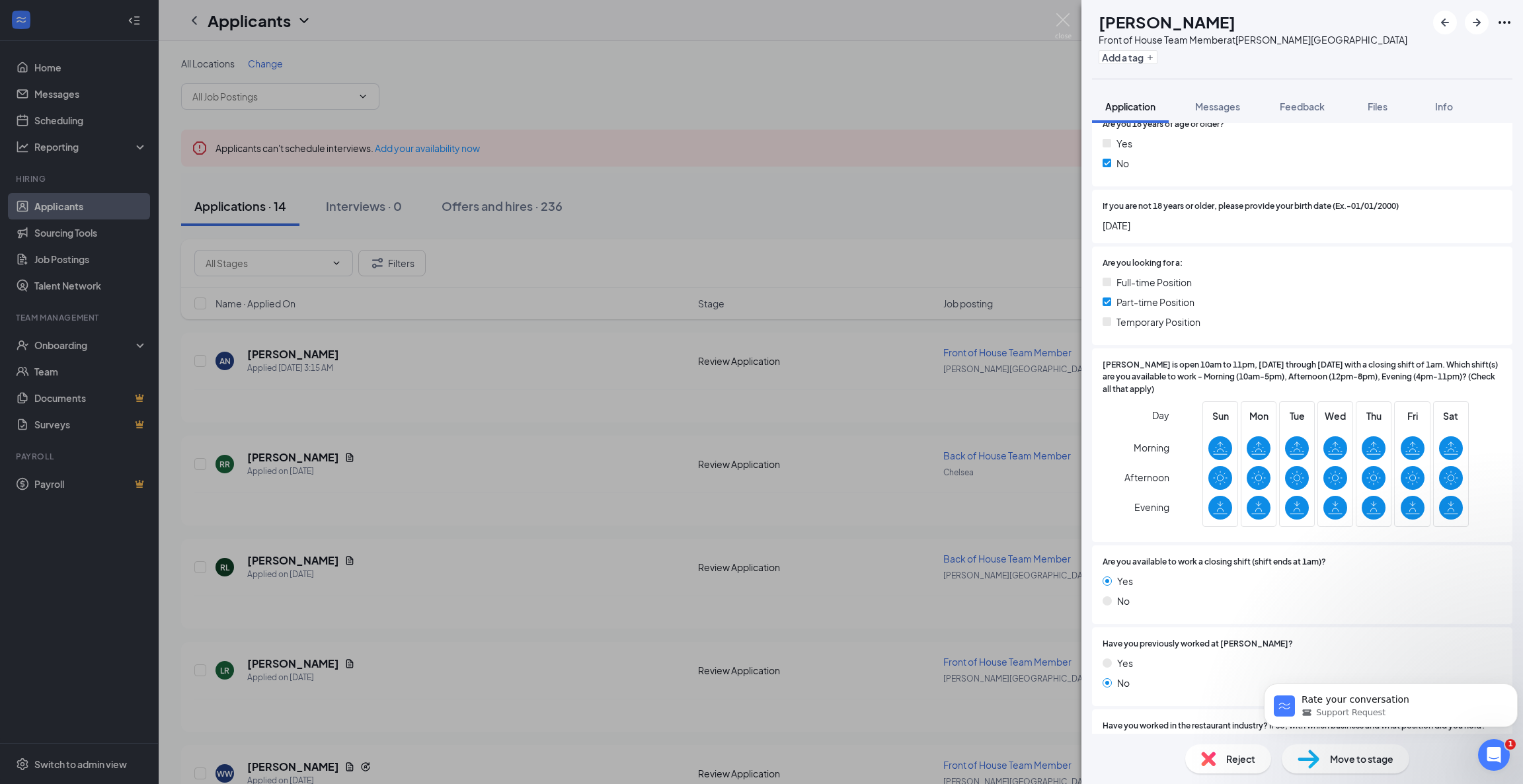
click at [1235, 759] on span "Reject" at bounding box center [1240, 759] width 29 height 15
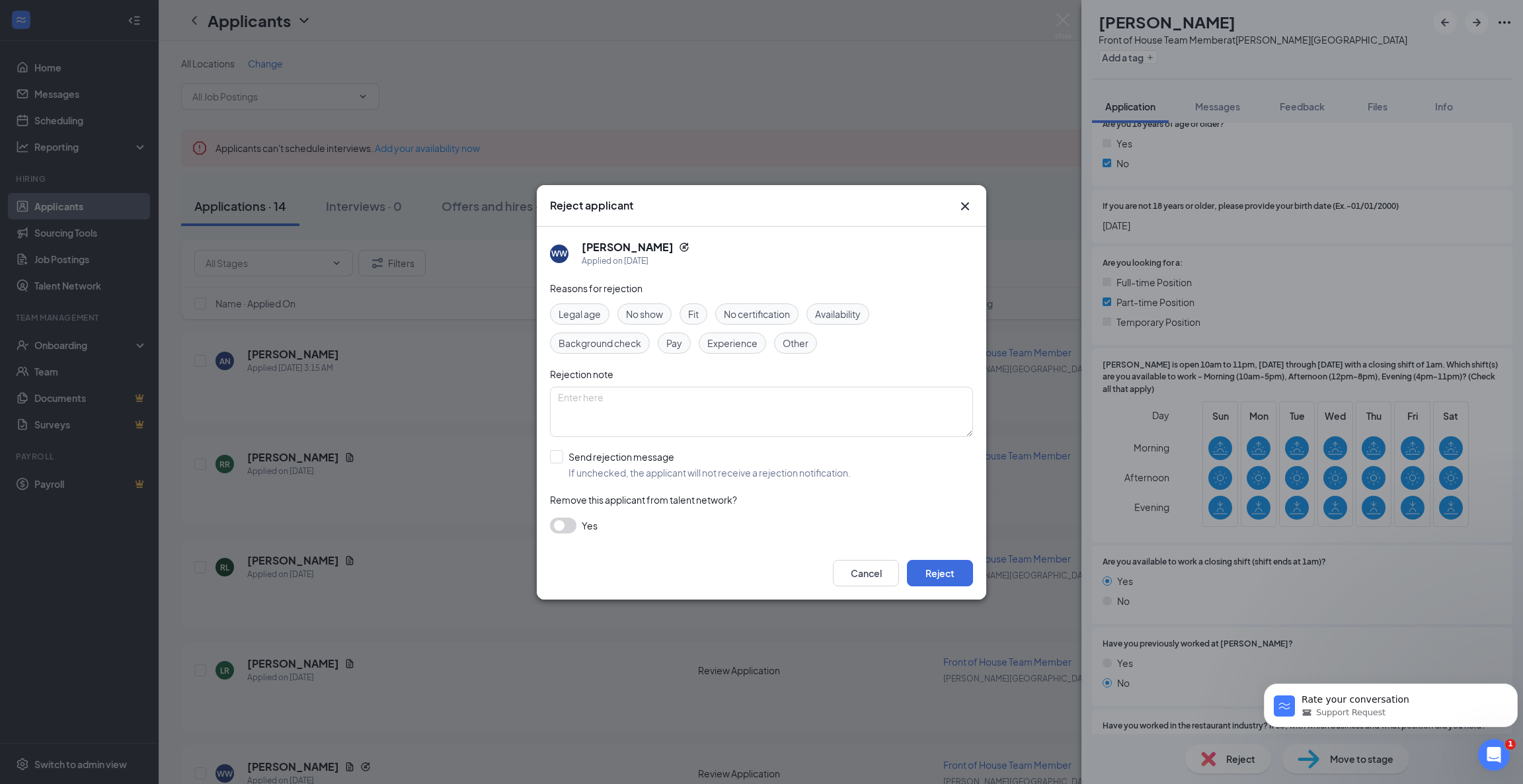
click at [850, 315] on span "Availability" at bounding box center [838, 314] width 46 height 15
click at [560, 452] on input "Send rejection message If unchecked, the applicant will not receive a rejection…" at bounding box center [700, 464] width 301 height 29
checkbox input "true"
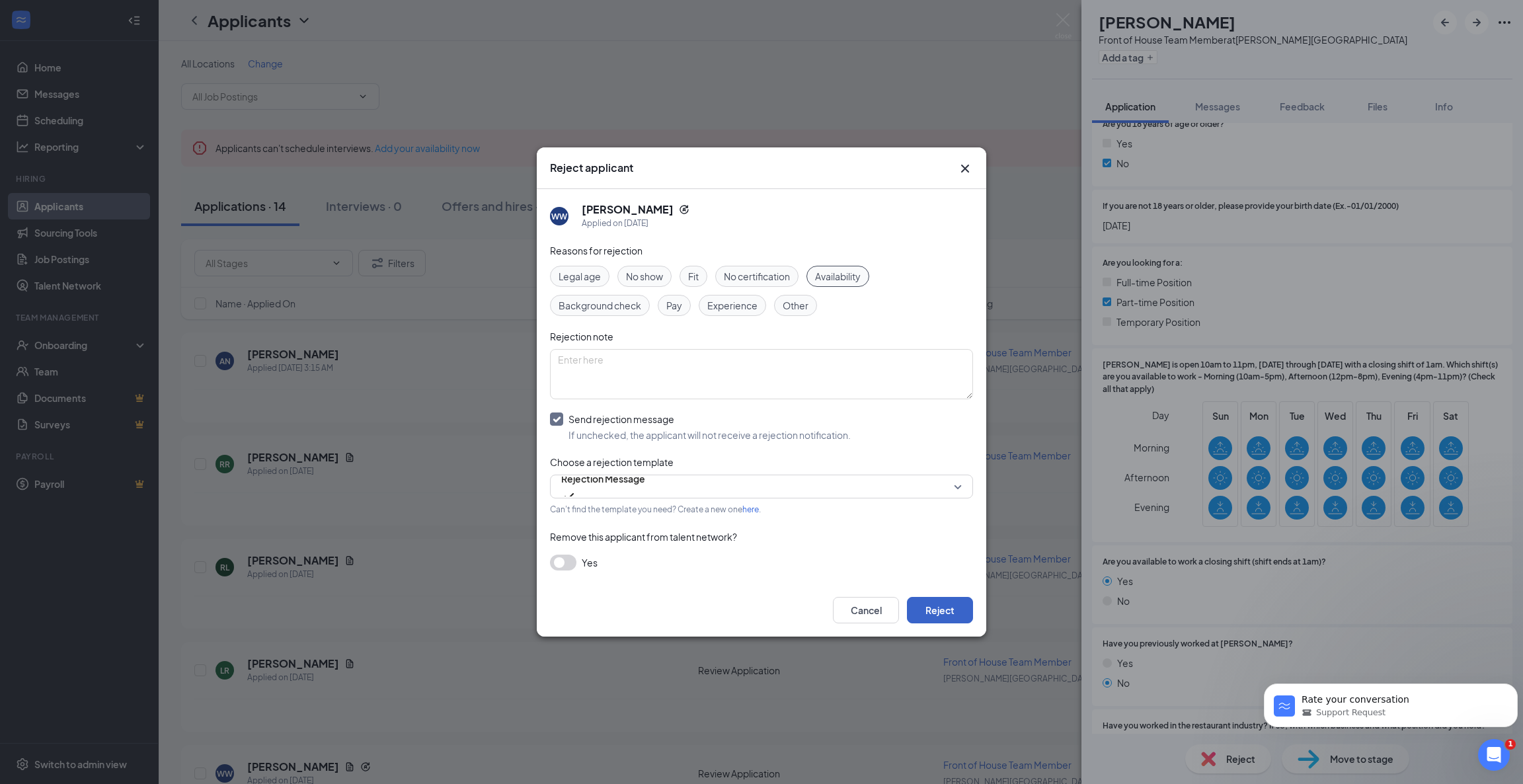
click at [937, 604] on button "Reject" at bounding box center [940, 610] width 66 height 26
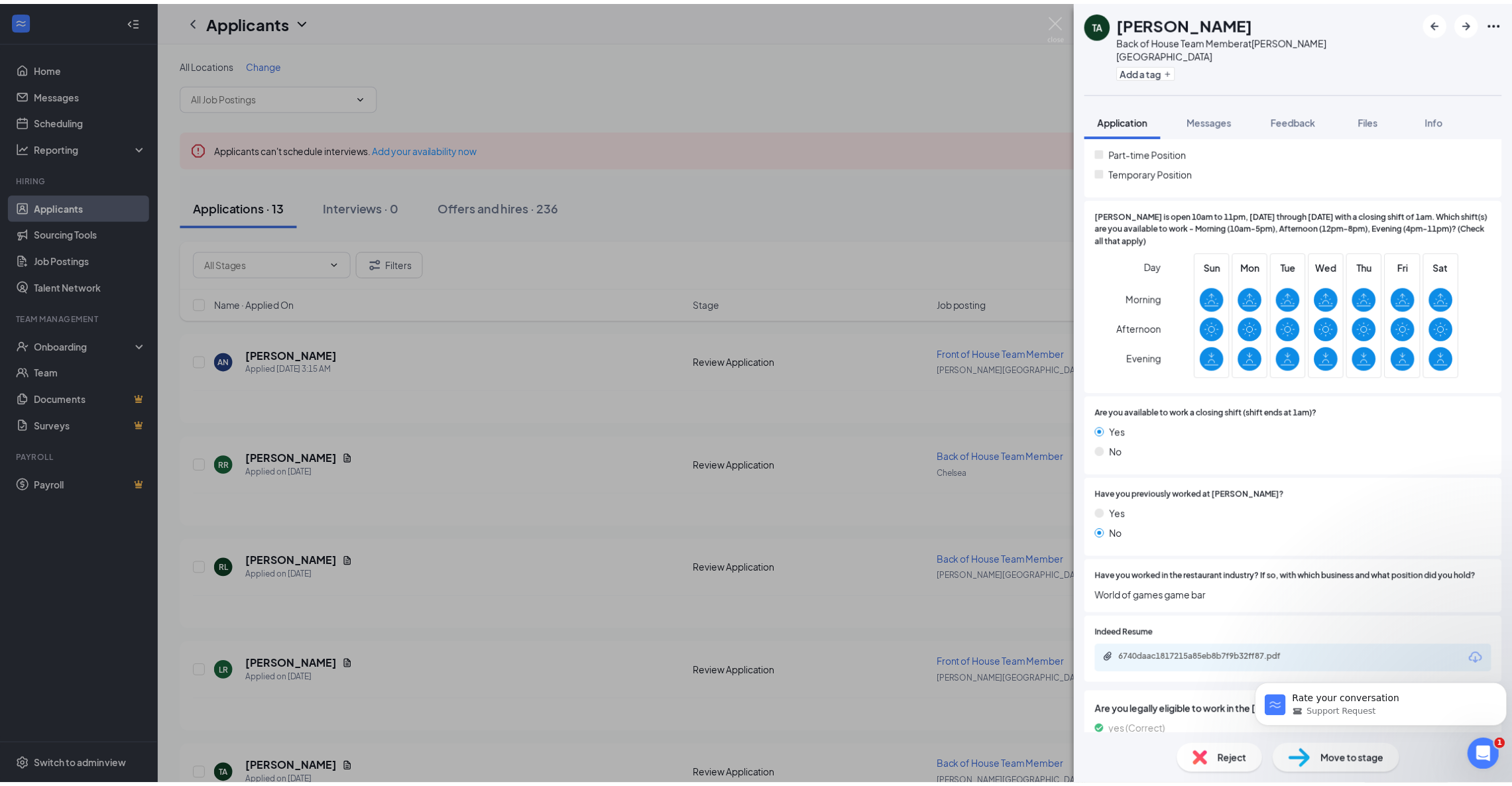
scroll to position [448, 0]
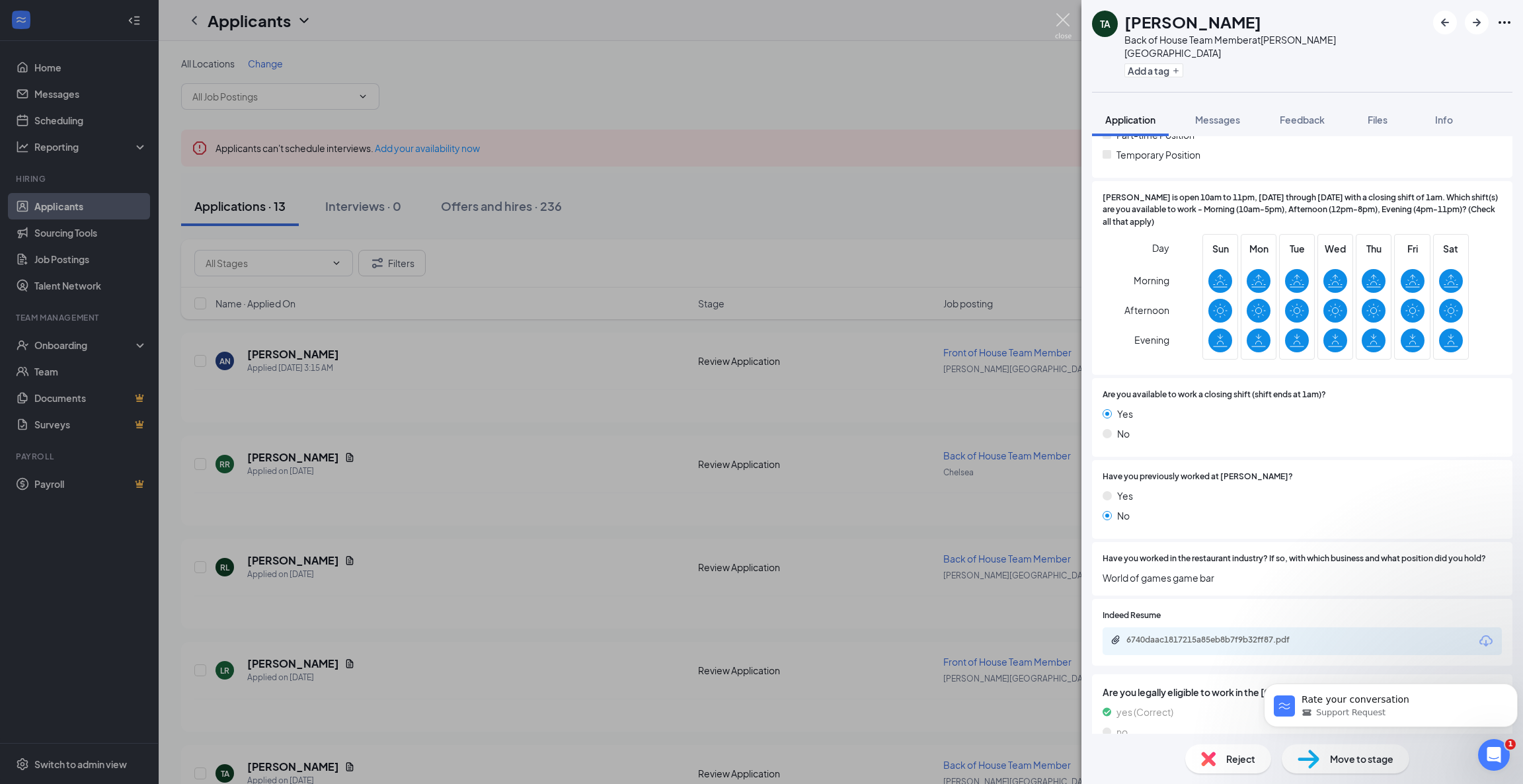
click at [1066, 16] on img at bounding box center [1063, 25] width 16 height 25
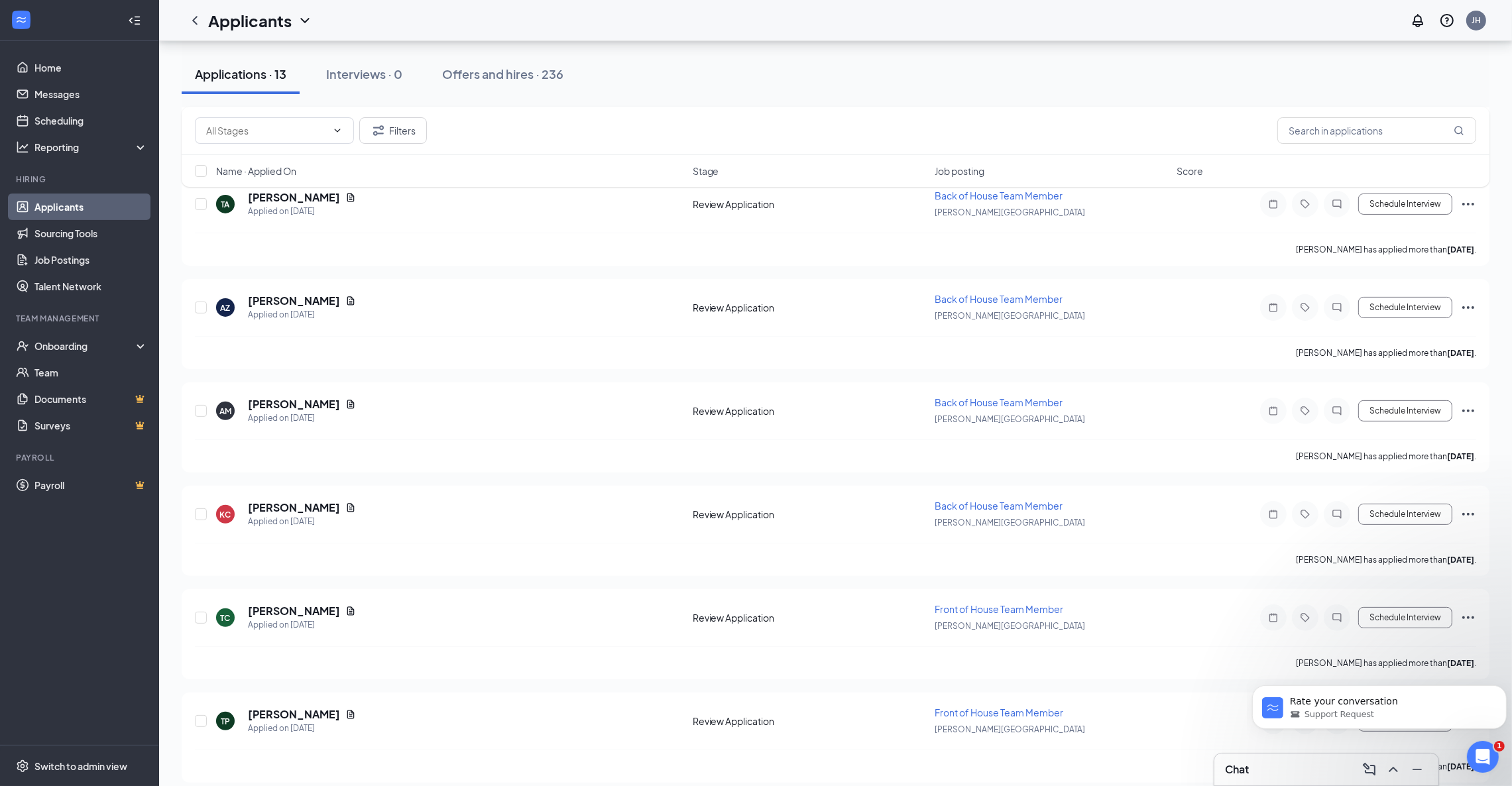
scroll to position [877, 0]
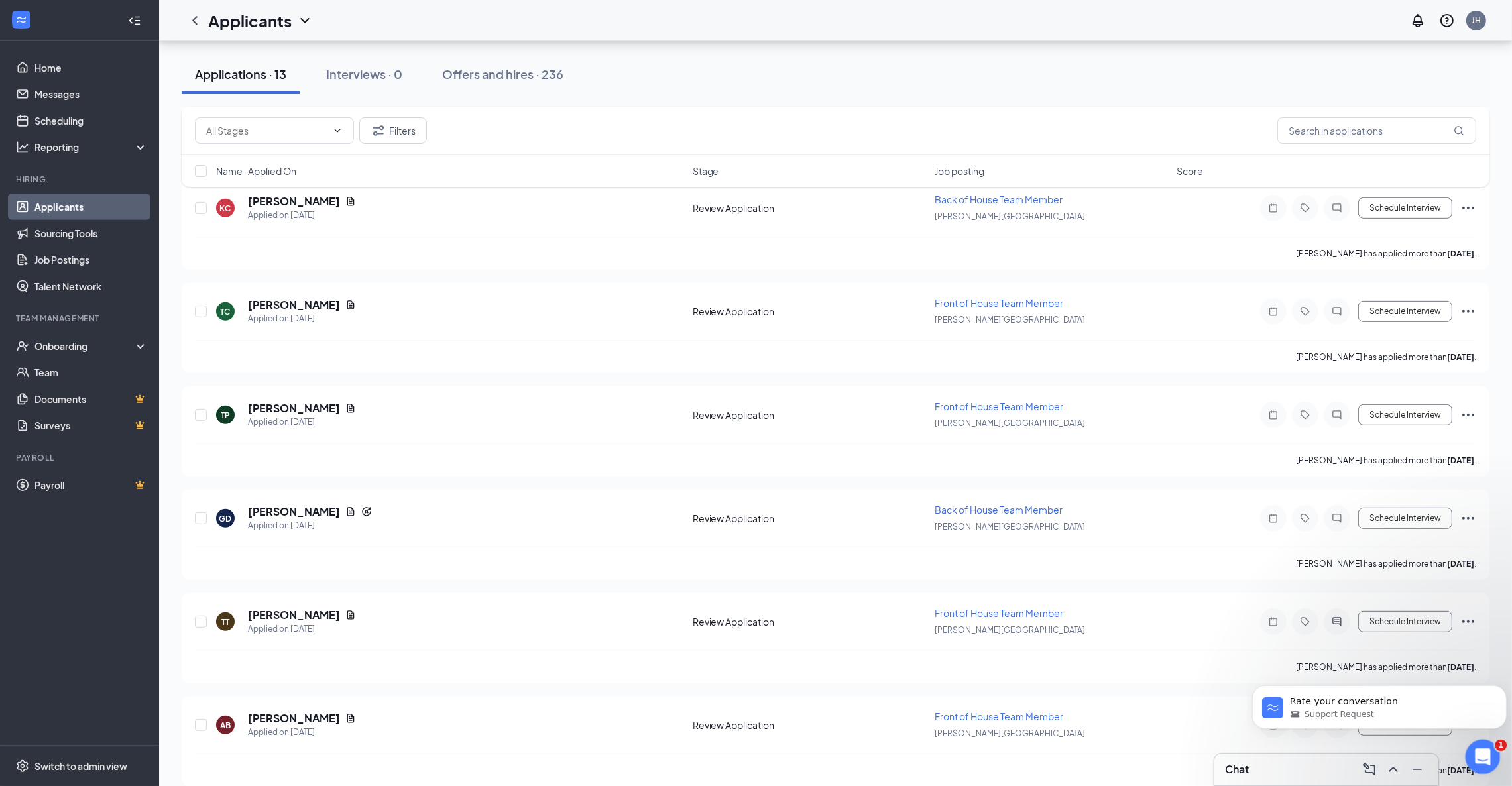
click at [1477, 743] on div "Open Intercom Messenger" at bounding box center [1481, 754] width 44 height 44
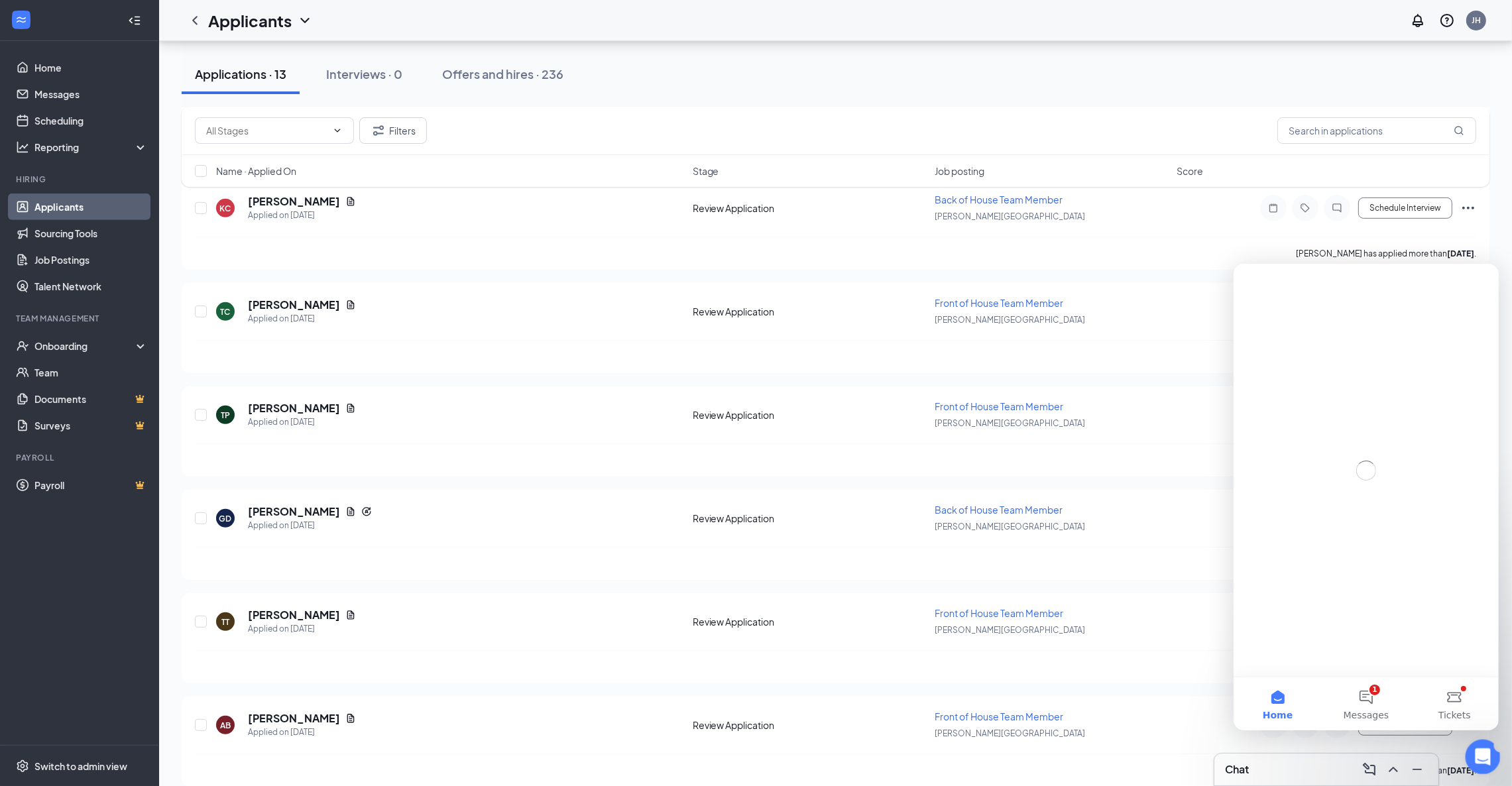
scroll to position [0, 0]
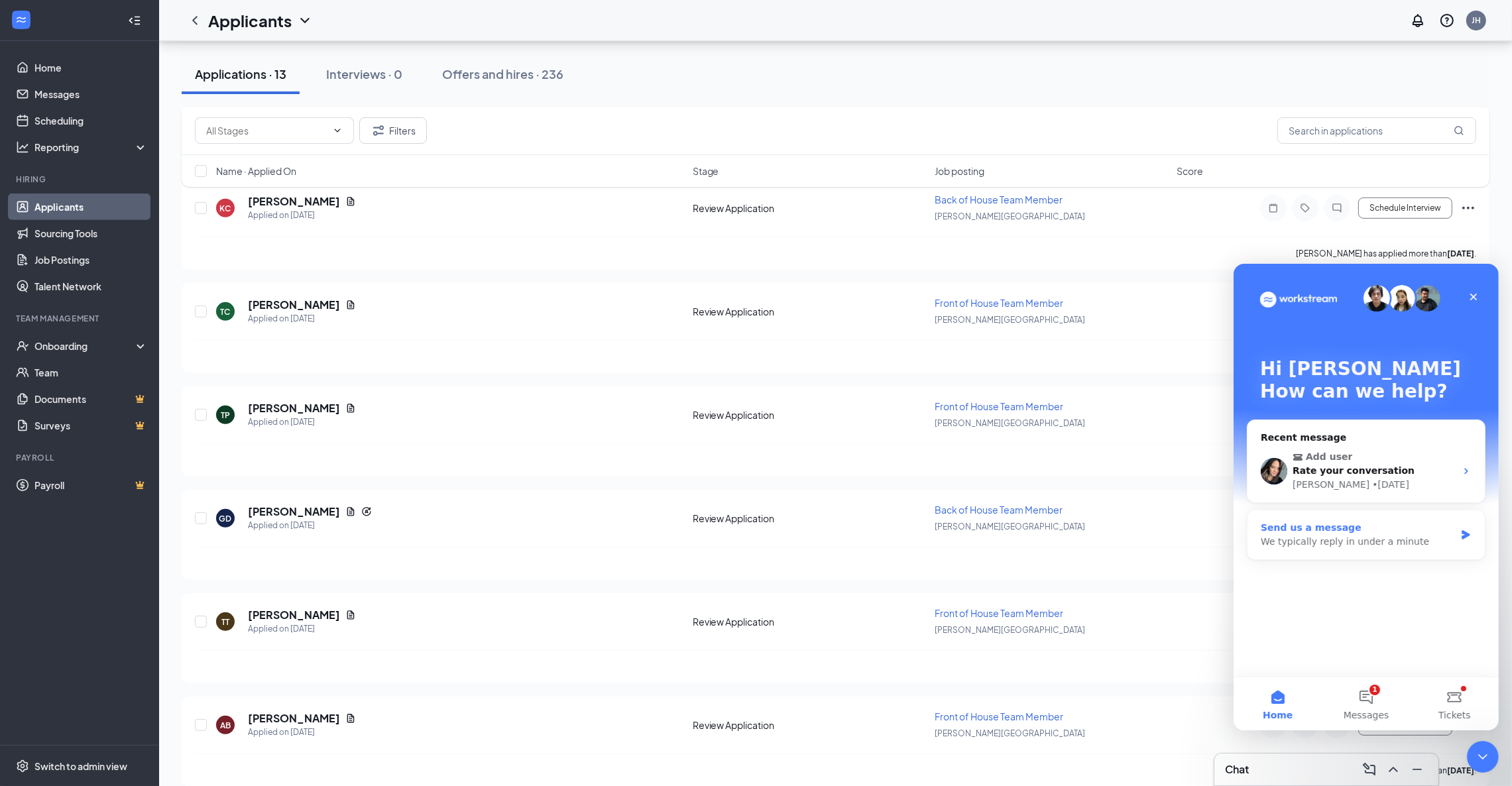
click at [1331, 534] on div "We typically reply in under a minute" at bounding box center [1357, 541] width 194 height 14
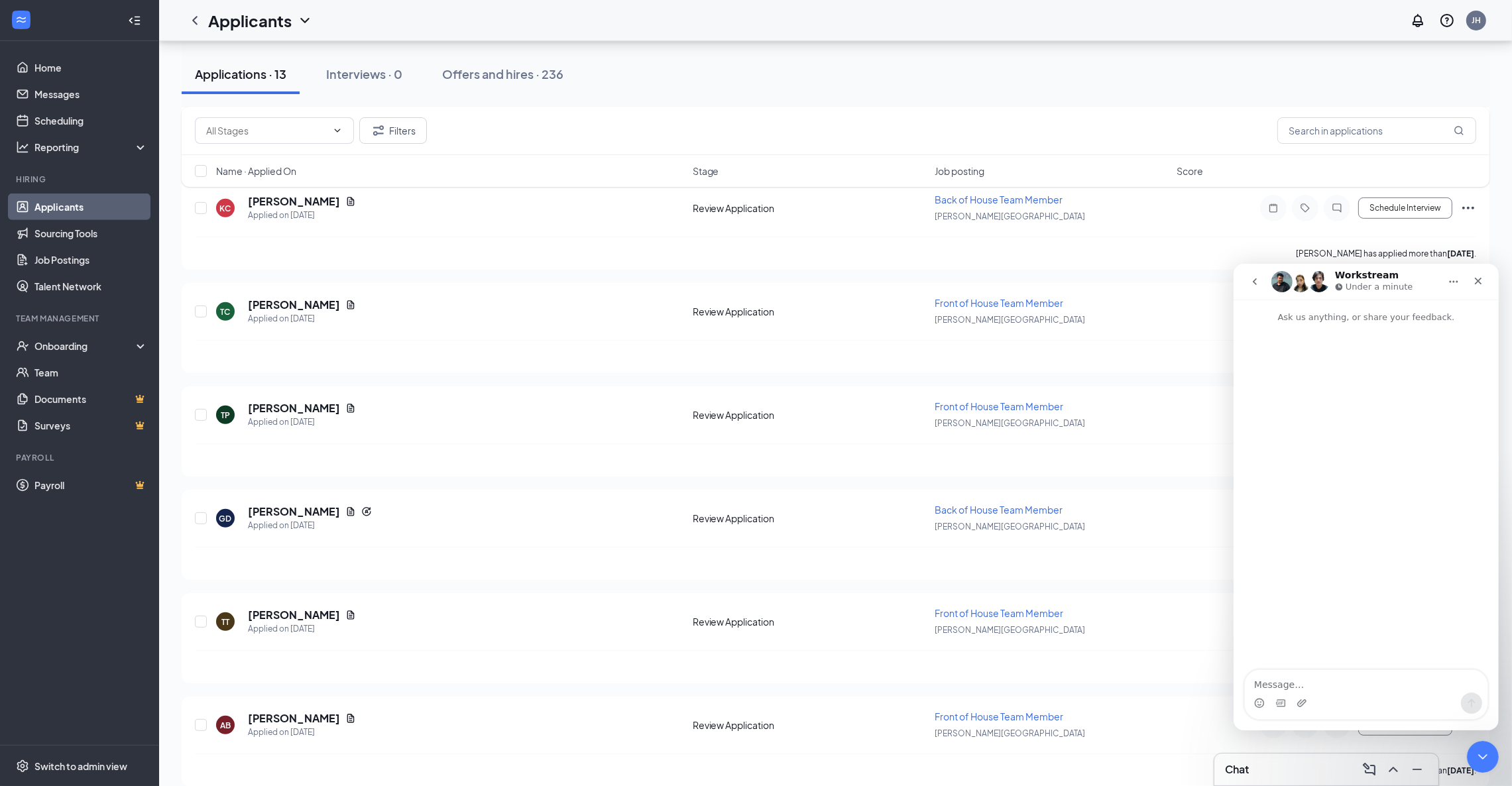
click at [1256, 272] on button "go back" at bounding box center [1255, 280] width 26 height 25
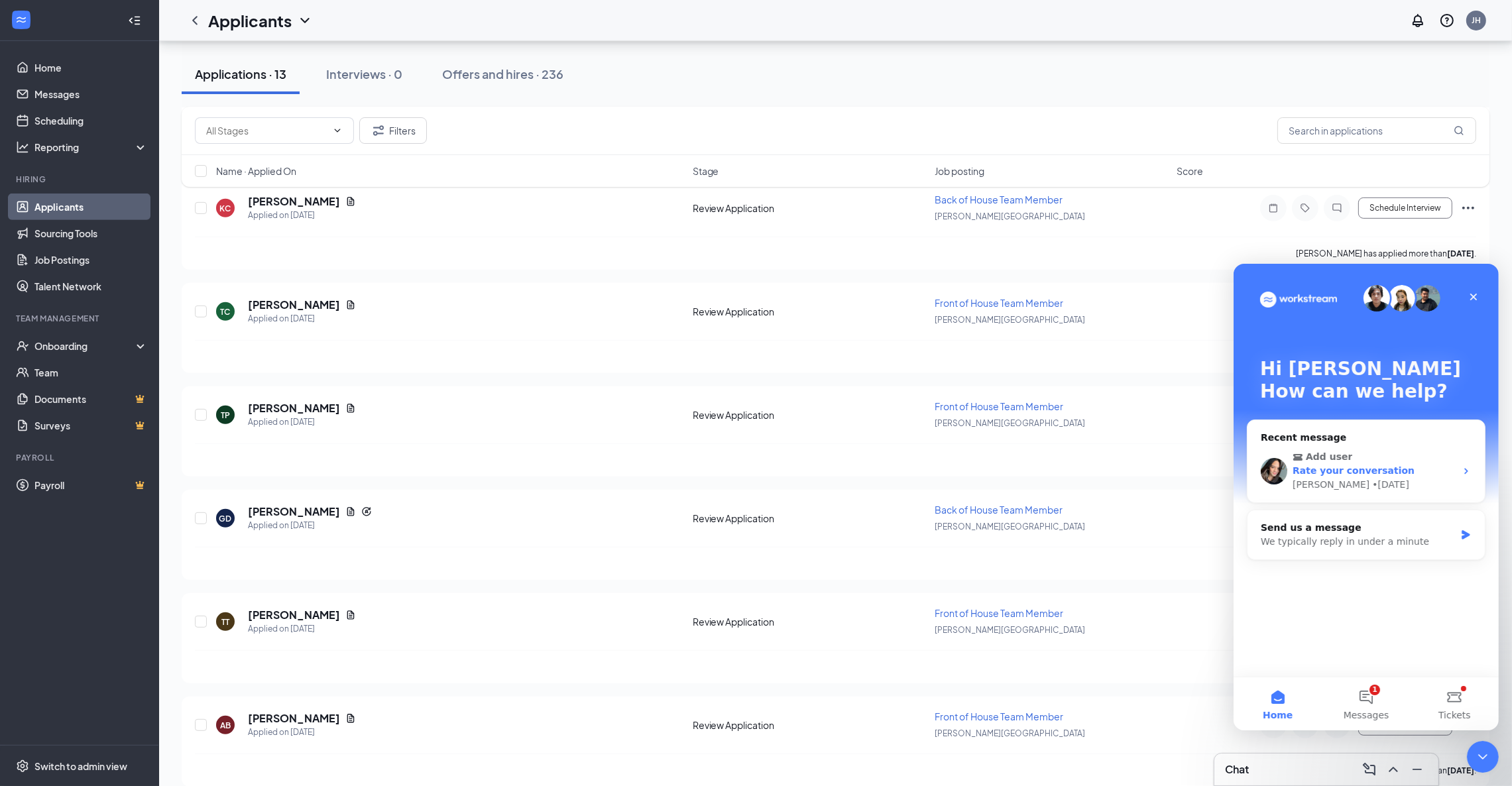
click at [1401, 446] on div "Add user Rate your conversation Sarah • 2d ago" at bounding box center [1366, 470] width 238 height 63
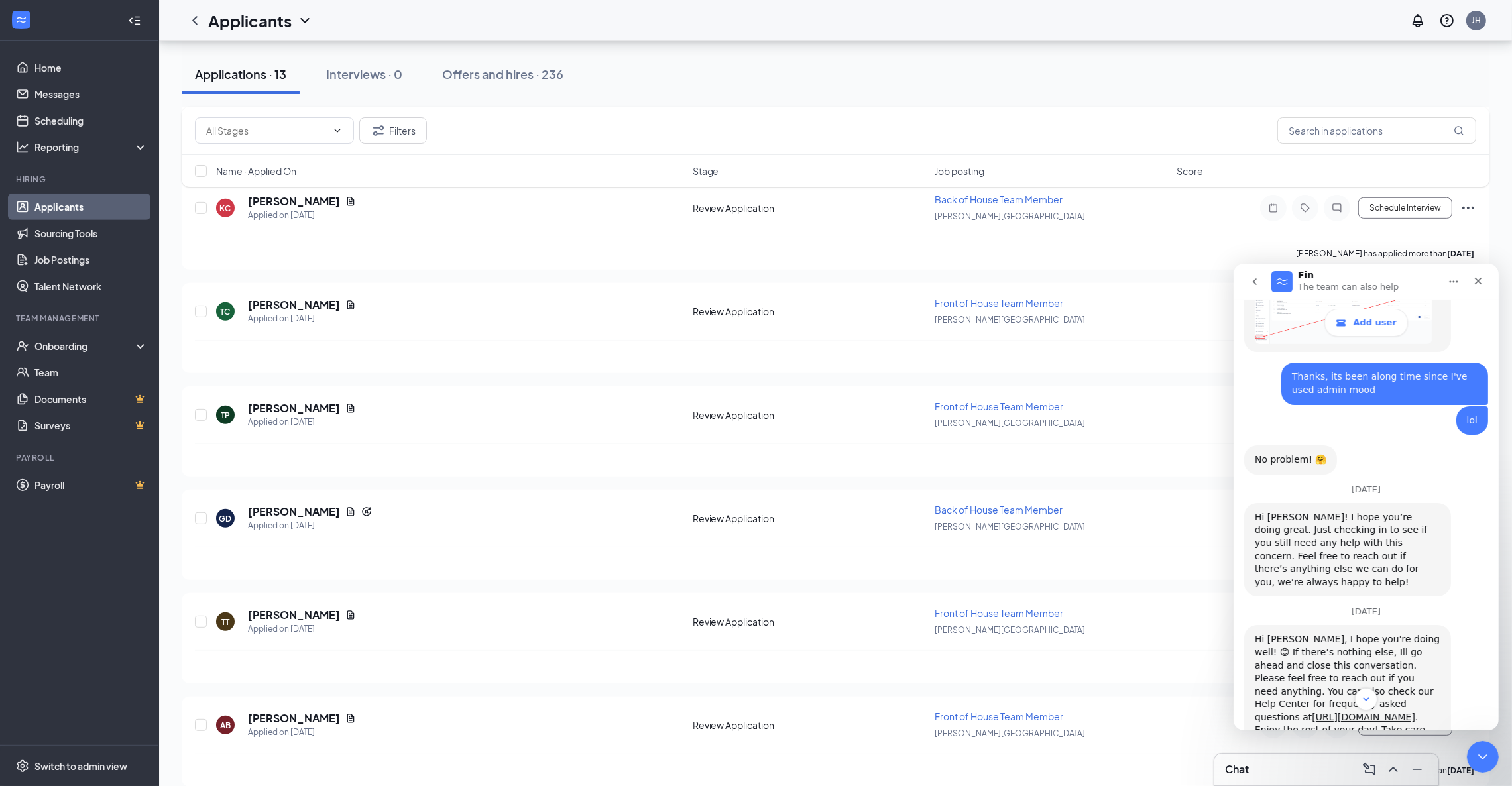
scroll to position [858, 0]
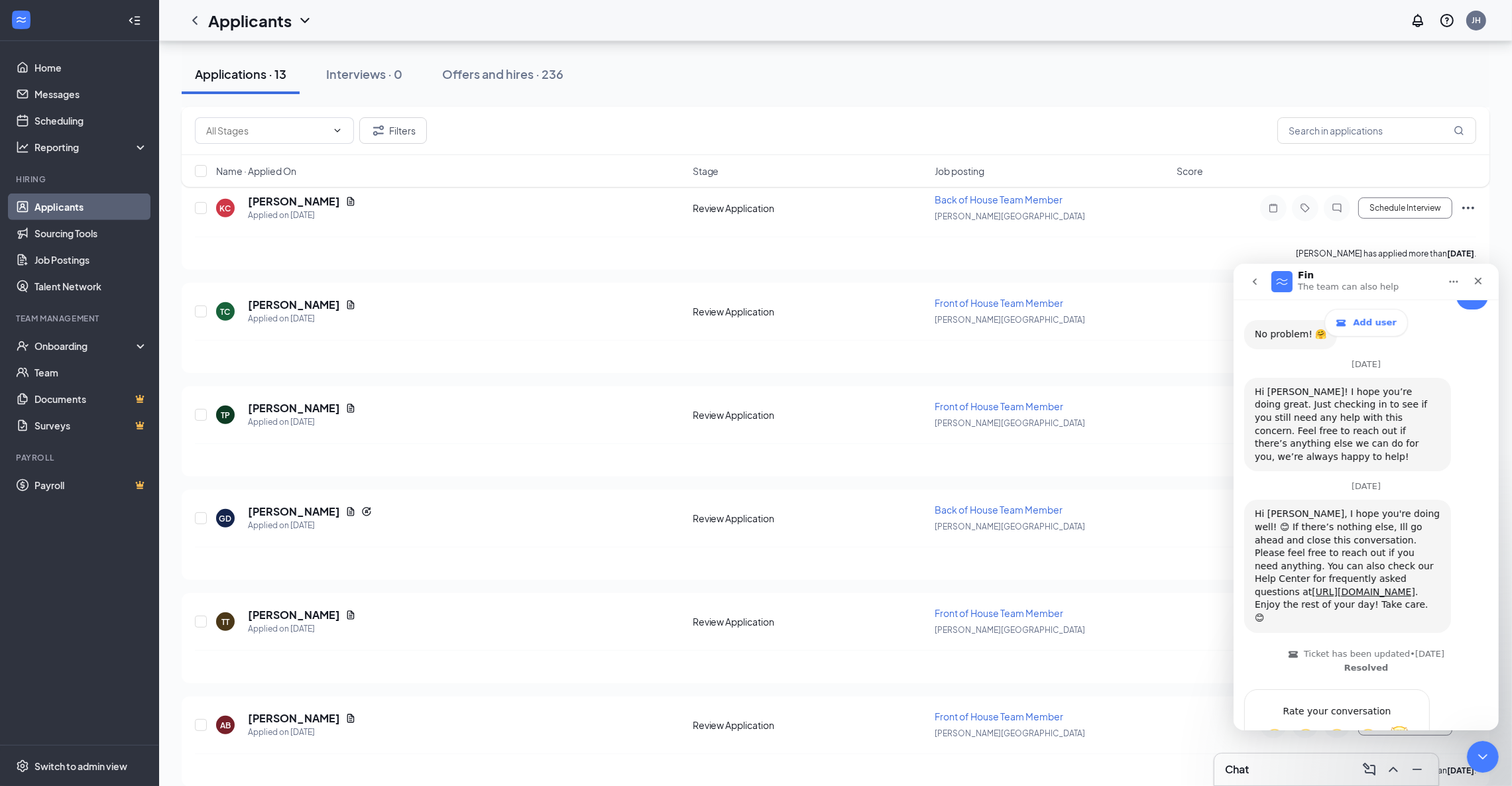
click at [1399, 725] on span "Amazing" at bounding box center [1398, 737] width 24 height 24
click at [1481, 279] on icon "Close" at bounding box center [1477, 280] width 11 height 11
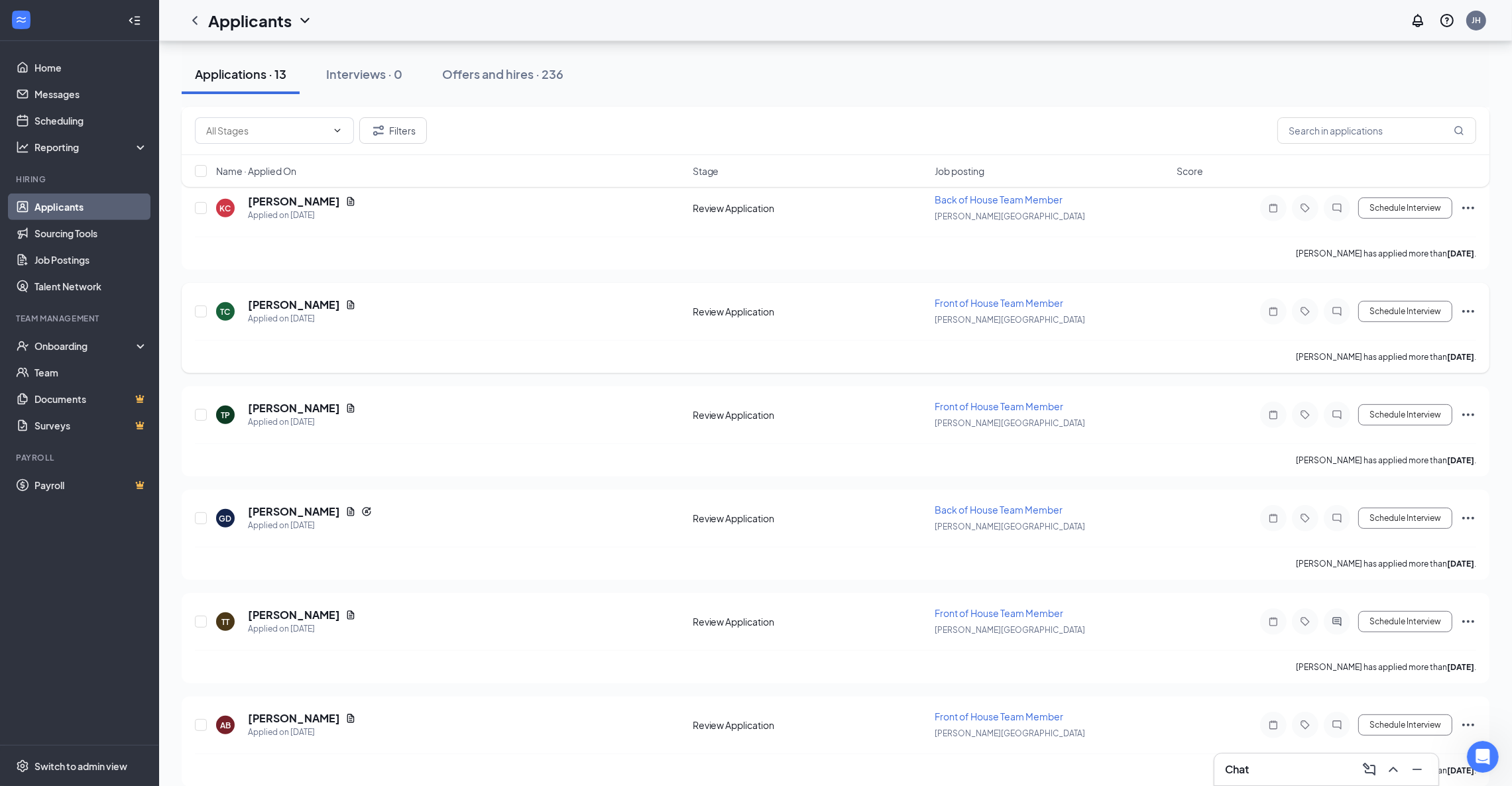
scroll to position [890, 0]
